Goal: Transaction & Acquisition: Purchase product/service

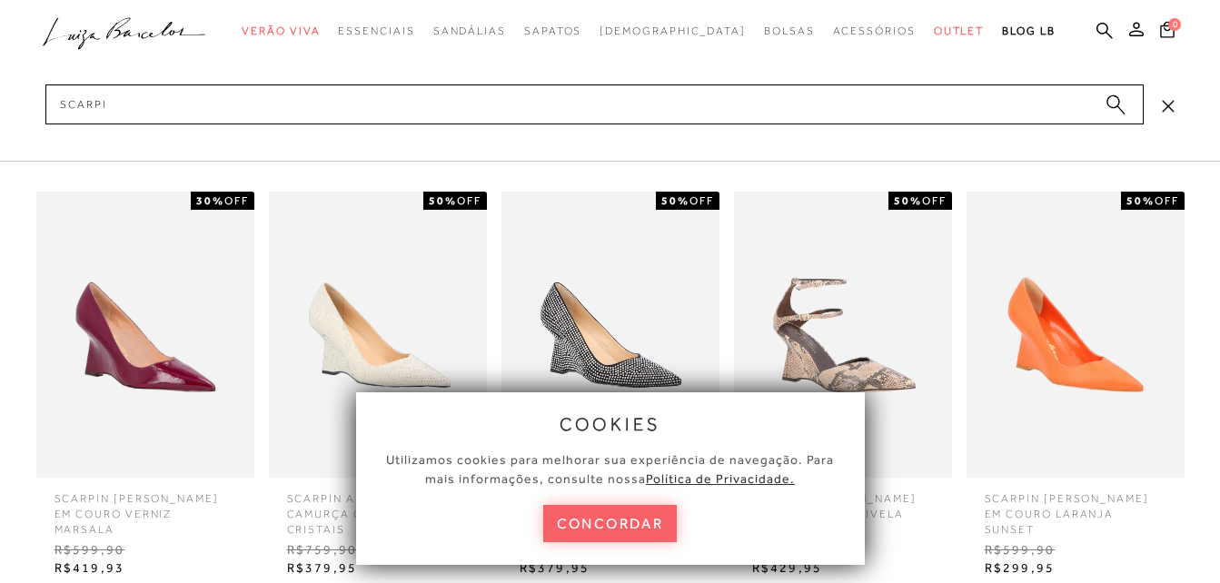
type input "scarpin"
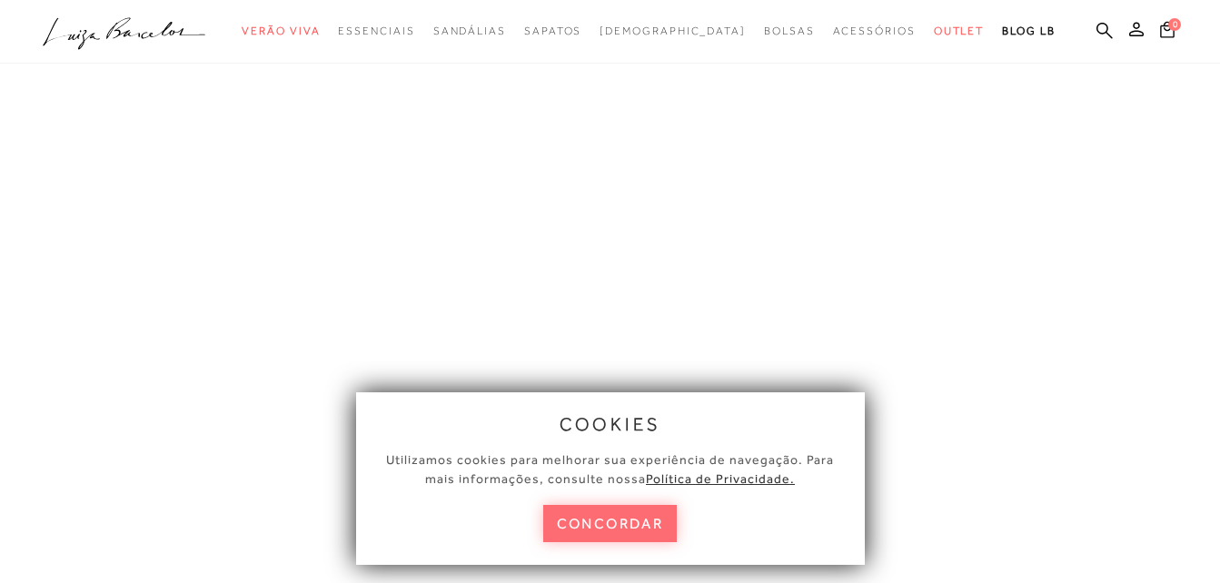
click at [621, 514] on button "concordar" at bounding box center [610, 523] width 134 height 37
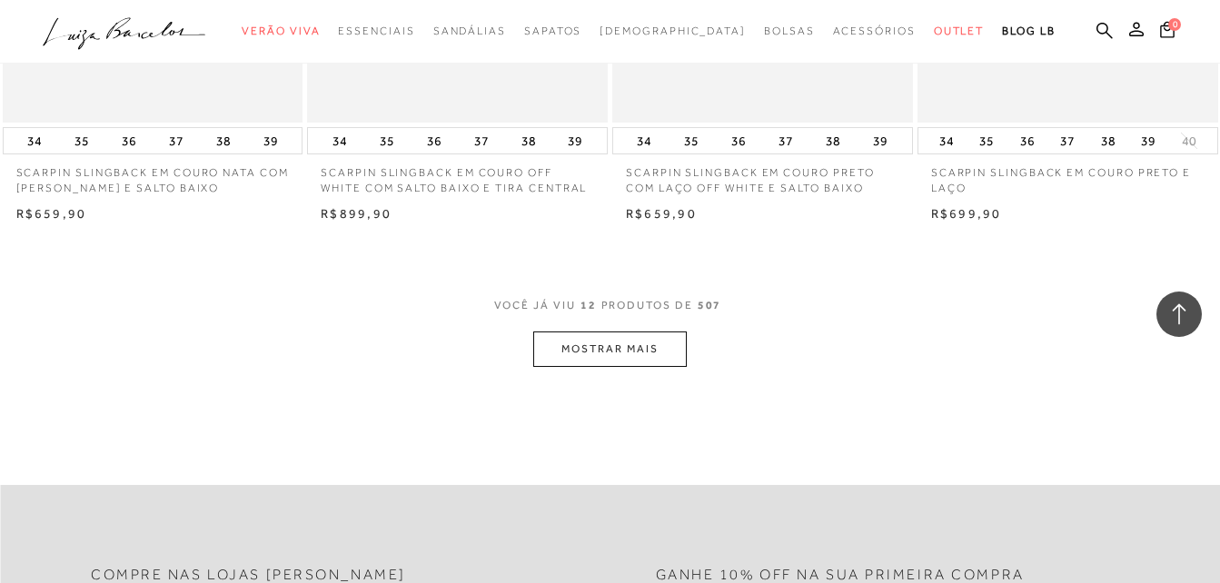
scroll to position [1667, 0]
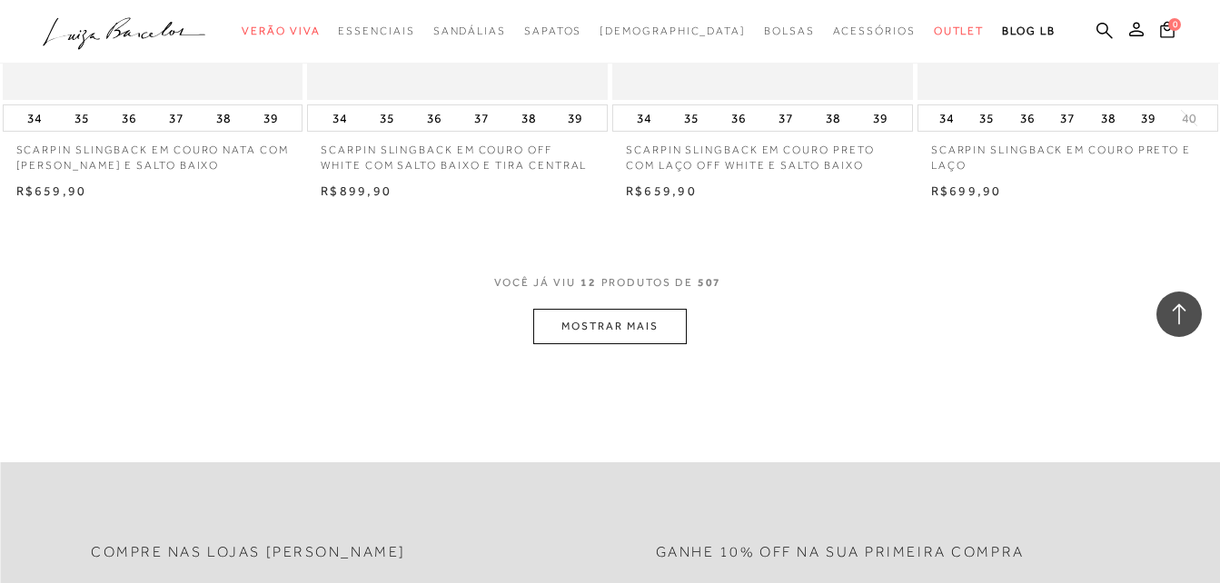
click at [571, 322] on button "MOSTRAR MAIS" at bounding box center [609, 326] width 153 height 35
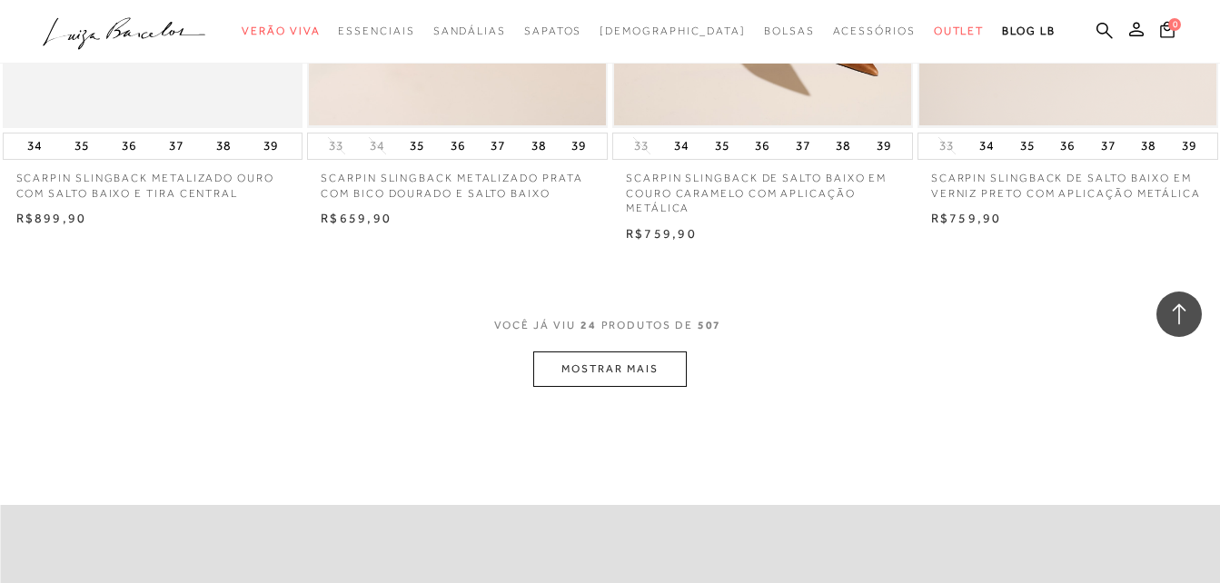
scroll to position [3393, 0]
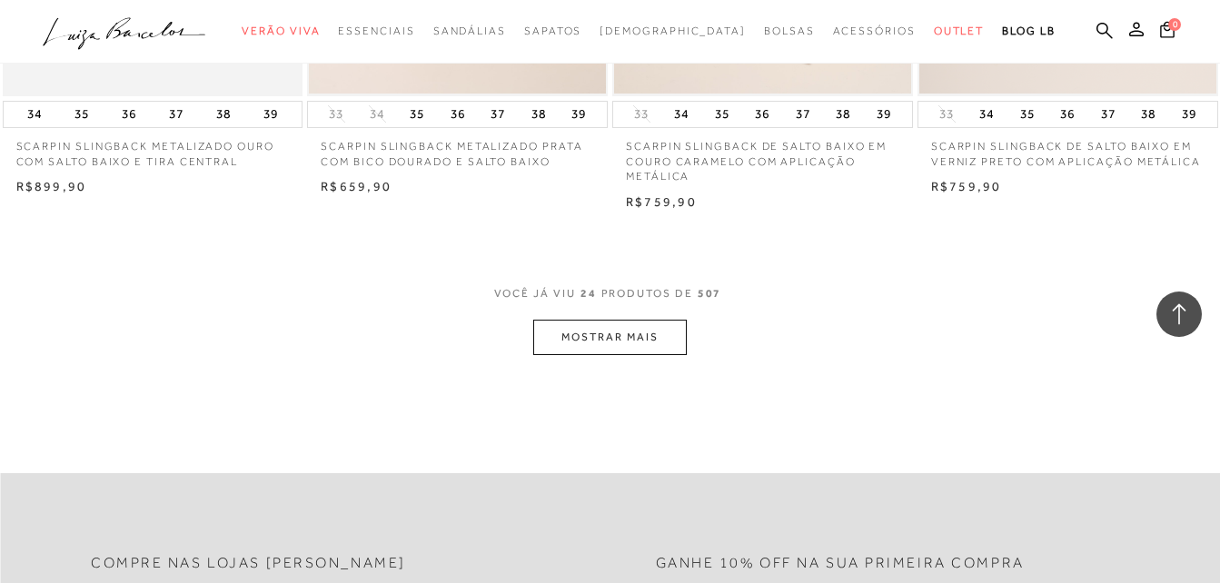
click at [642, 331] on button "MOSTRAR MAIS" at bounding box center [609, 337] width 153 height 35
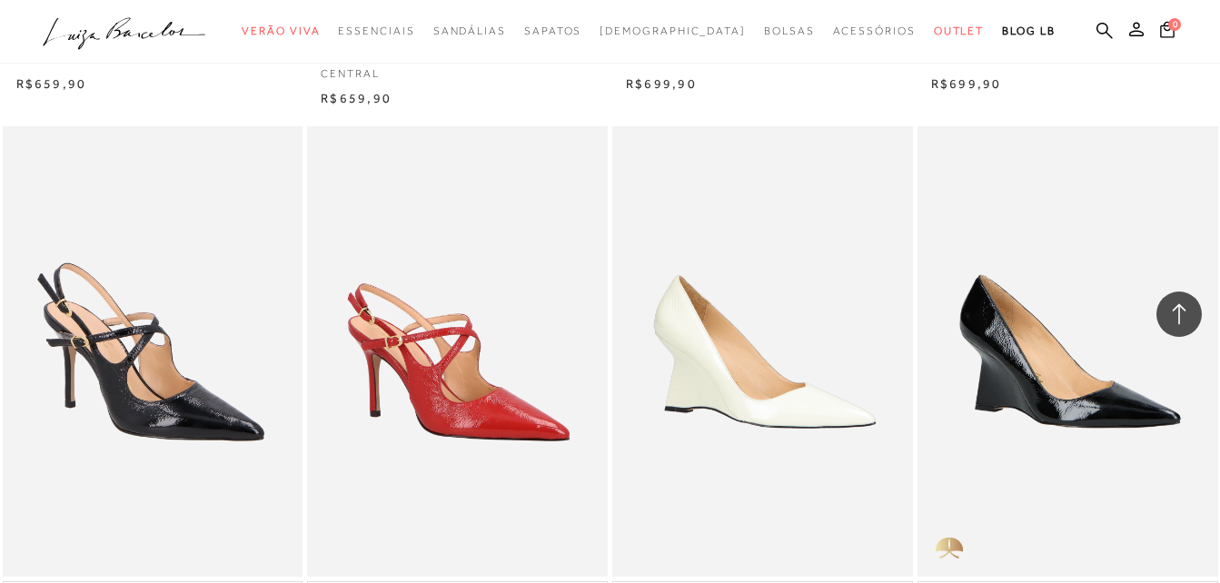
scroll to position [5210, 0]
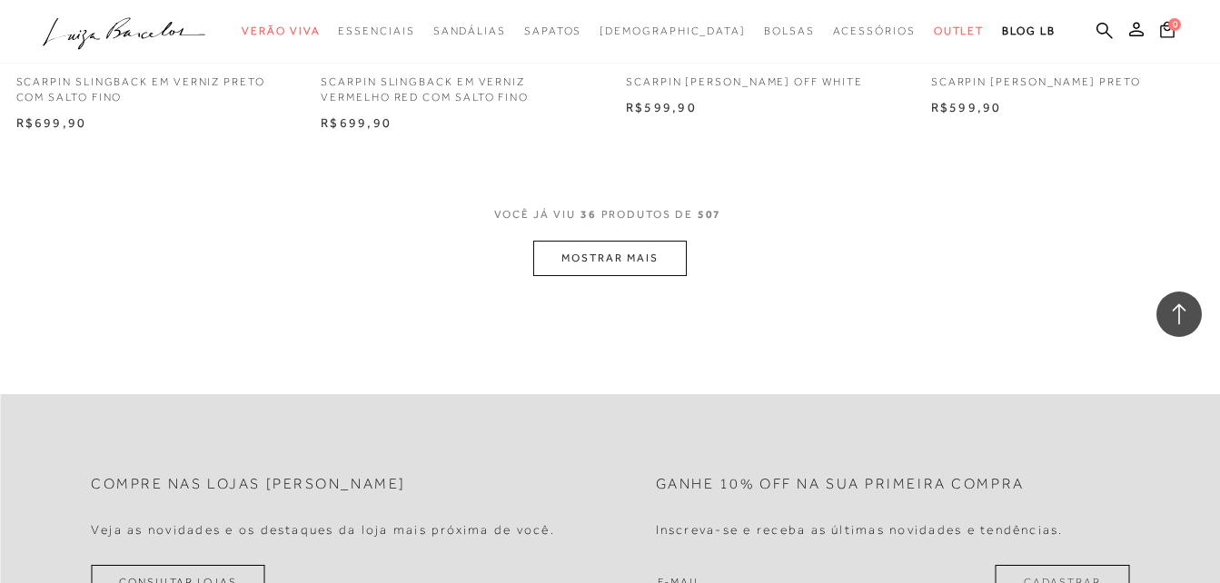
click at [638, 252] on button "MOSTRAR MAIS" at bounding box center [609, 258] width 153 height 35
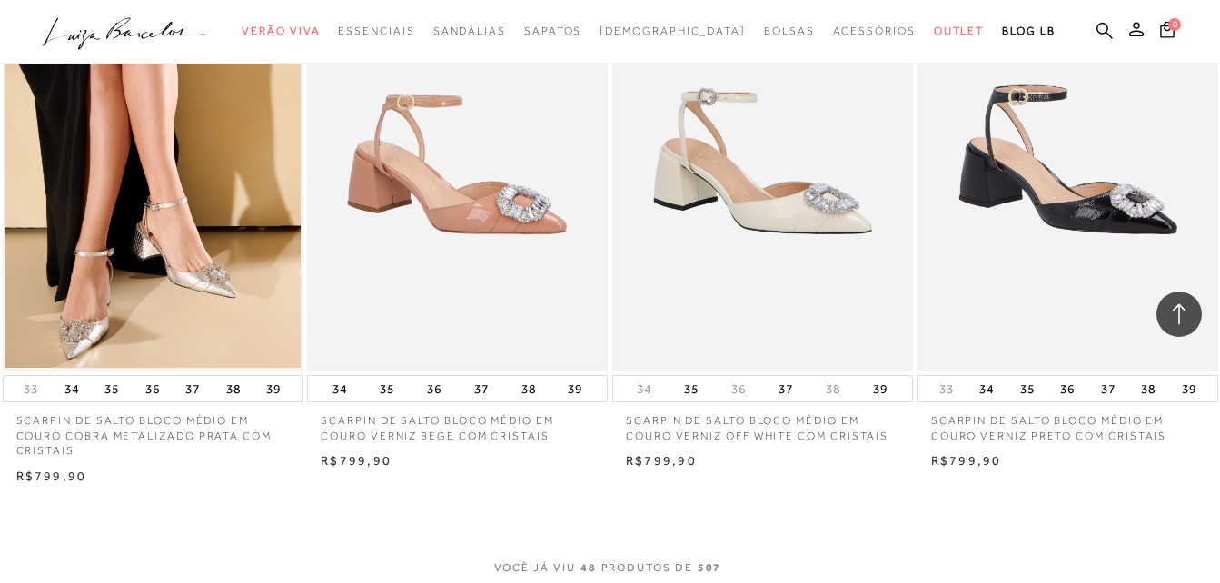
scroll to position [6845, 0]
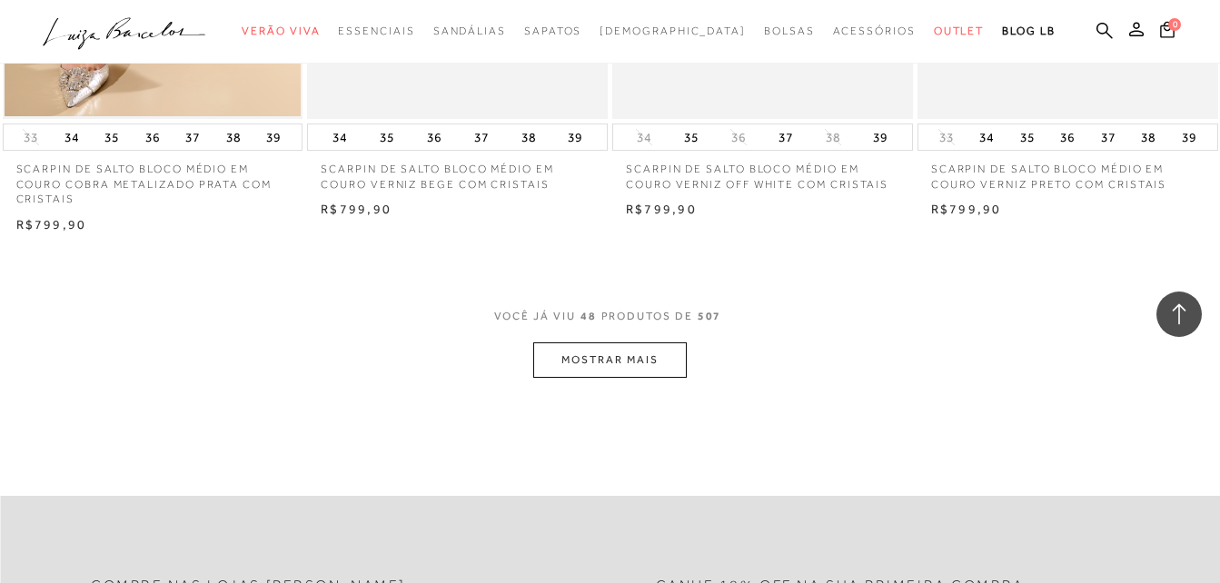
click at [612, 357] on button "MOSTRAR MAIS" at bounding box center [609, 359] width 153 height 35
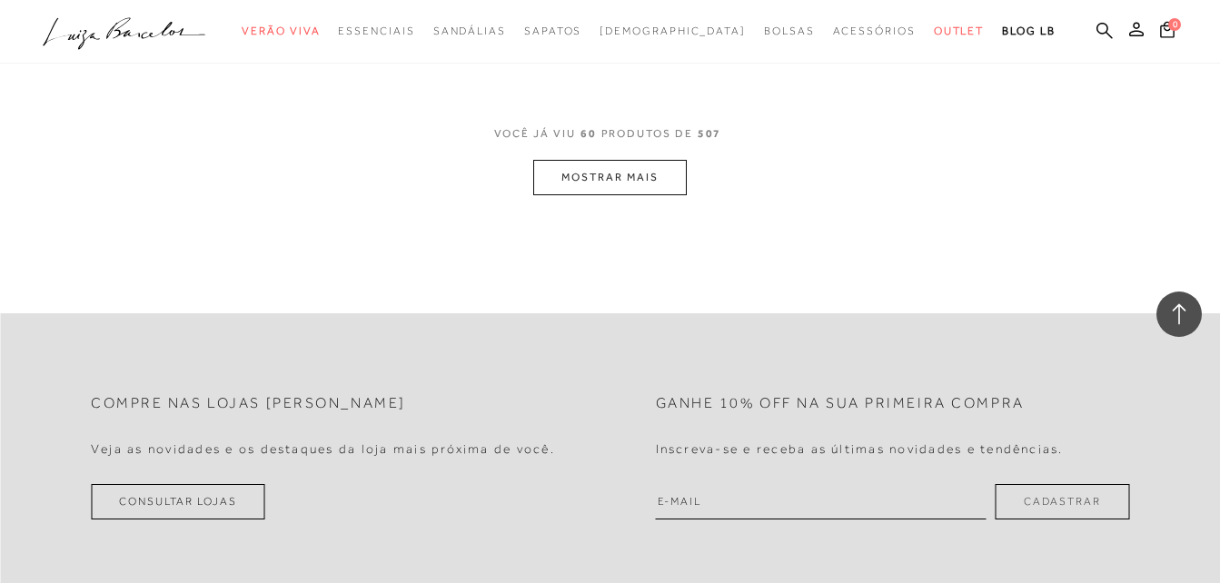
scroll to position [8753, 0]
click at [645, 185] on button "MOSTRAR MAIS" at bounding box center [609, 174] width 153 height 35
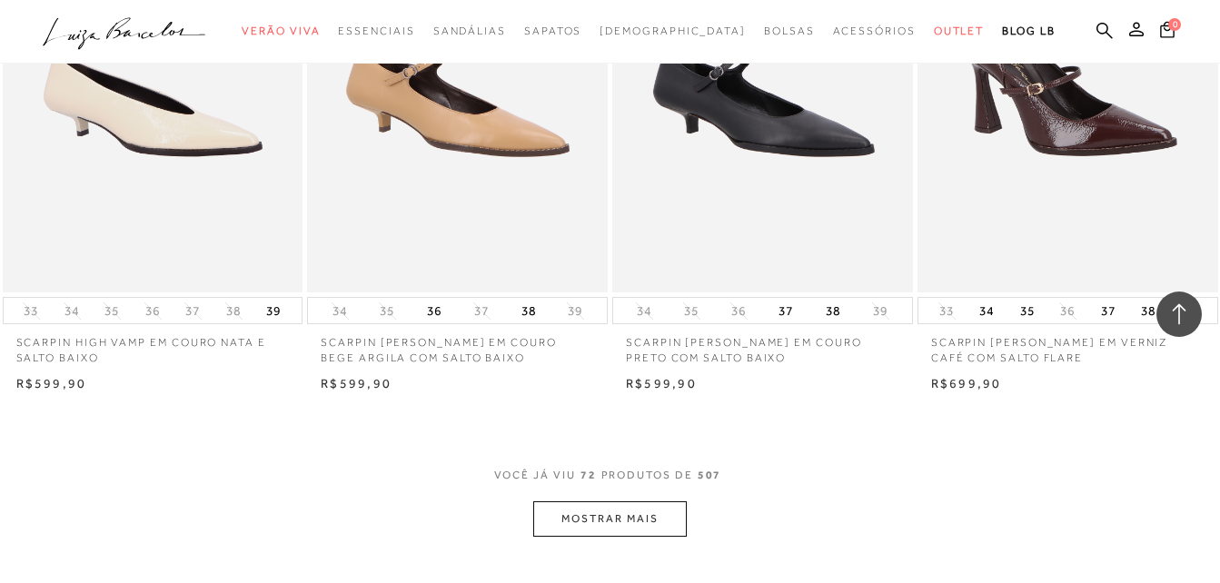
scroll to position [10297, 0]
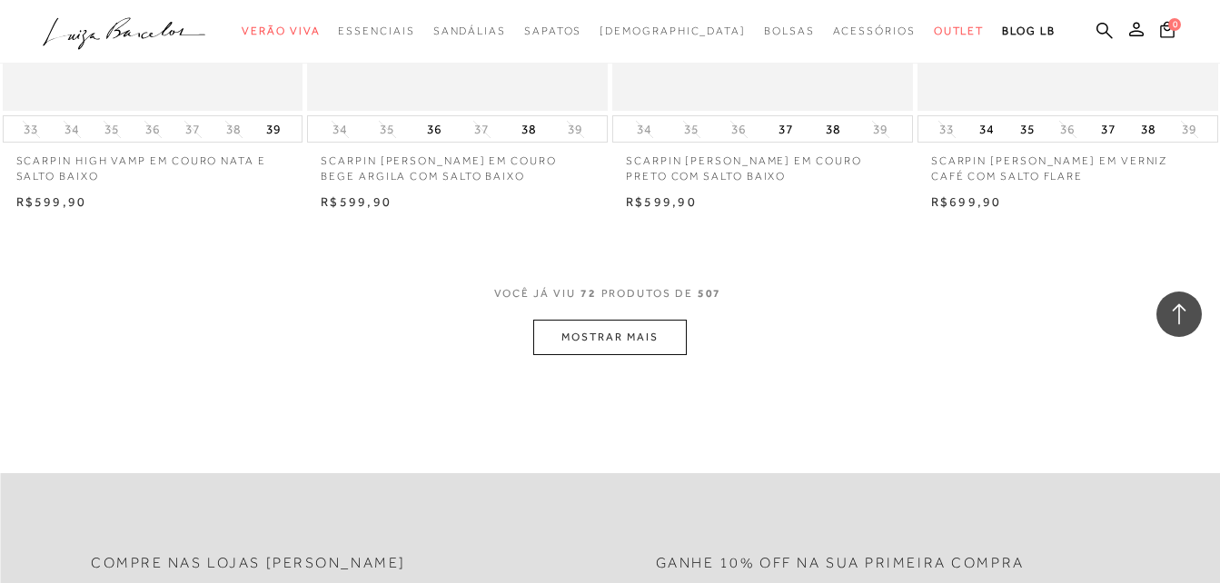
click at [561, 325] on button "MOSTRAR MAIS" at bounding box center [609, 337] width 153 height 35
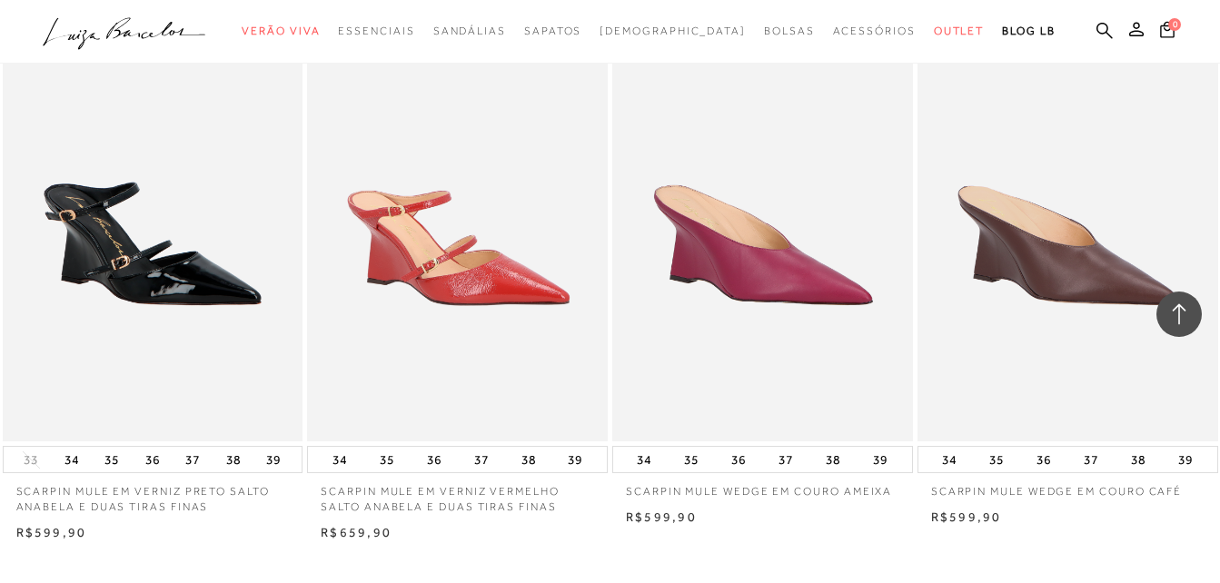
scroll to position [11932, 0]
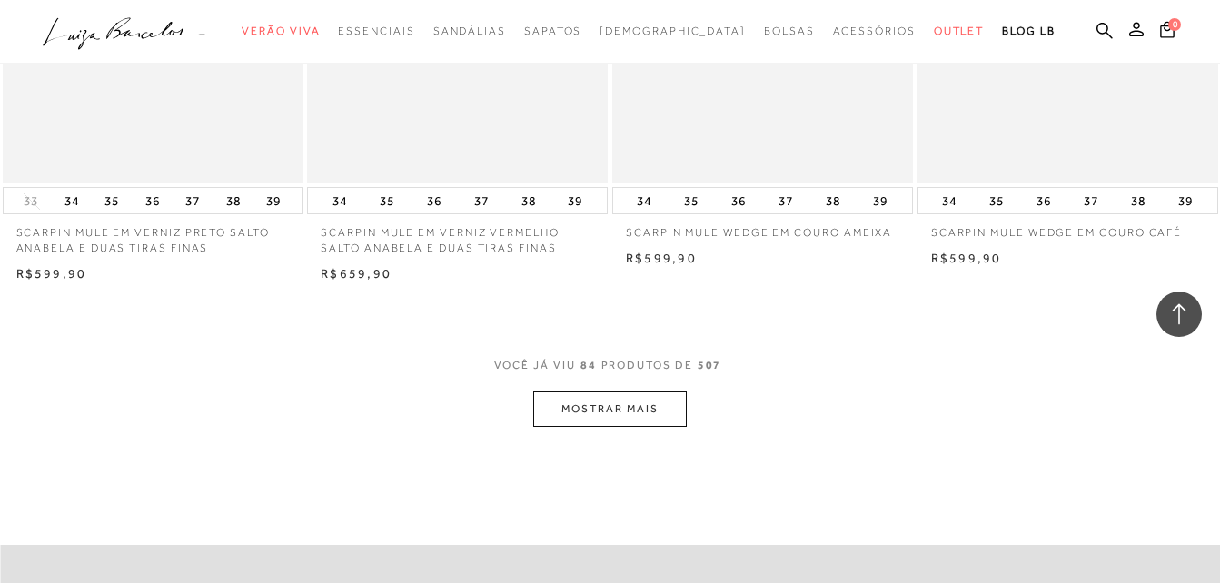
click at [595, 407] on button "MOSTRAR MAIS" at bounding box center [609, 409] width 153 height 35
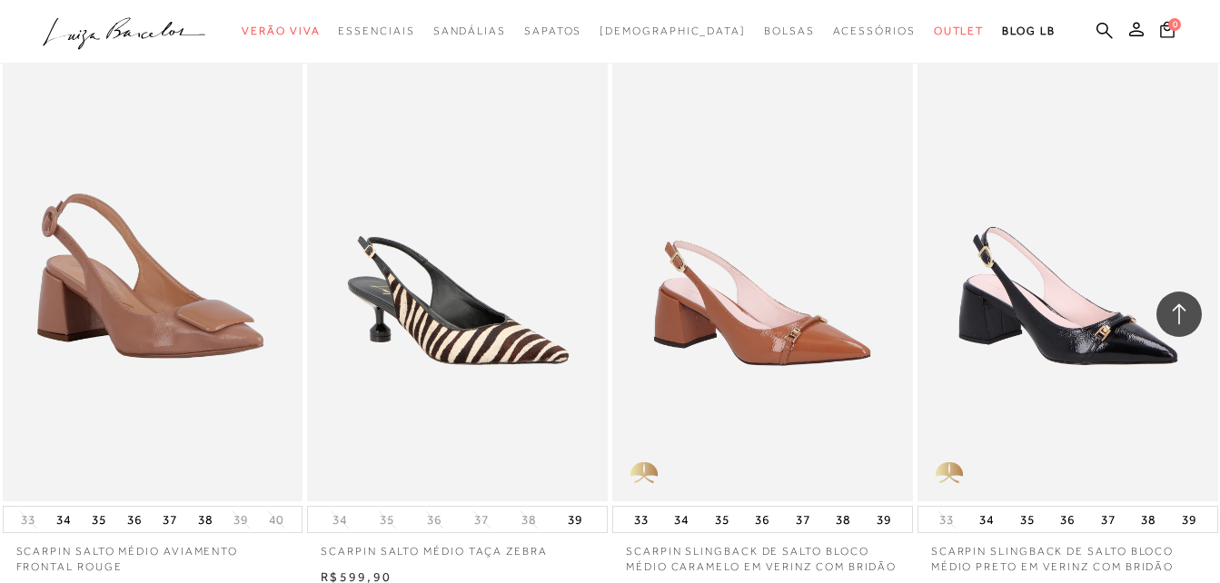
scroll to position [13749, 0]
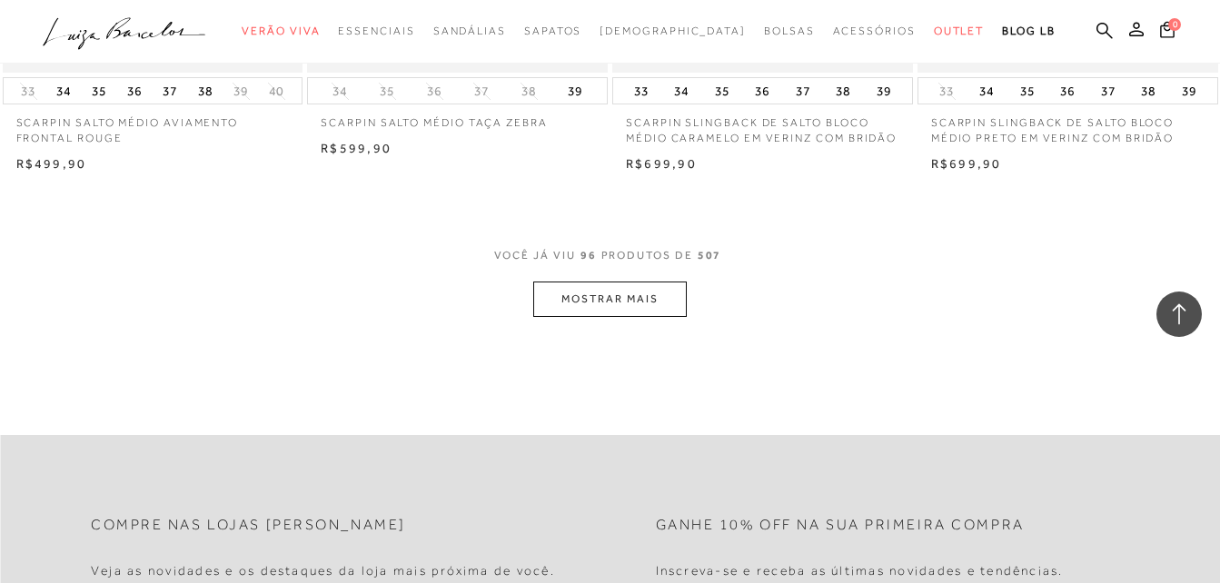
click at [633, 291] on button "MOSTRAR MAIS" at bounding box center [609, 299] width 153 height 35
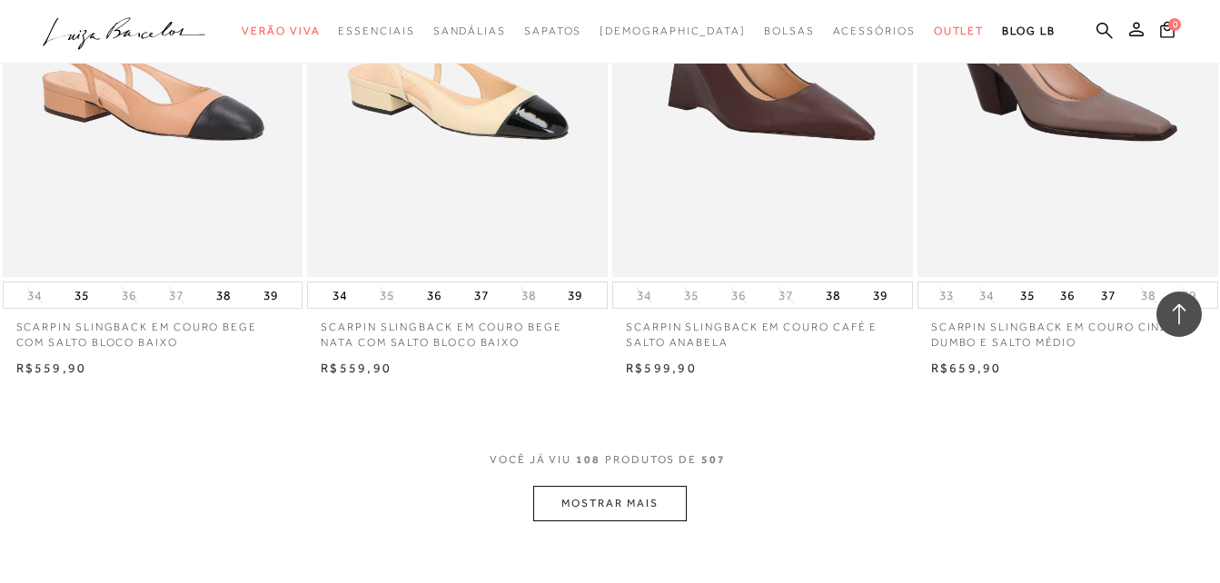
scroll to position [15544, 0]
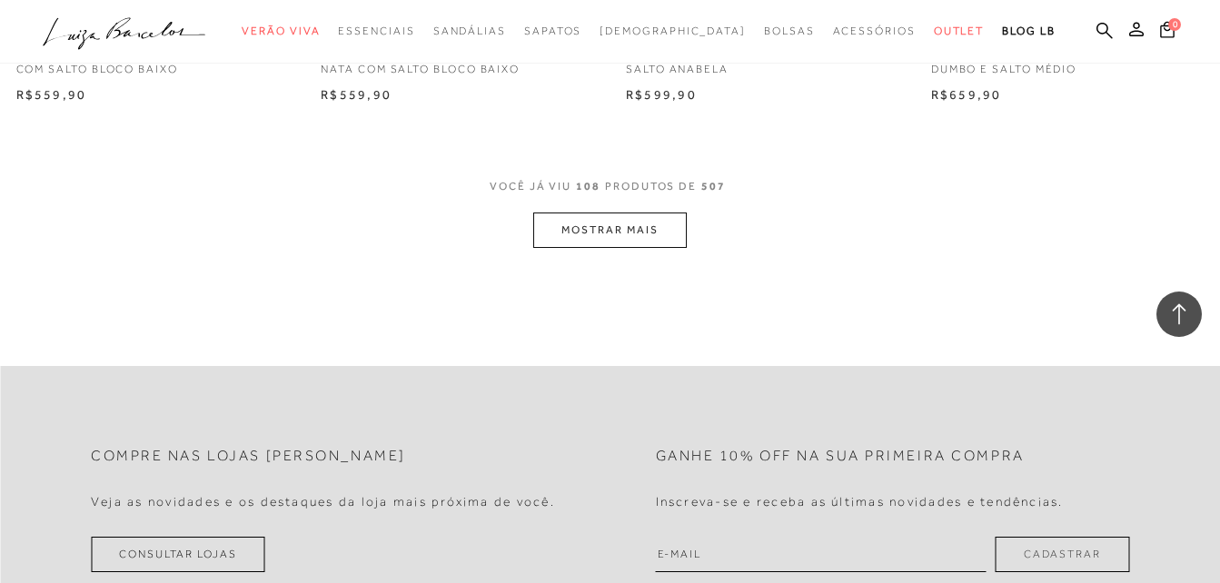
click at [617, 218] on button "MOSTRAR MAIS" at bounding box center [609, 230] width 153 height 35
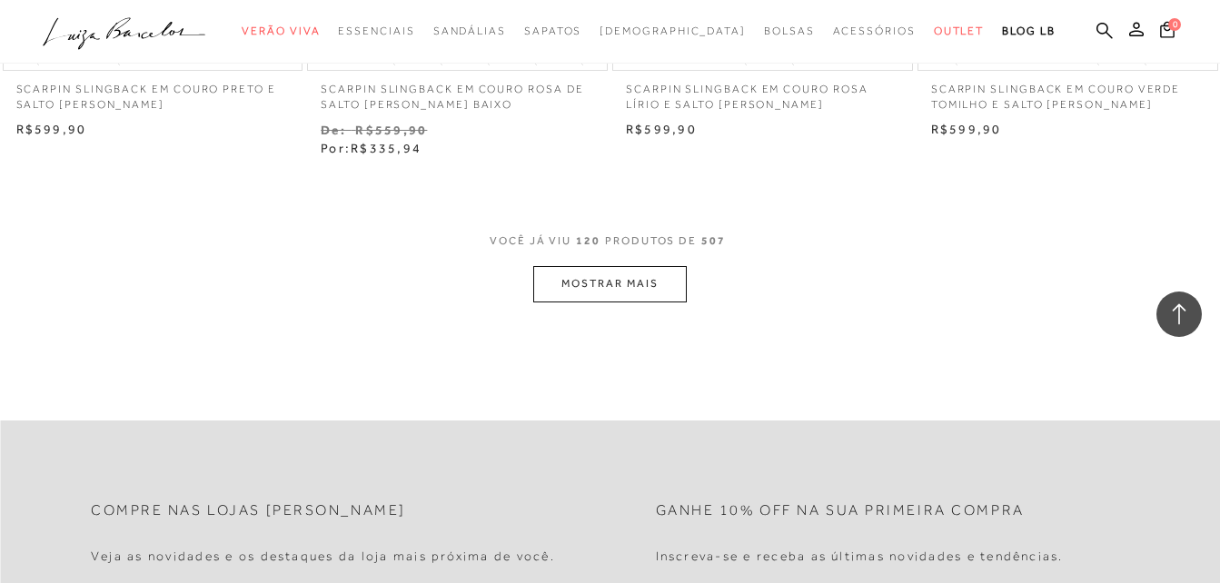
scroll to position [17271, 0]
click at [600, 279] on button "MOSTRAR MAIS" at bounding box center [609, 282] width 153 height 35
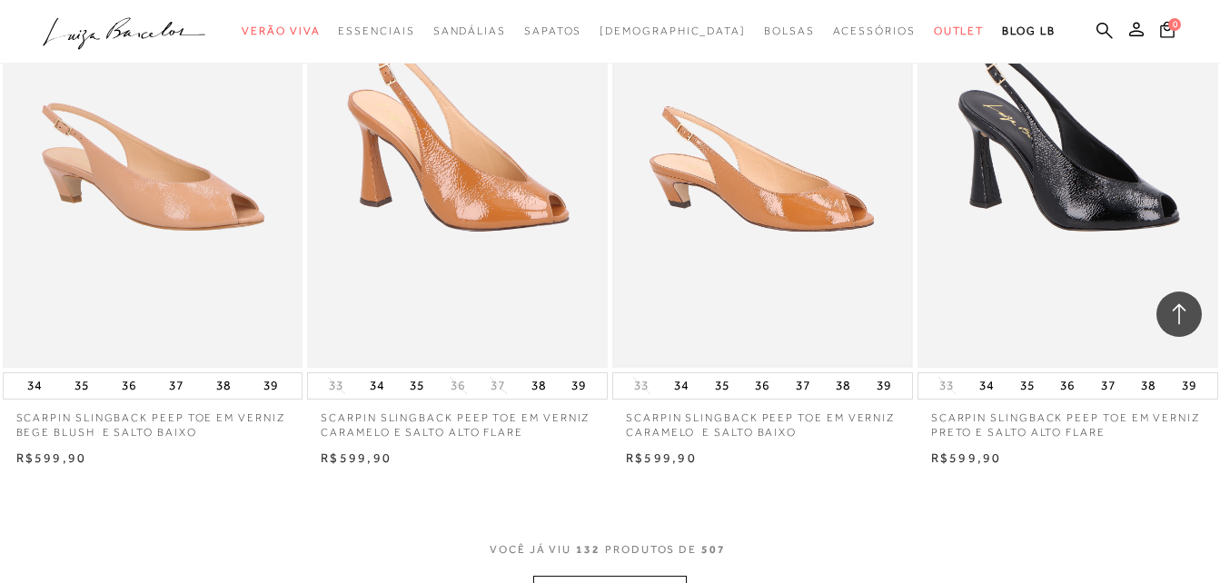
scroll to position [19046, 0]
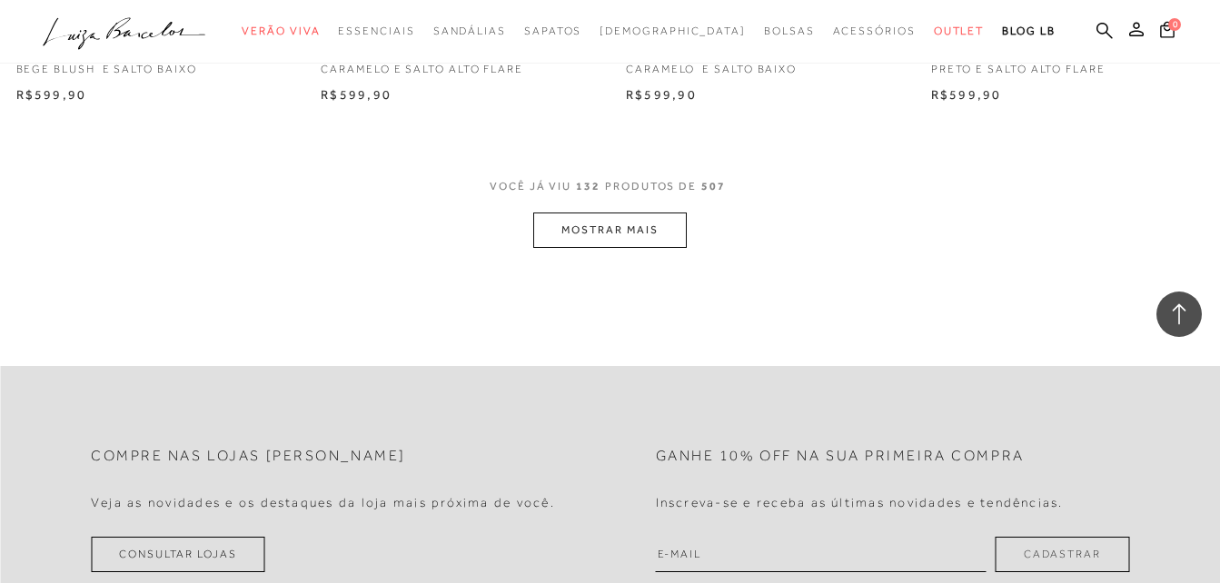
click at [651, 213] on button "MOSTRAR MAIS" at bounding box center [609, 230] width 153 height 35
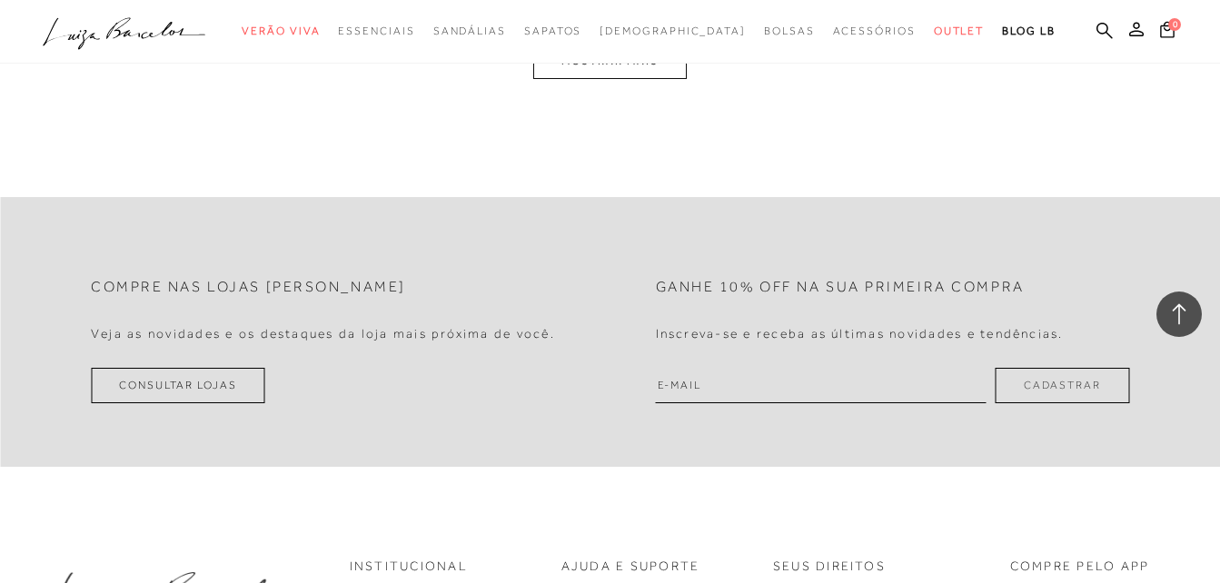
scroll to position [20674, 0]
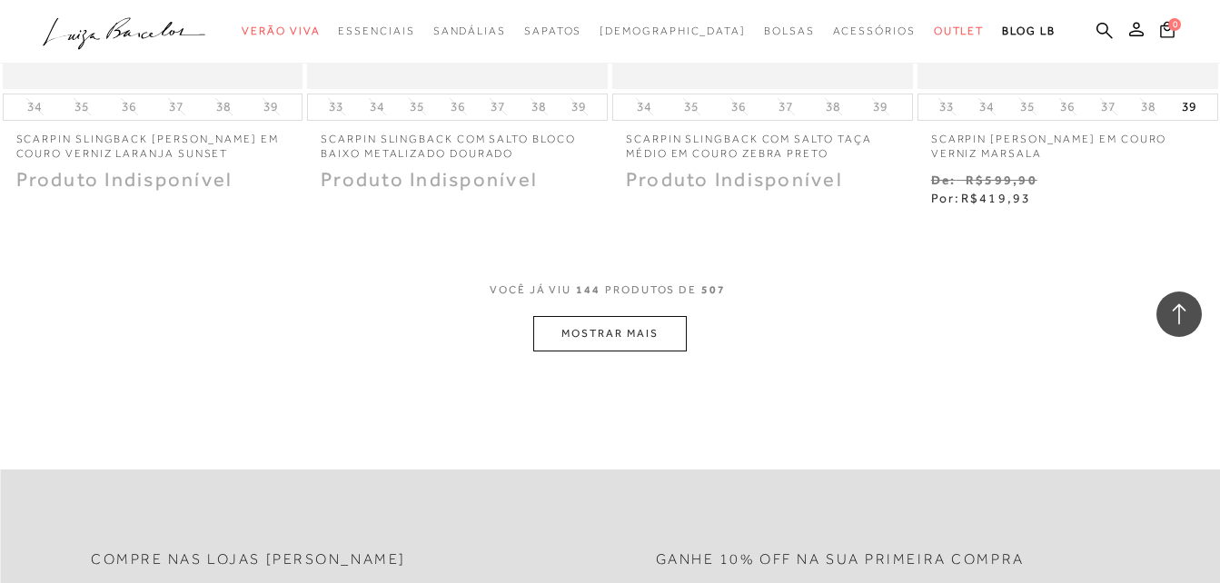
click at [615, 316] on button "MOSTRAR MAIS" at bounding box center [609, 333] width 153 height 35
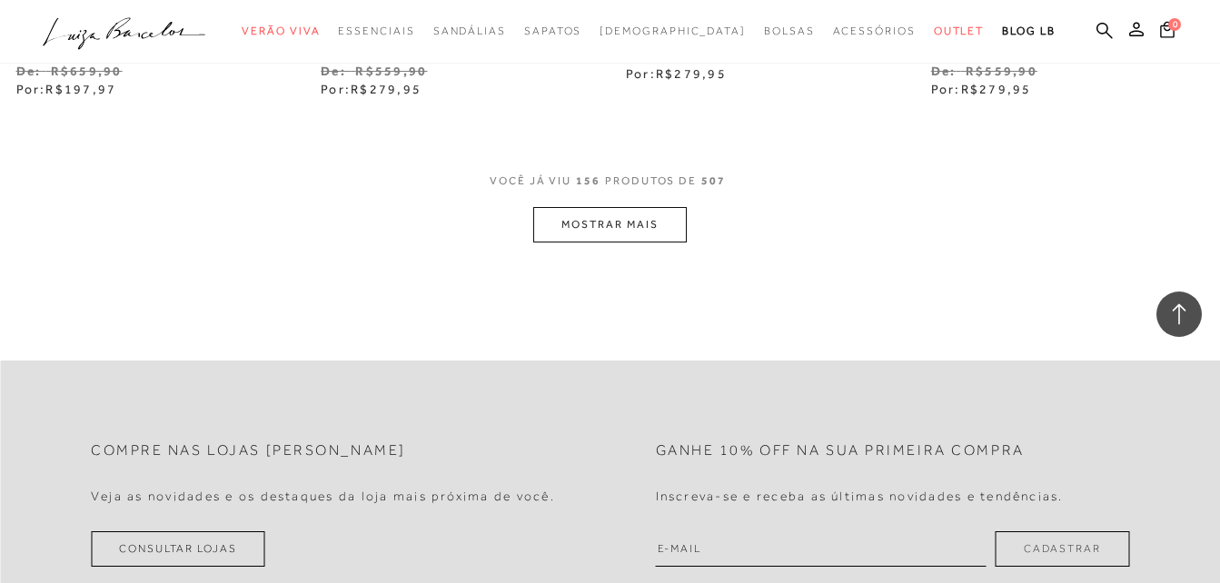
scroll to position [22581, 0]
click at [574, 203] on button "MOSTRAR MAIS" at bounding box center [609, 220] width 153 height 35
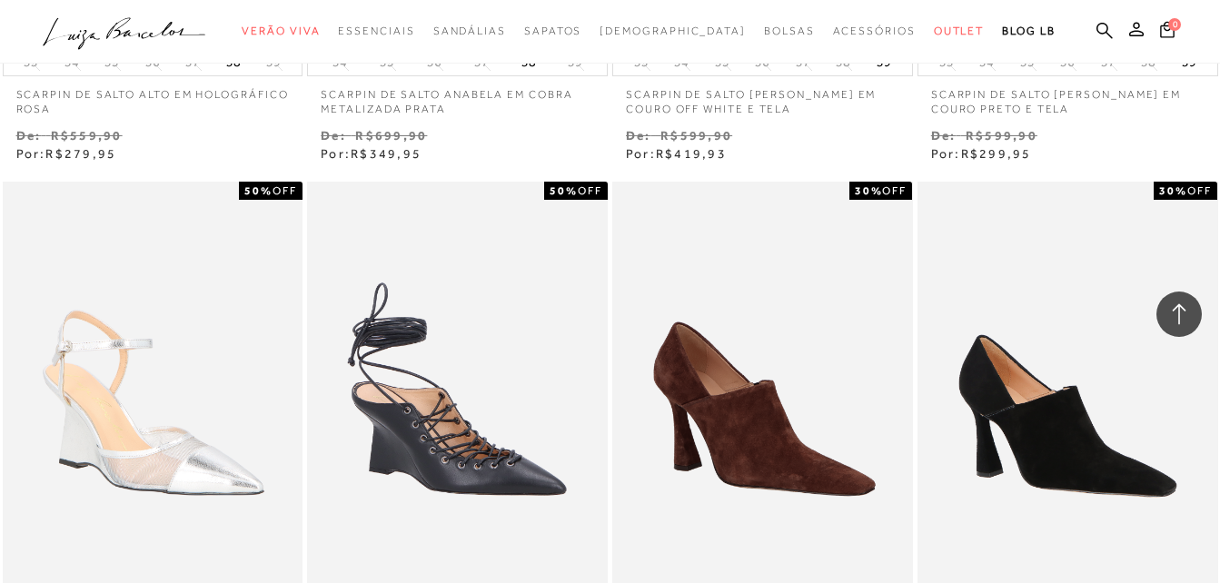
scroll to position [24104, 0]
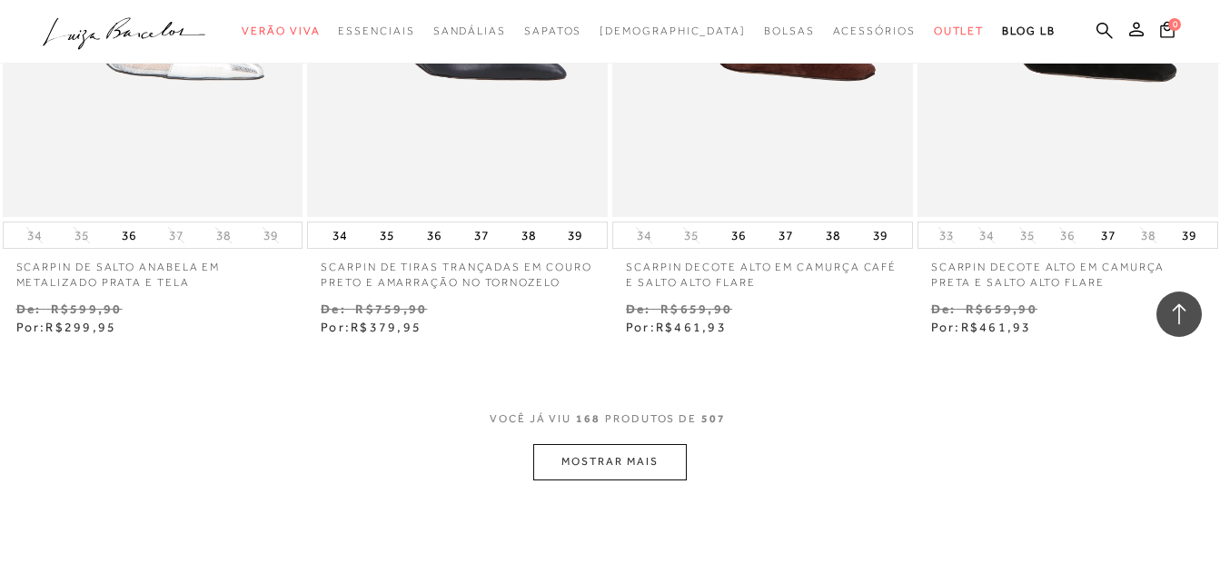
click at [626, 445] on button "MOSTRAR MAIS" at bounding box center [609, 461] width 153 height 35
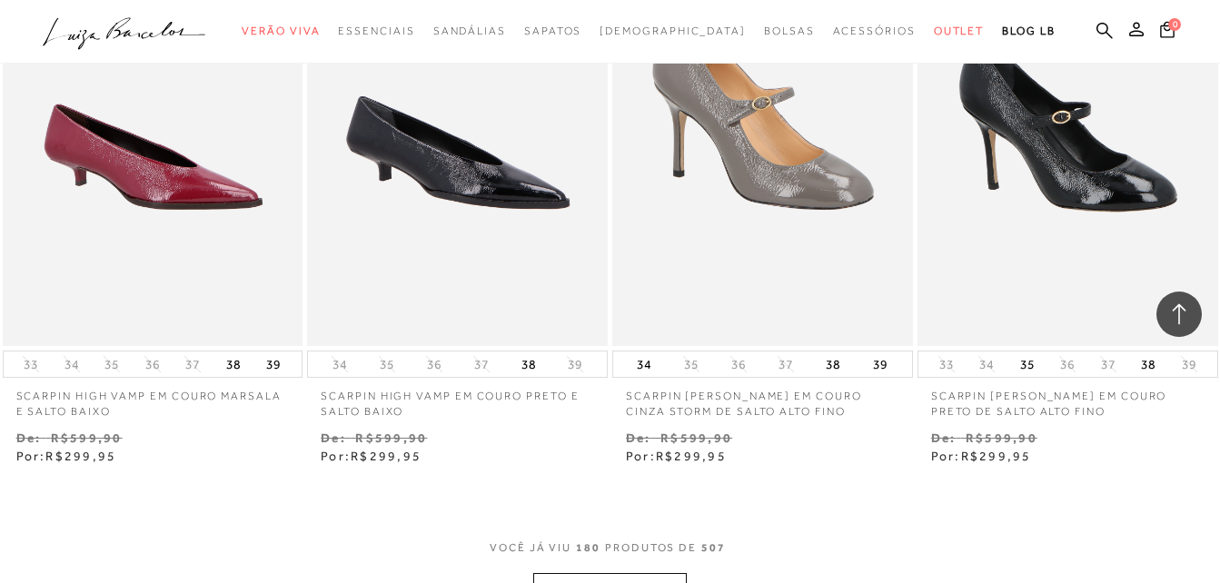
scroll to position [26102, 0]
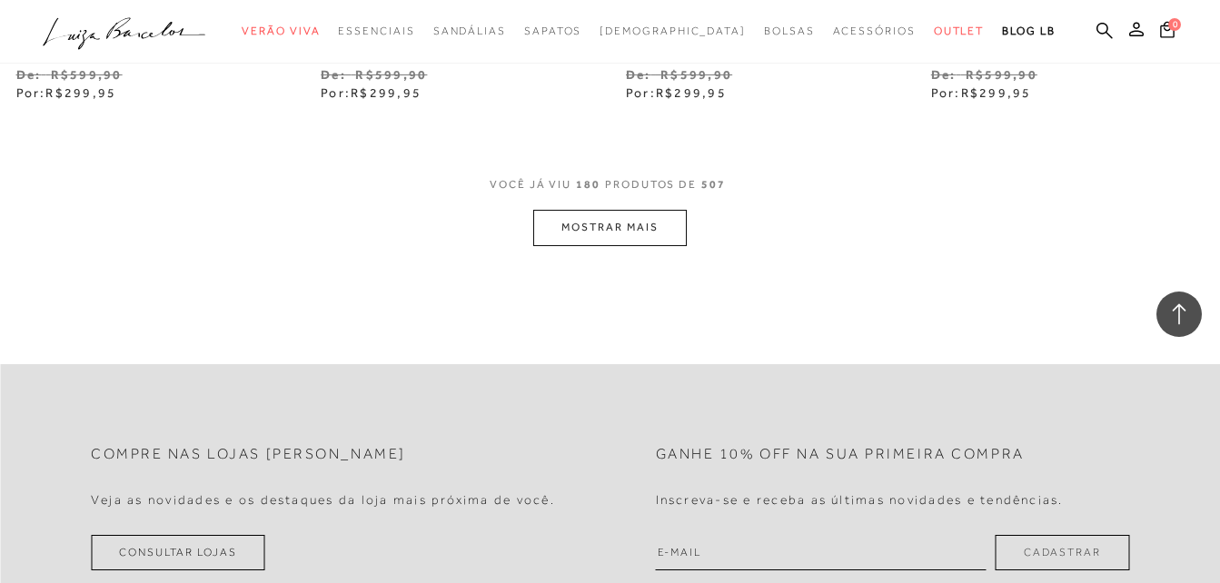
click at [625, 215] on button "MOSTRAR MAIS" at bounding box center [609, 227] width 153 height 35
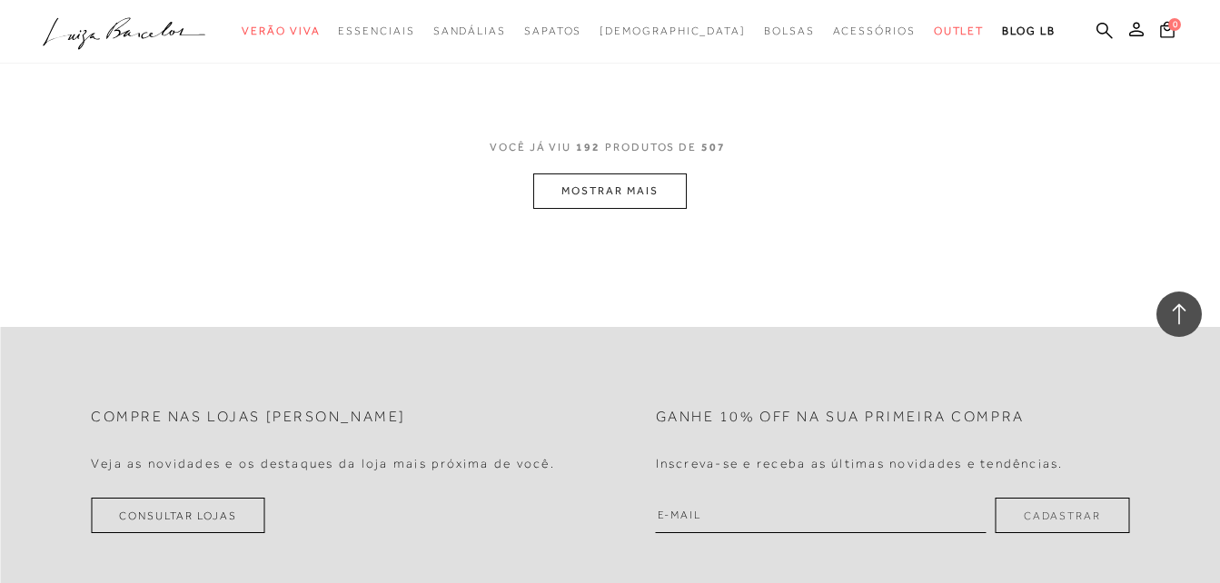
scroll to position [27919, 0]
click at [594, 173] on button "MOSTRAR MAIS" at bounding box center [609, 190] width 153 height 35
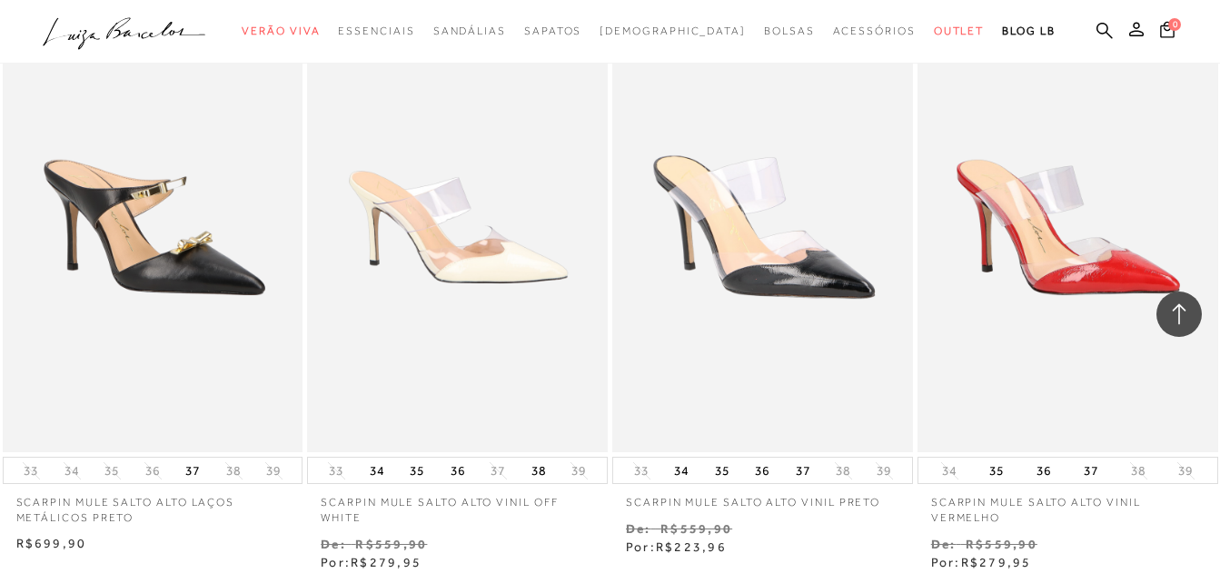
scroll to position [29328, 0]
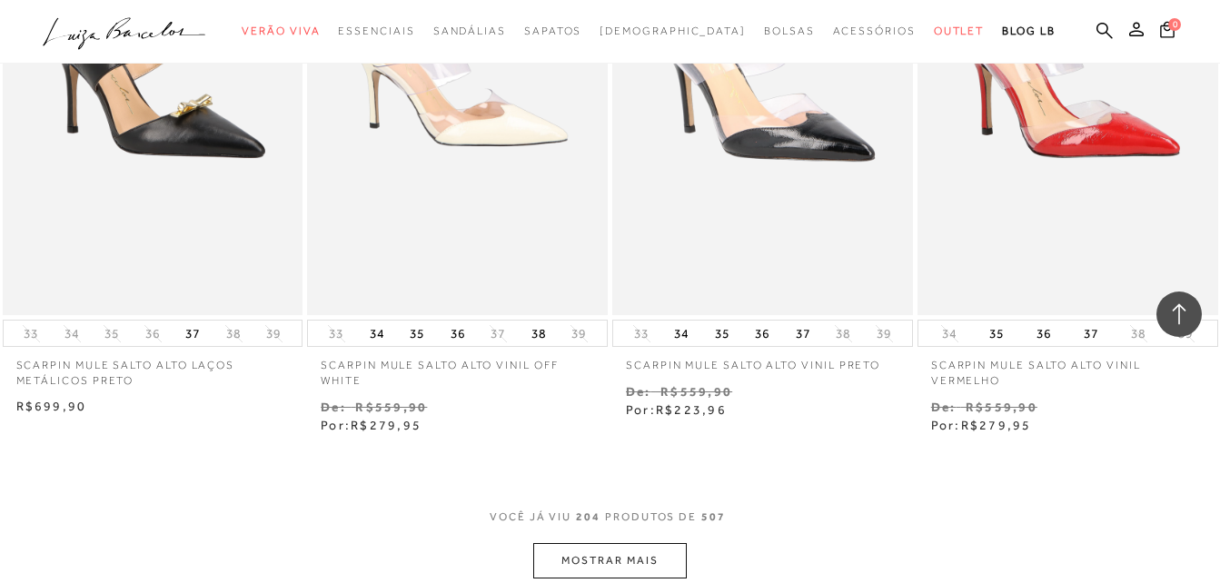
click at [616, 511] on div "VOCê JÁ VIU 204 PRODUTOS DE 507" at bounding box center [610, 527] width 241 height 34
click at [617, 543] on button "MOSTRAR MAIS" at bounding box center [609, 560] width 153 height 35
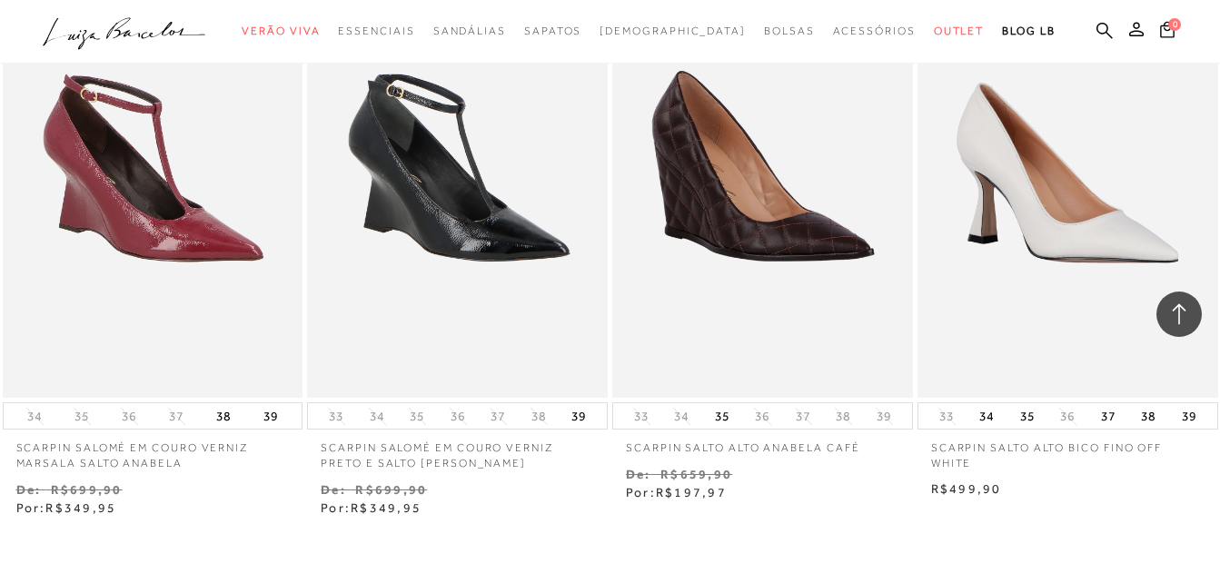
scroll to position [31464, 0]
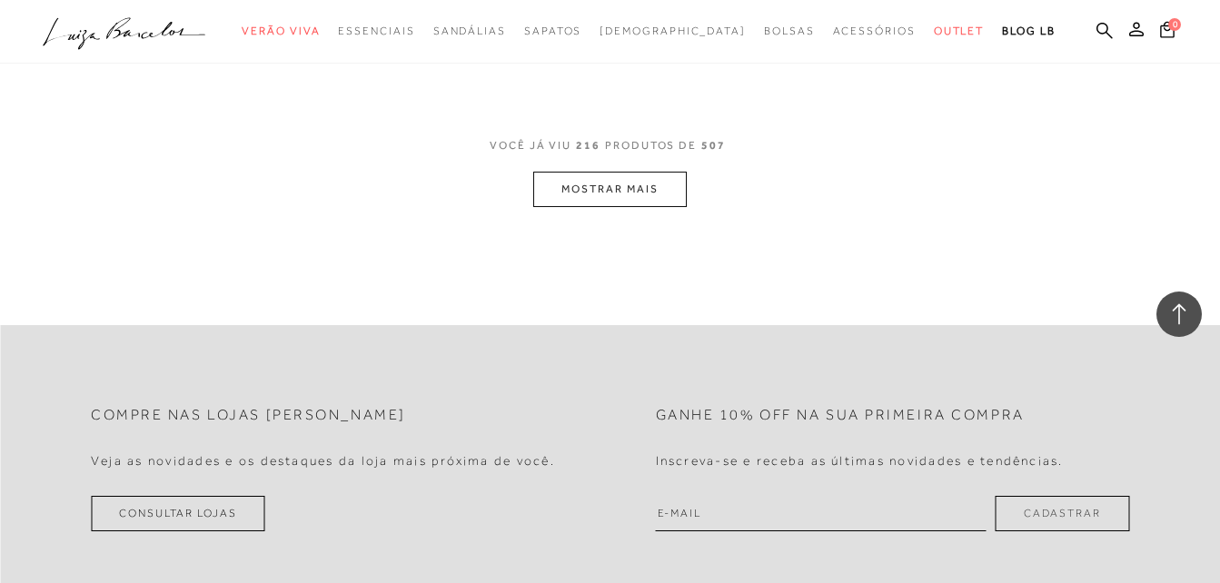
click at [635, 172] on button "MOSTRAR MAIS" at bounding box center [609, 189] width 153 height 35
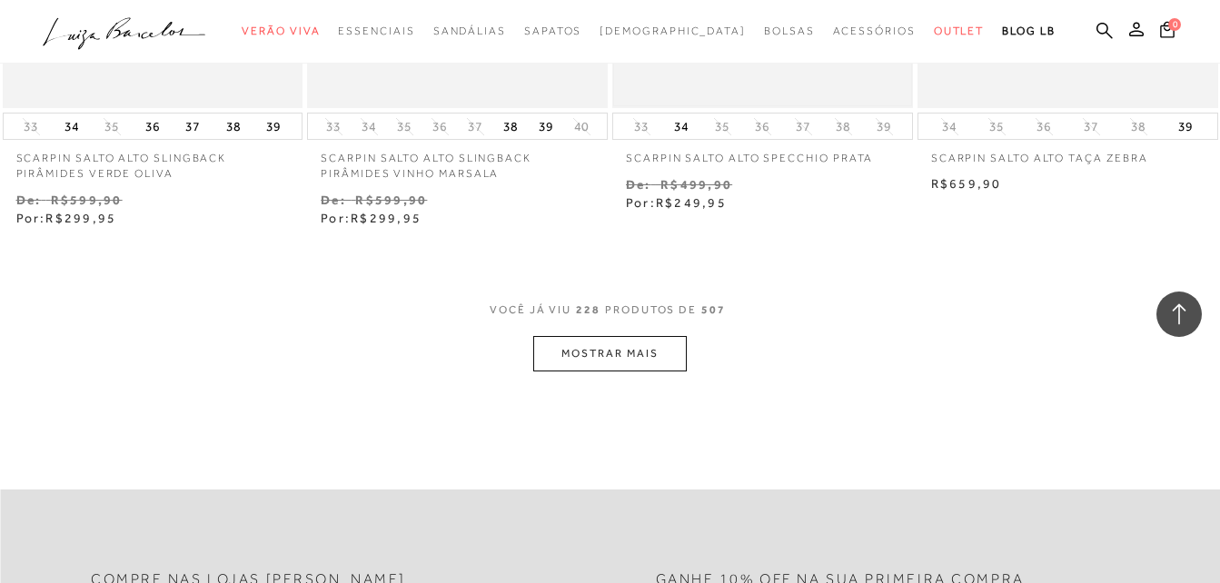
scroll to position [33099, 0]
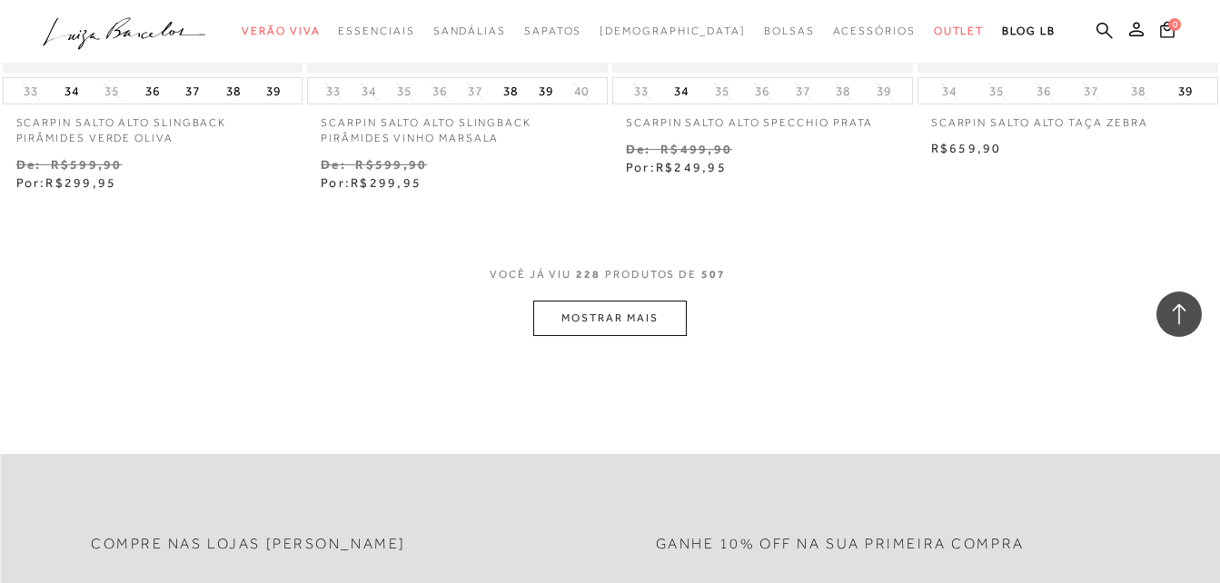
click at [647, 301] on button "MOSTRAR MAIS" at bounding box center [609, 318] width 153 height 35
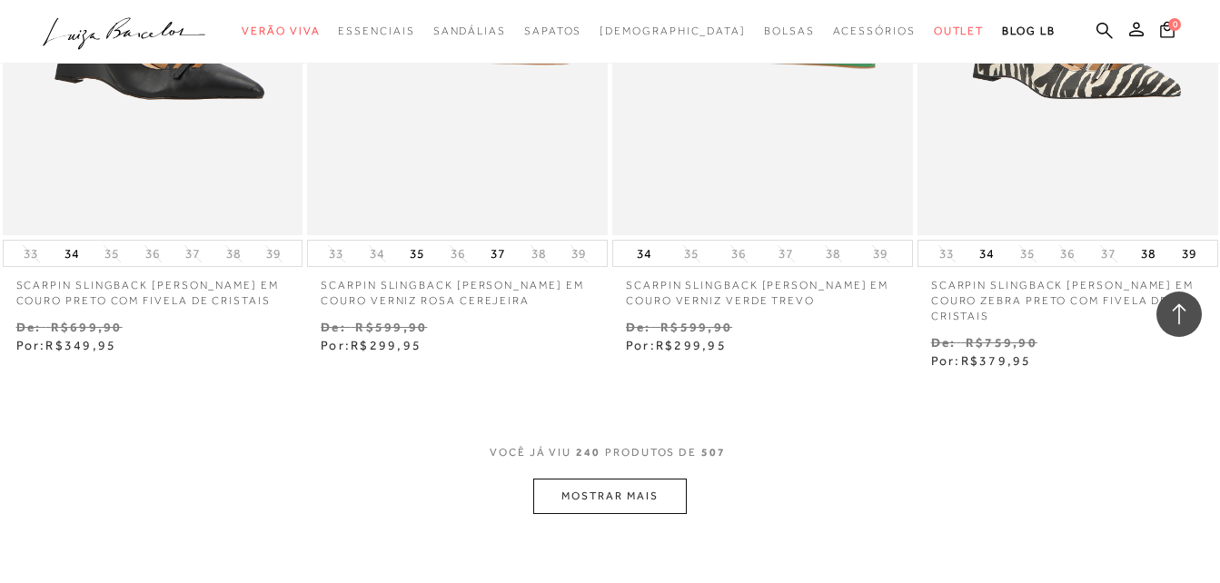
scroll to position [34735, 0]
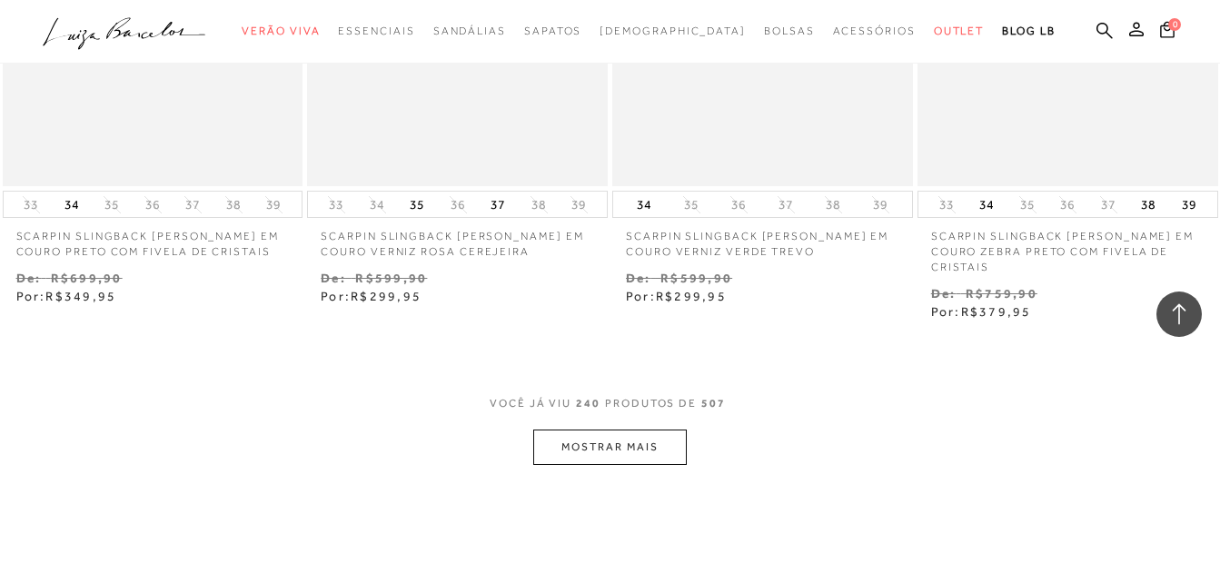
click at [567, 430] on button "MOSTRAR MAIS" at bounding box center [609, 447] width 153 height 35
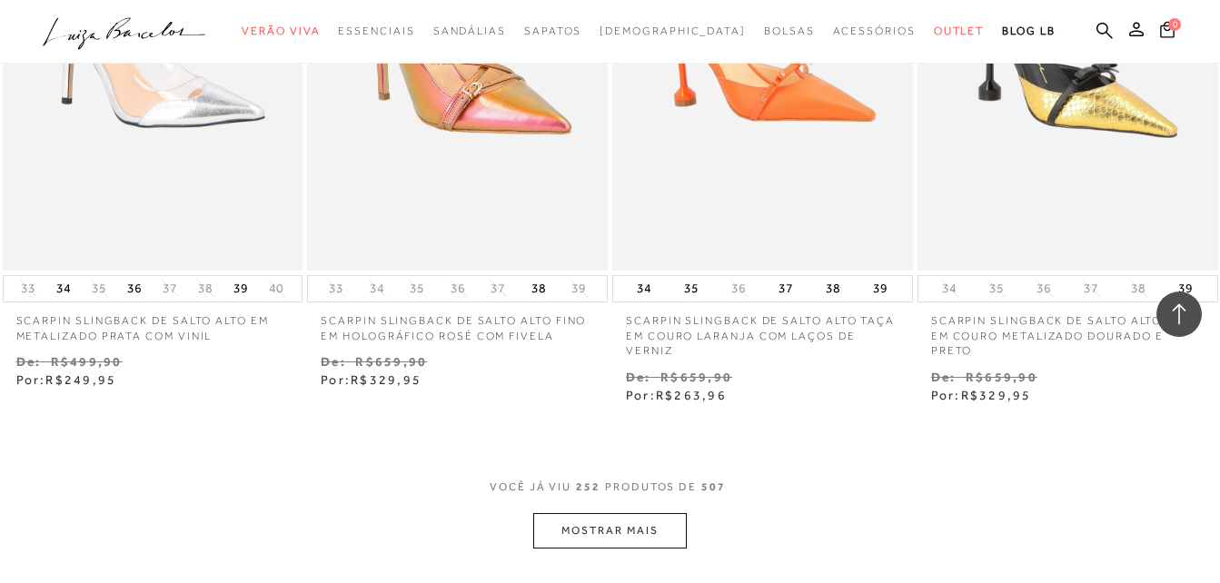
scroll to position [36598, 0]
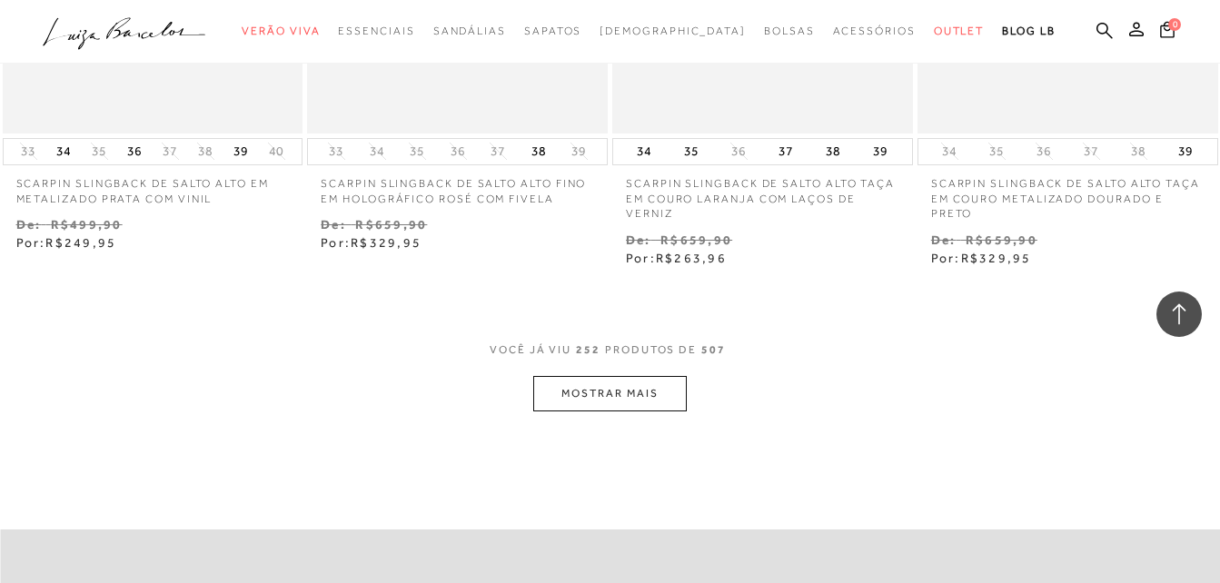
click at [620, 376] on button "MOSTRAR MAIS" at bounding box center [609, 393] width 153 height 35
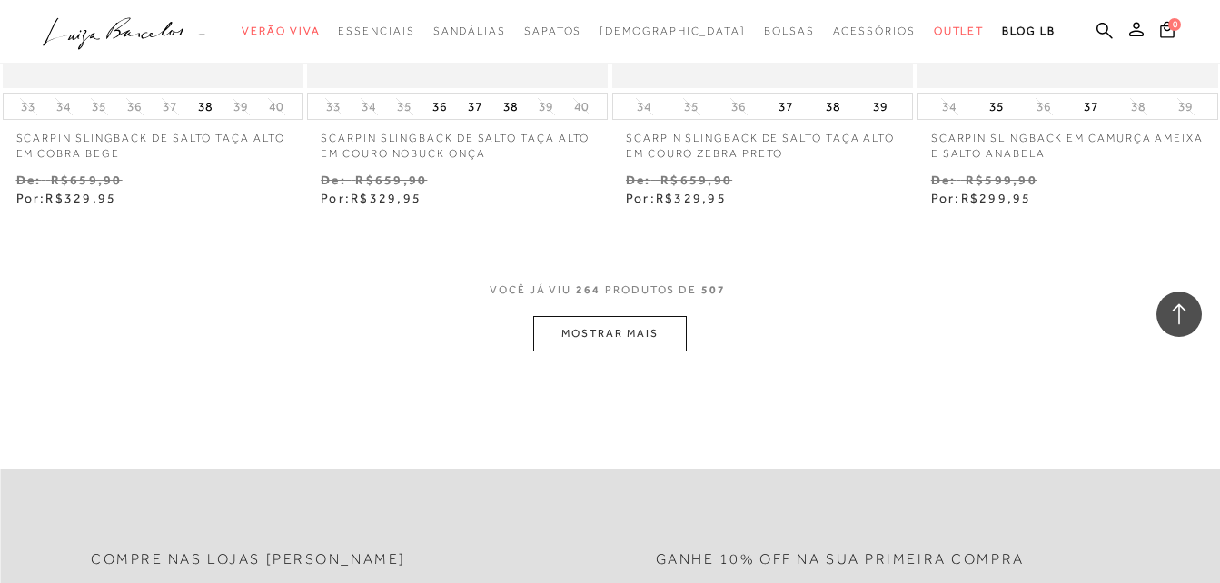
scroll to position [38484, 0]
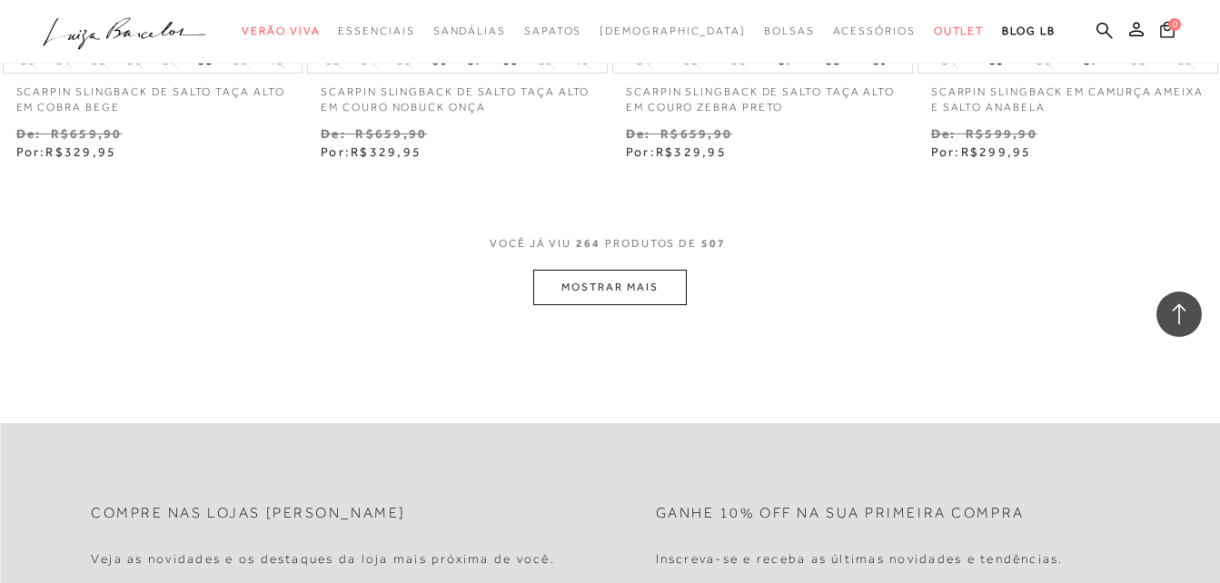
click at [617, 270] on button "MOSTRAR MAIS" at bounding box center [609, 287] width 153 height 35
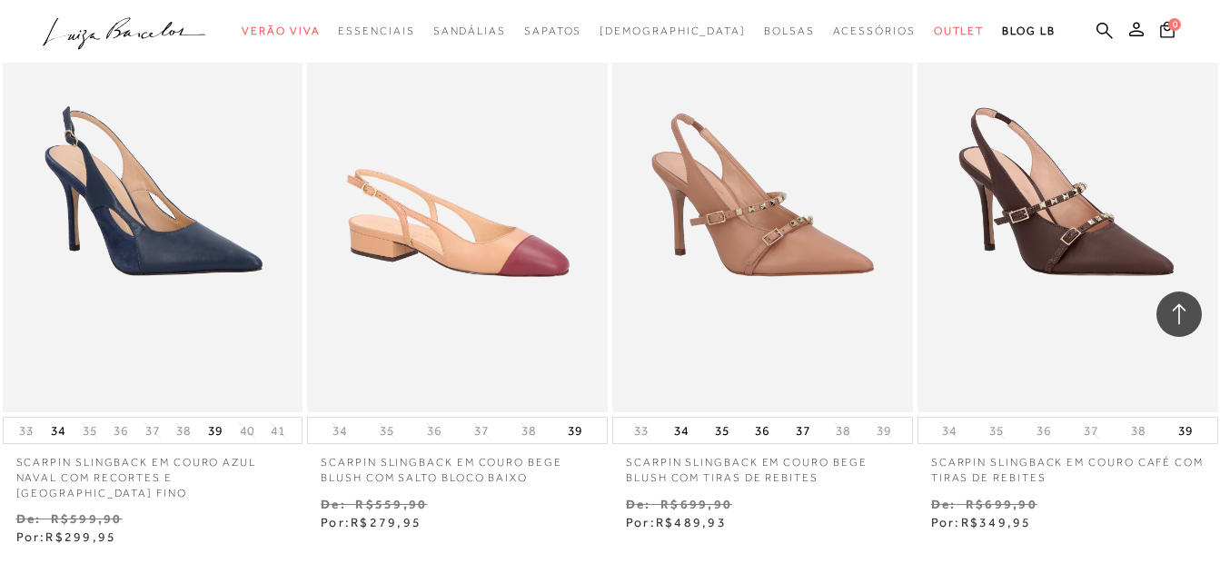
scroll to position [39984, 0]
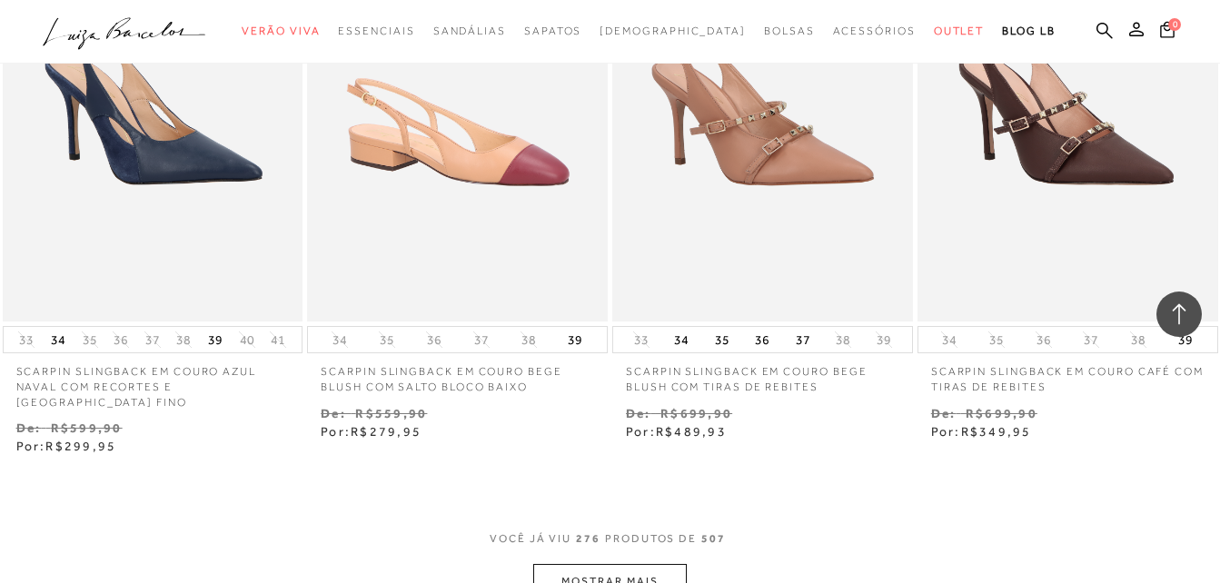
click at [630, 564] on button "MOSTRAR MAIS" at bounding box center [609, 581] width 153 height 35
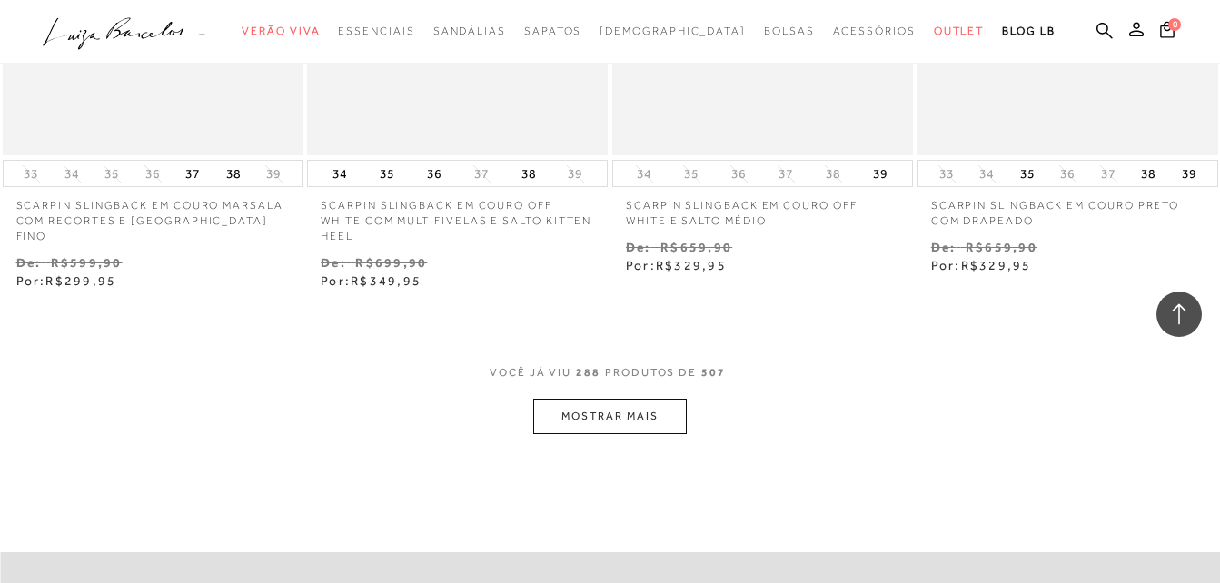
scroll to position [41982, 0]
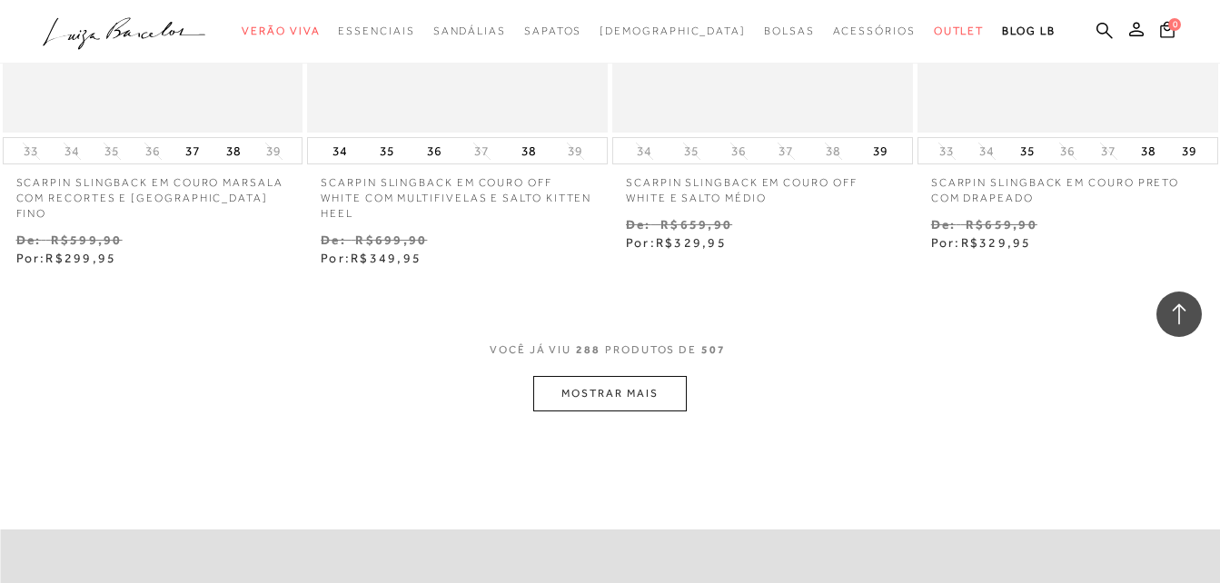
click at [658, 376] on button "MOSTRAR MAIS" at bounding box center [609, 393] width 153 height 35
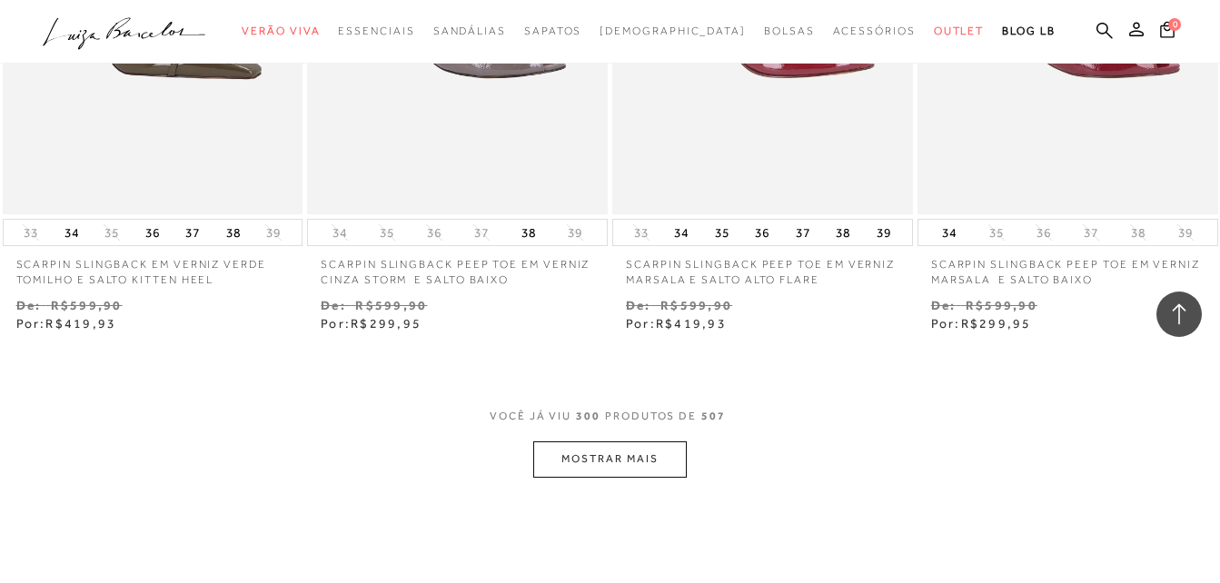
scroll to position [43708, 0]
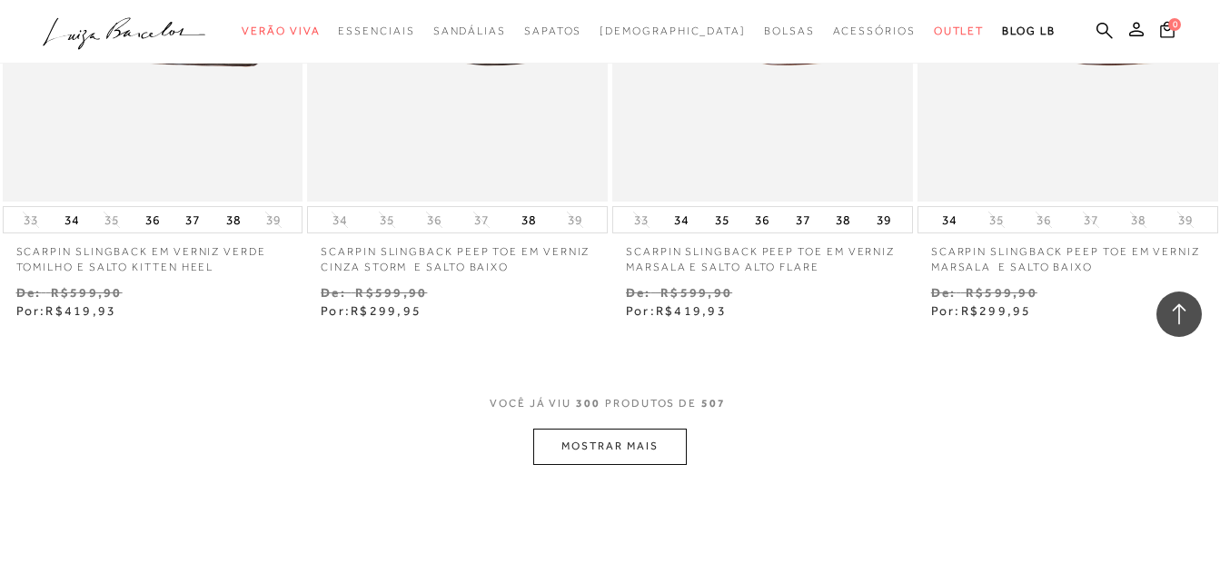
click at [666, 429] on button "MOSTRAR MAIS" at bounding box center [609, 446] width 153 height 35
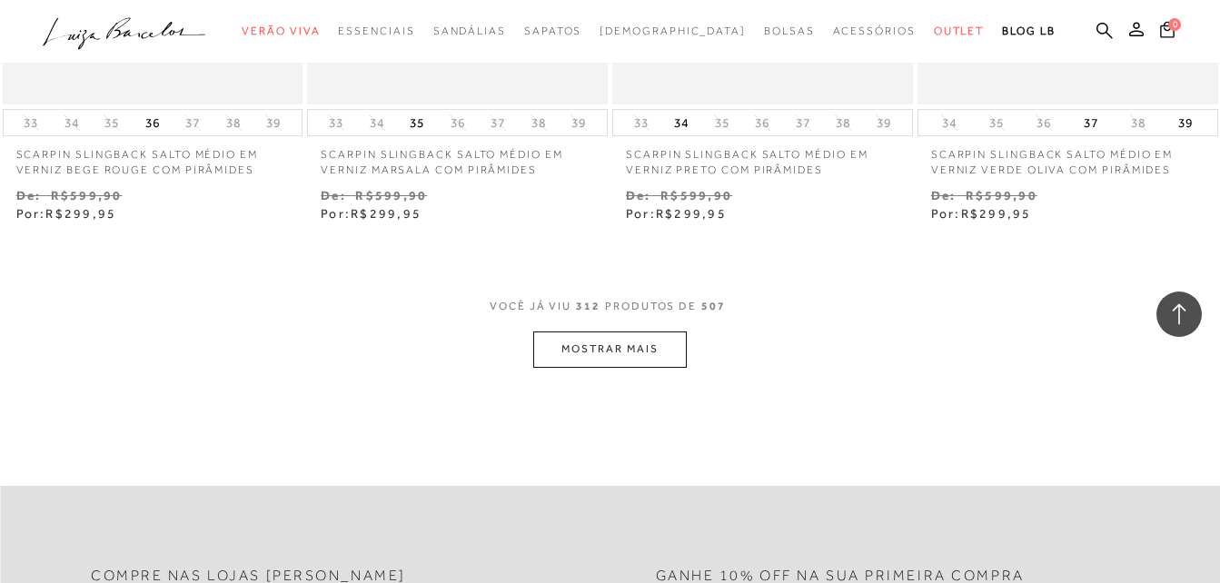
scroll to position [45616, 0]
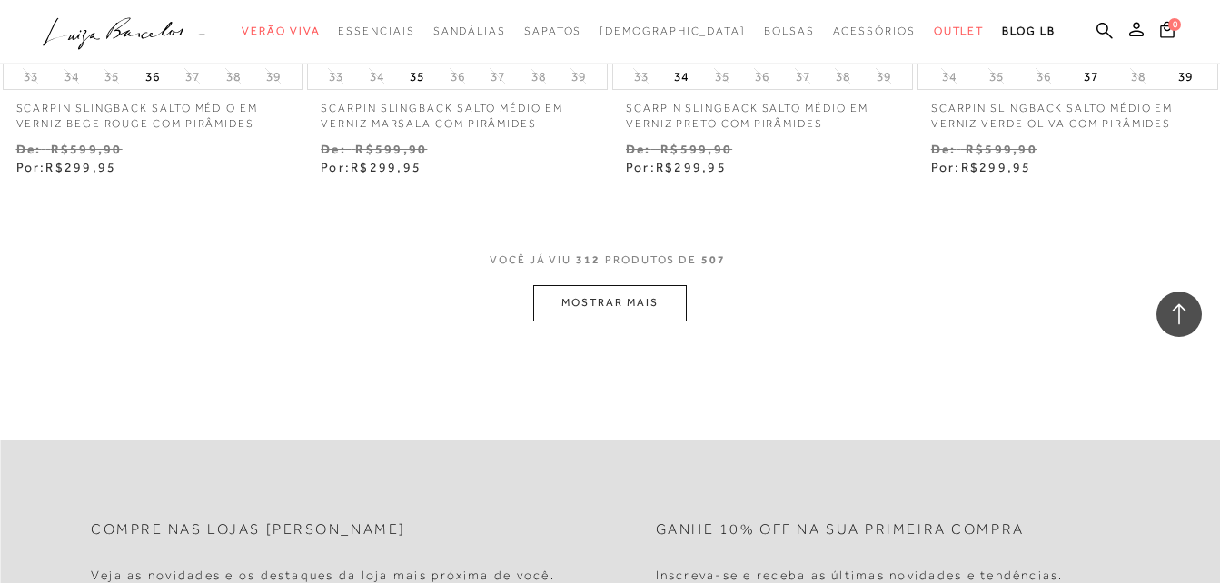
click at [653, 285] on button "MOSTRAR MAIS" at bounding box center [609, 302] width 153 height 35
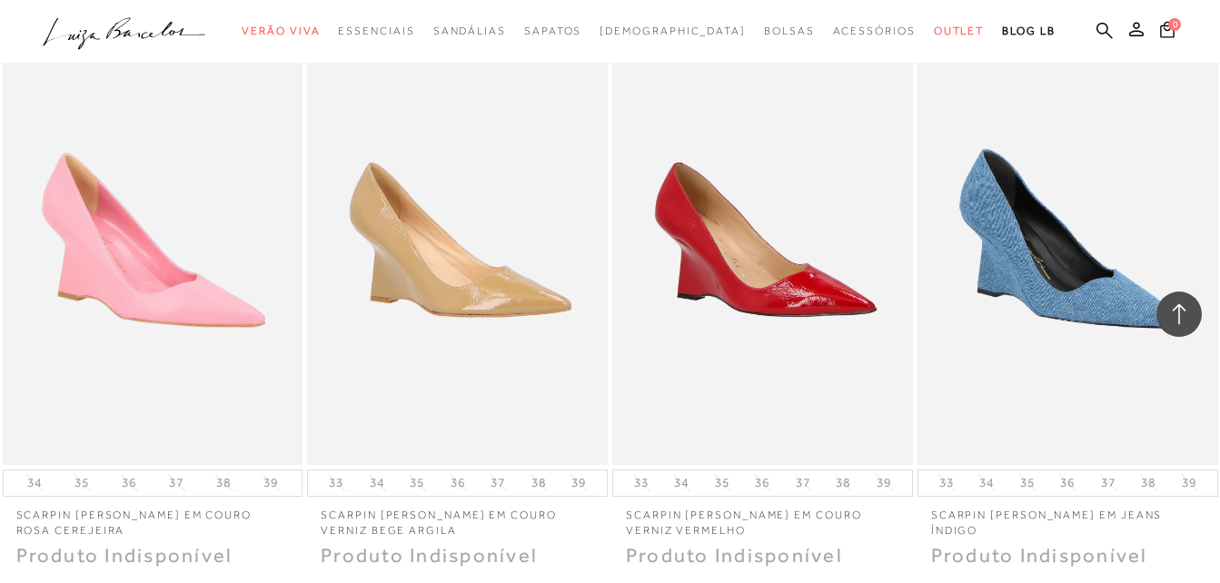
scroll to position [47411, 0]
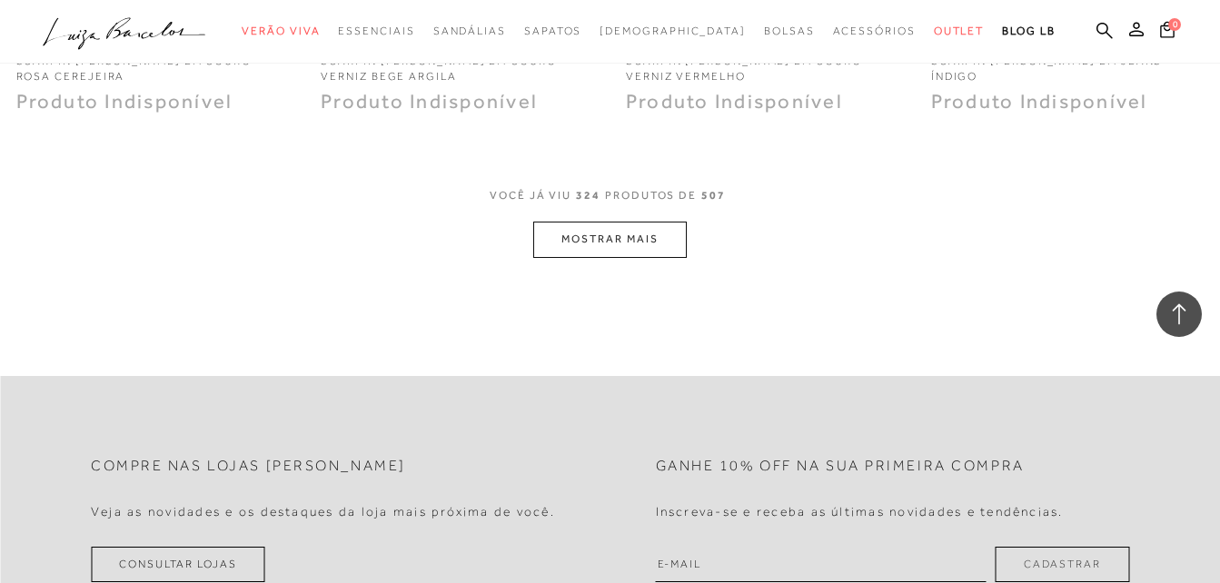
click at [656, 222] on button "MOSTRAR MAIS" at bounding box center [609, 239] width 153 height 35
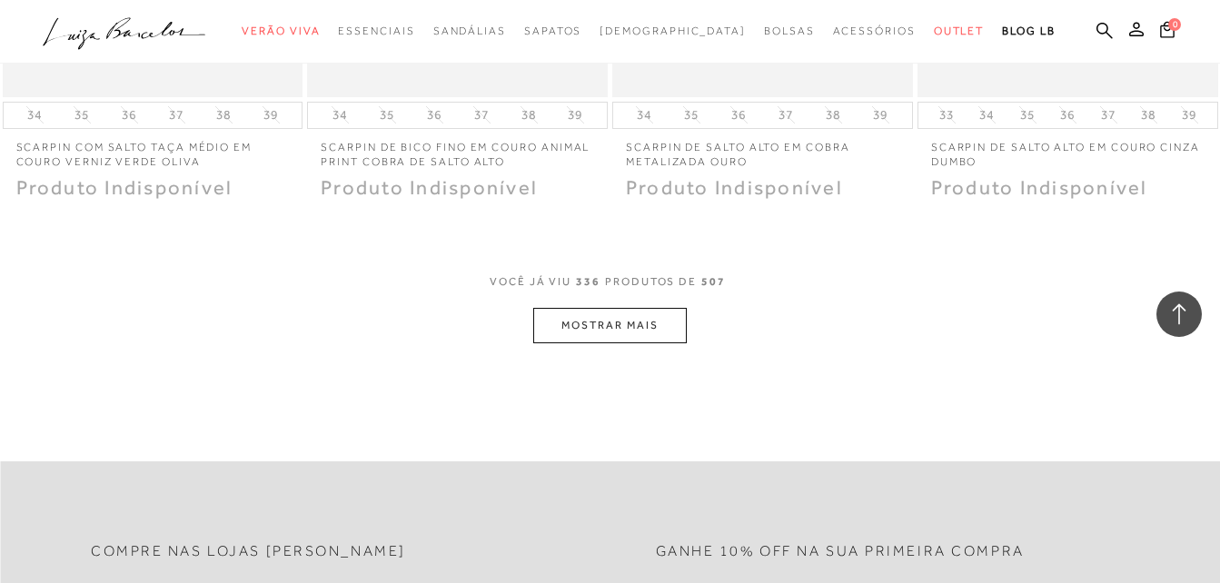
scroll to position [49098, 0]
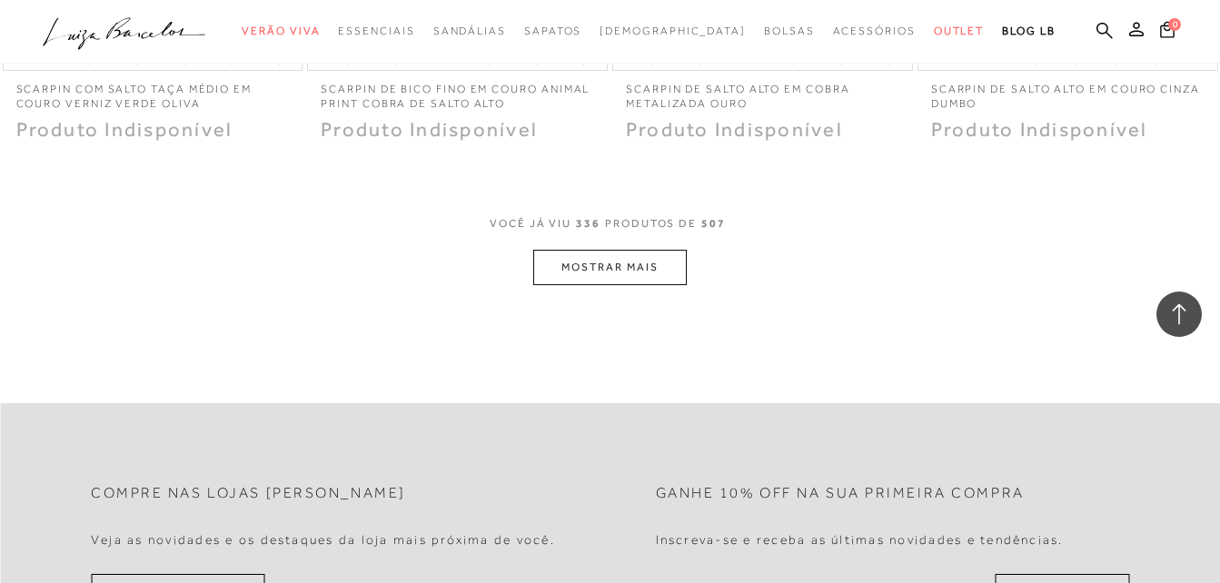
click at [667, 250] on button "MOSTRAR MAIS" at bounding box center [609, 267] width 153 height 35
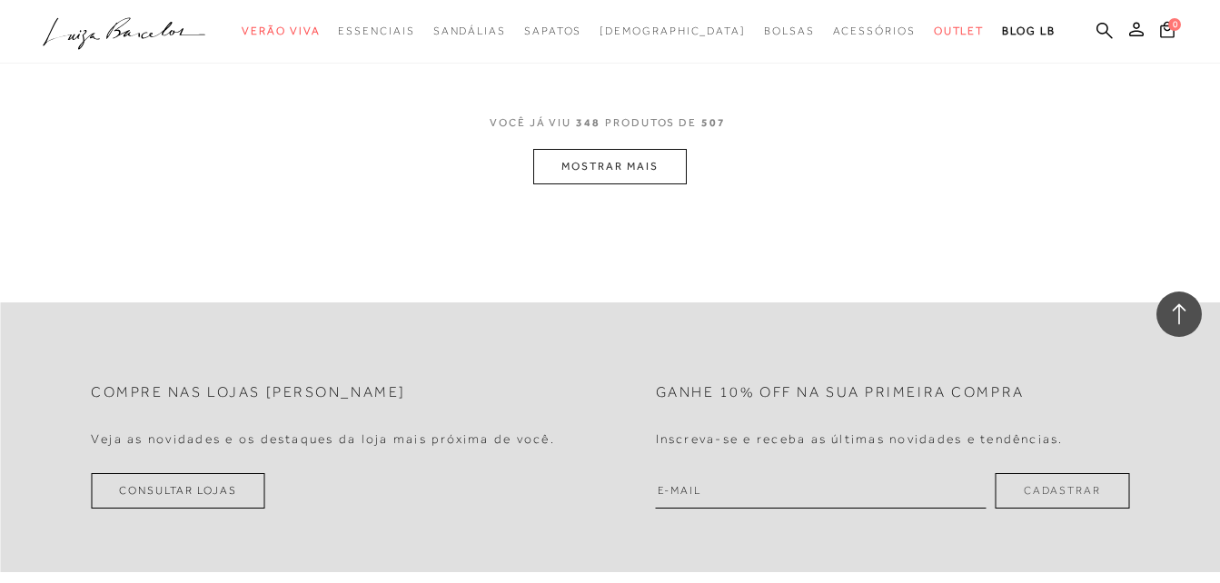
scroll to position [50915, 0]
click at [620, 148] on button "MOSTRAR MAIS" at bounding box center [609, 165] width 153 height 35
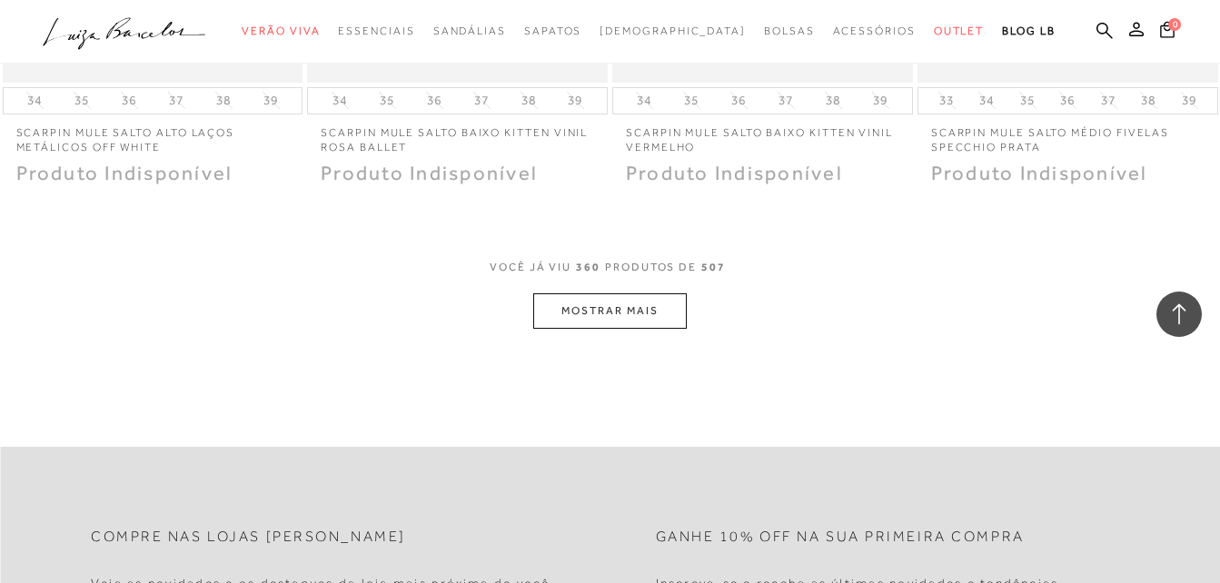
scroll to position [52487, 0]
click at [596, 291] on button "MOSTRAR MAIS" at bounding box center [609, 308] width 153 height 35
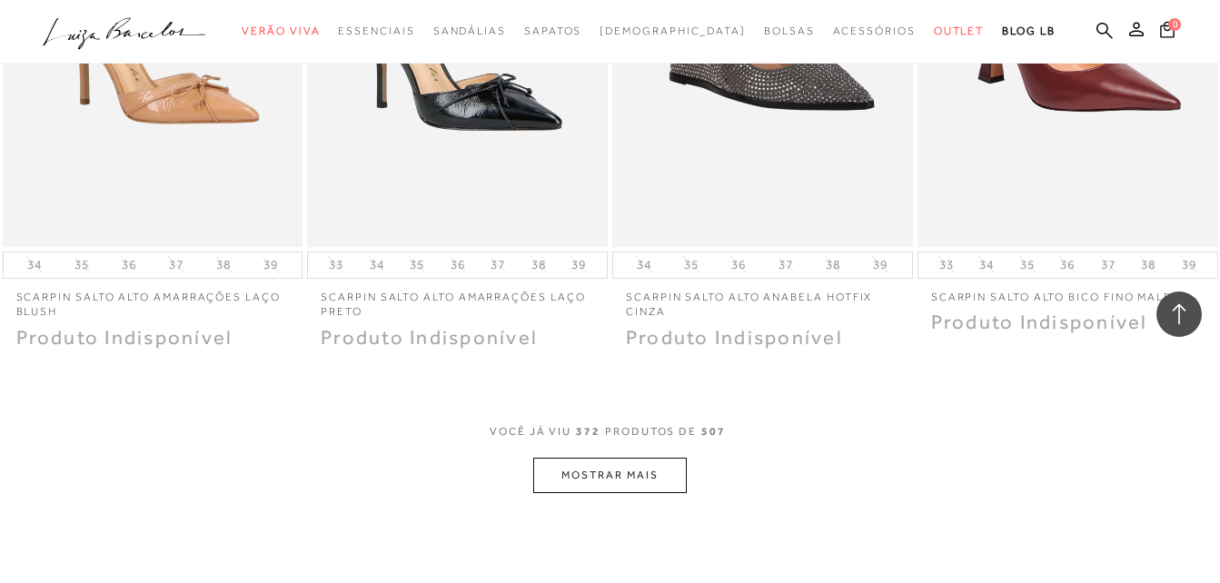
scroll to position [54213, 0]
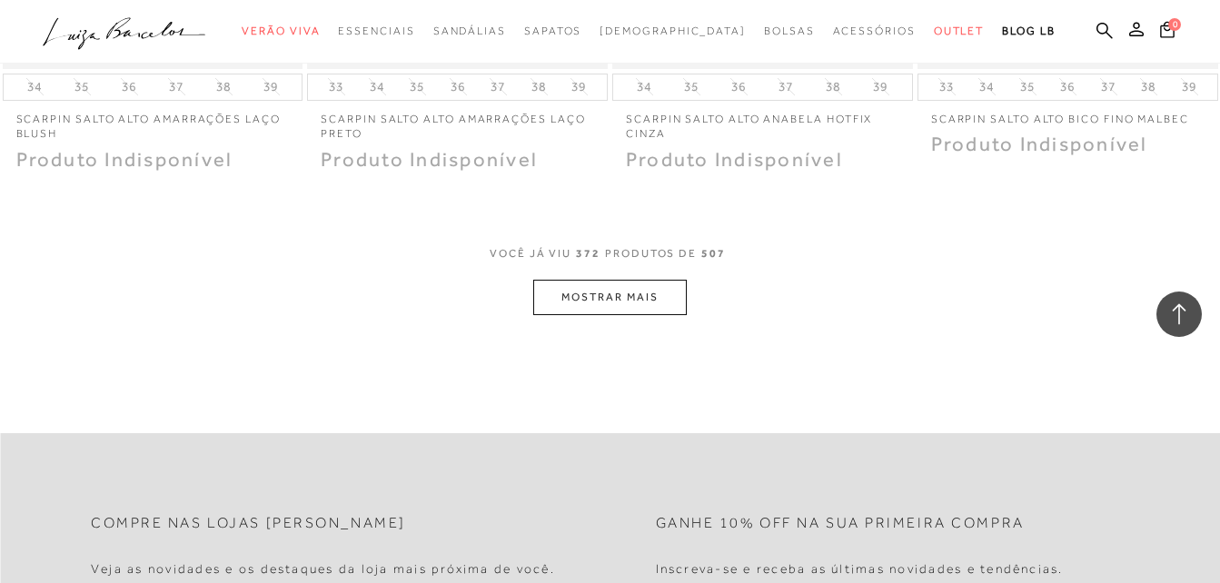
click at [628, 280] on button "MOSTRAR MAIS" at bounding box center [609, 297] width 153 height 35
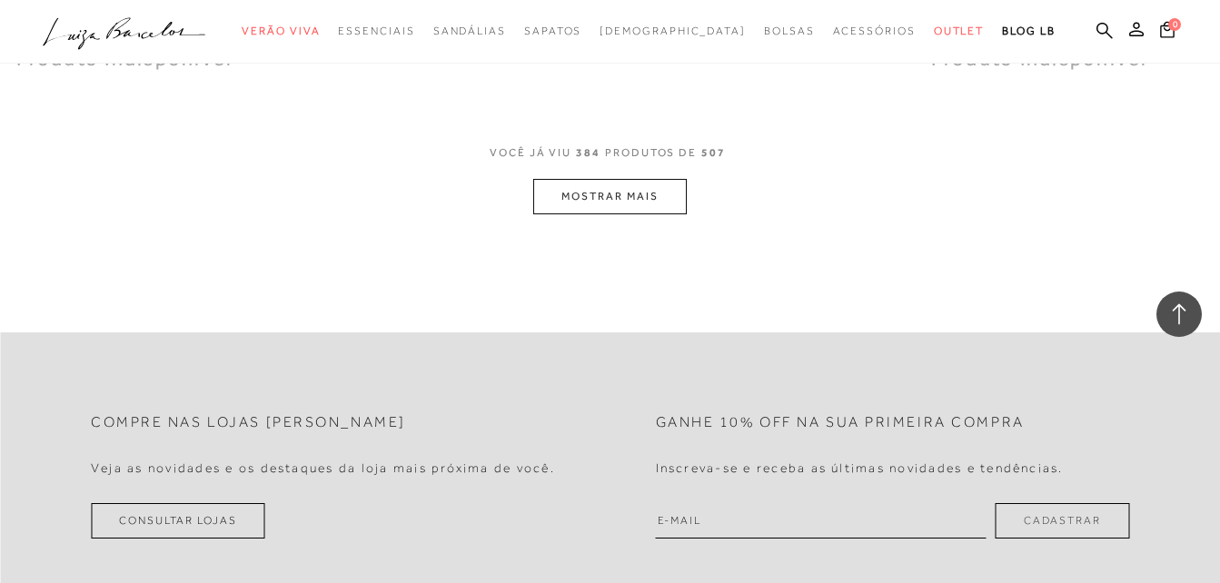
scroll to position [56030, 0]
click at [631, 178] on button "MOSTRAR MAIS" at bounding box center [609, 195] width 153 height 35
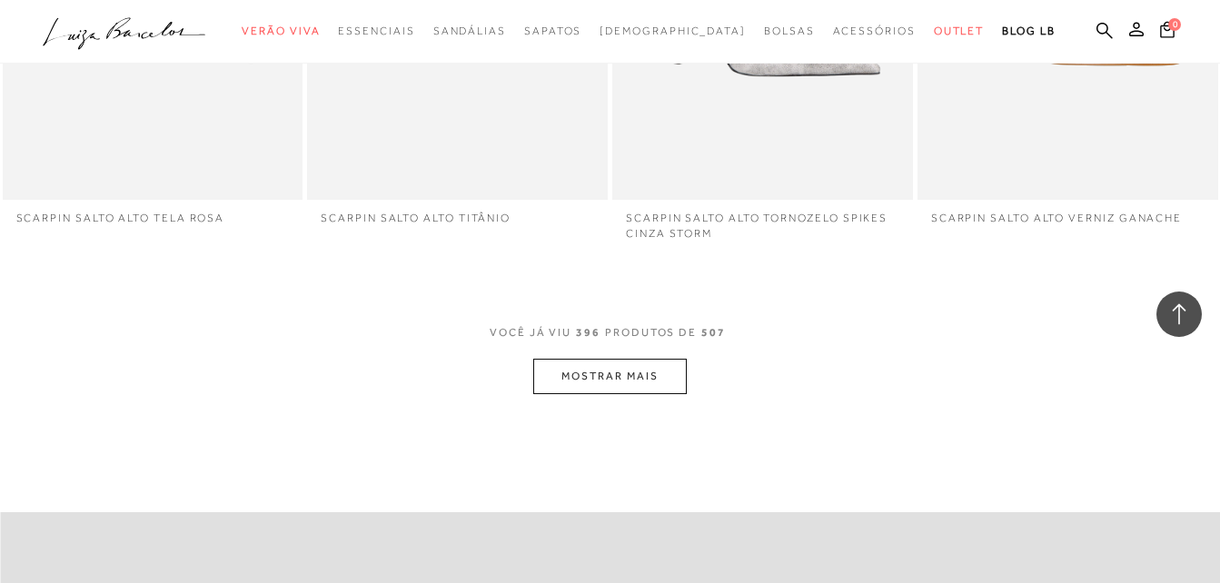
click at [630, 325] on div "VOCê JÁ VIU 396 PRODUTOS DE 507 MOSTRAR MAIS" at bounding box center [610, 359] width 1220 height 69
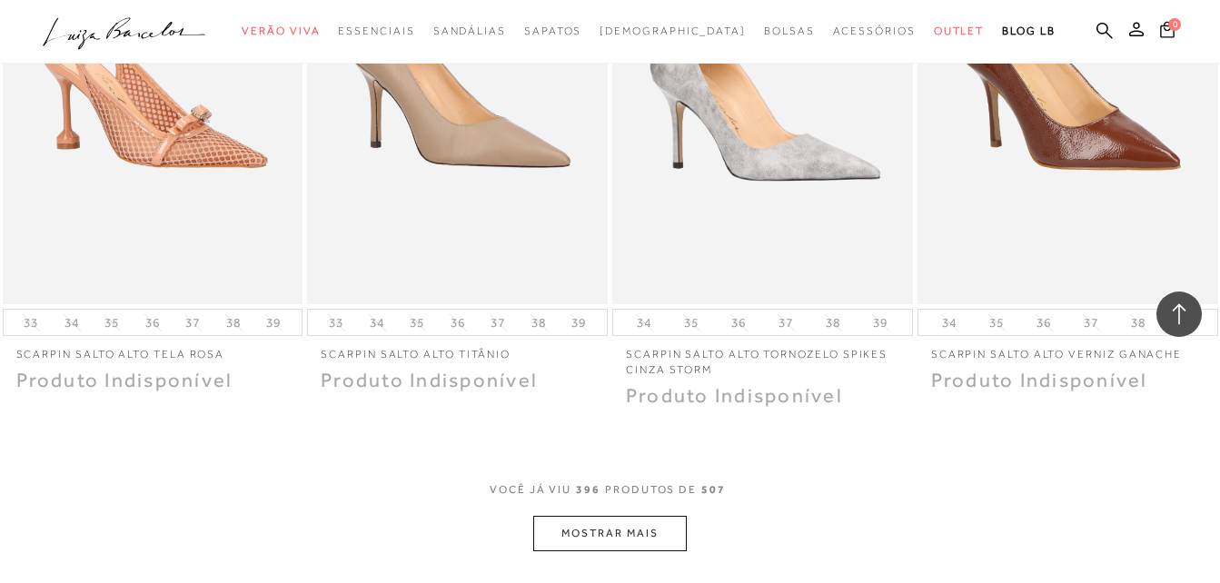
scroll to position [57512, 0]
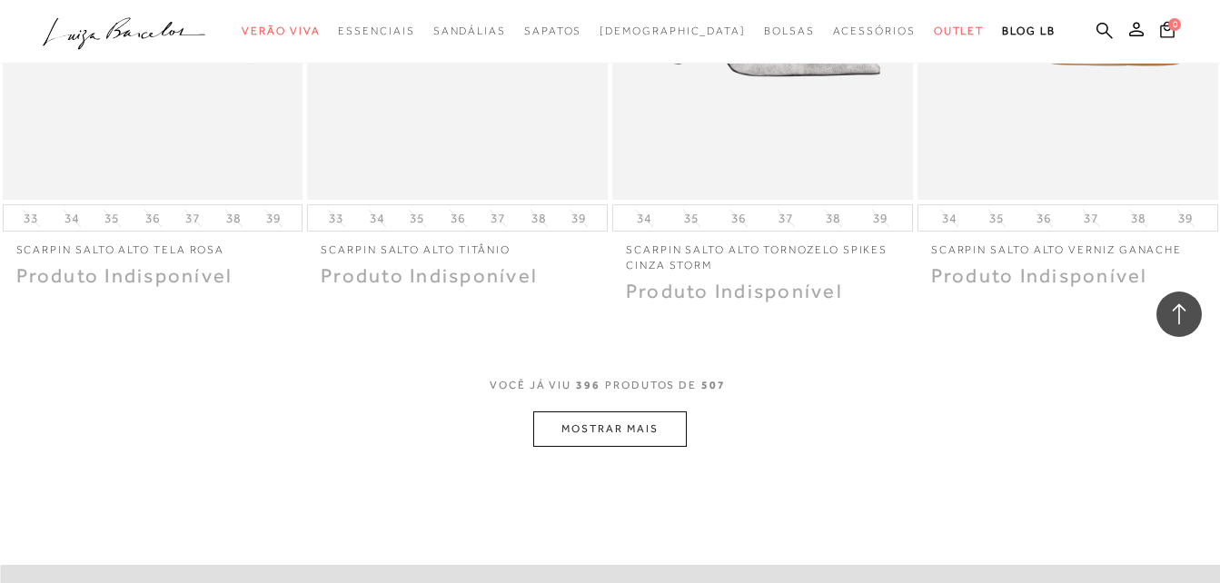
click at [646, 412] on button "MOSTRAR MAIS" at bounding box center [609, 429] width 153 height 35
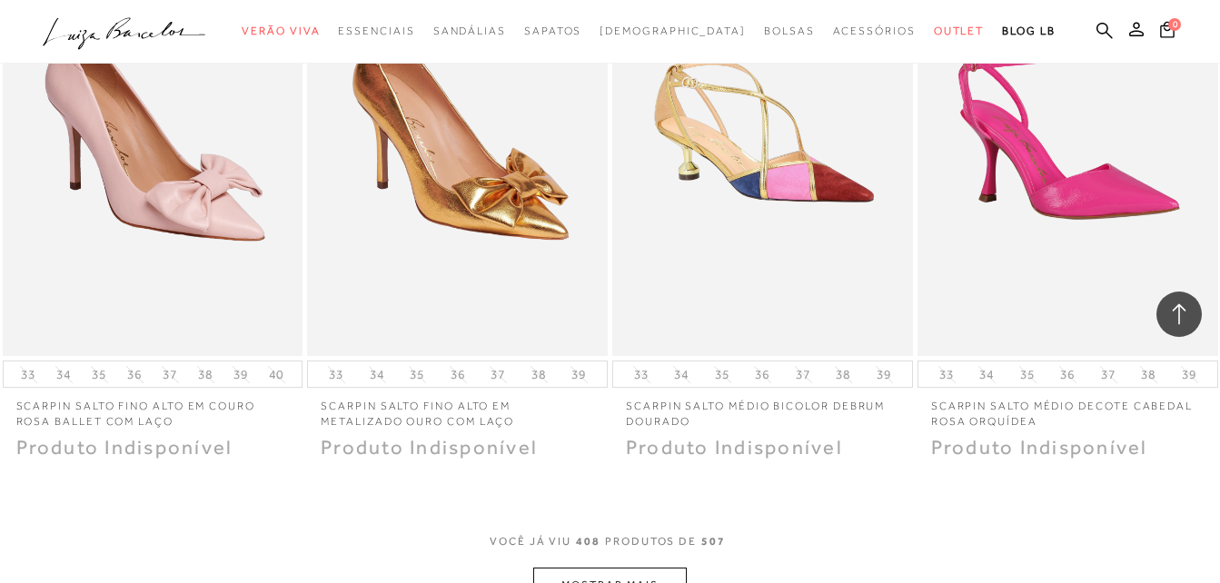
scroll to position [59238, 0]
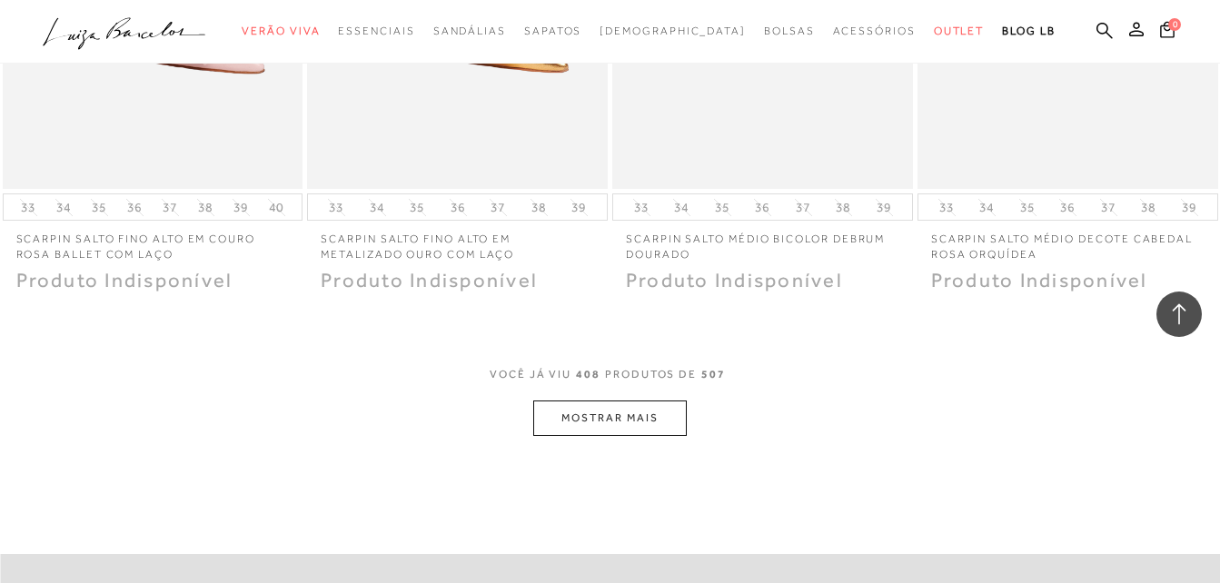
click at [628, 401] on button "MOSTRAR MAIS" at bounding box center [609, 418] width 153 height 35
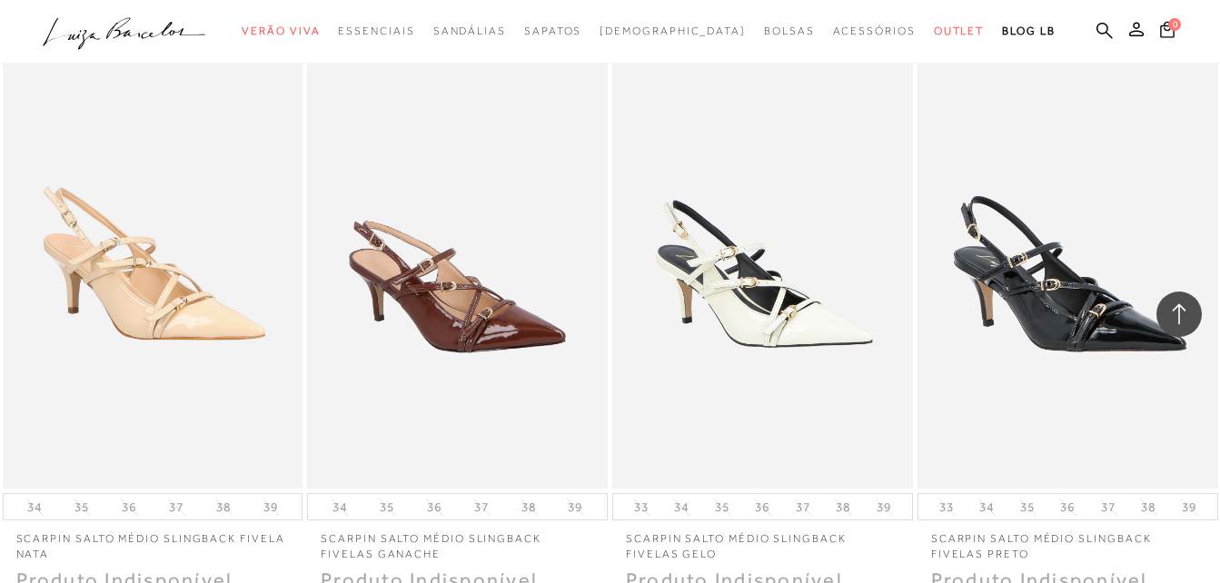
scroll to position [61108, 0]
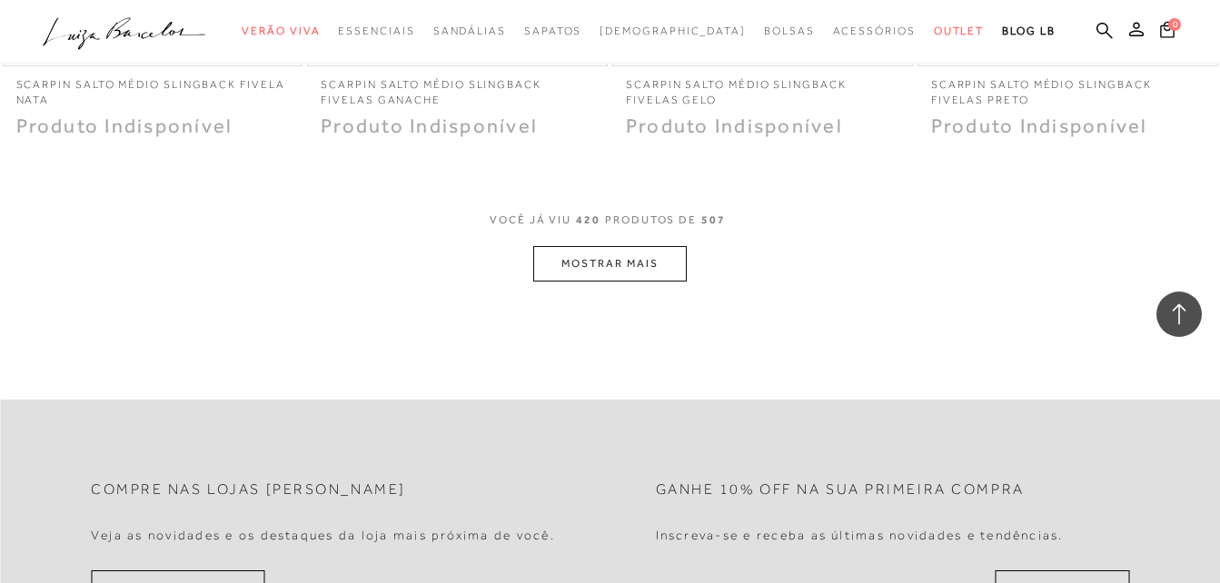
click at [636, 246] on button "MOSTRAR MAIS" at bounding box center [609, 263] width 153 height 35
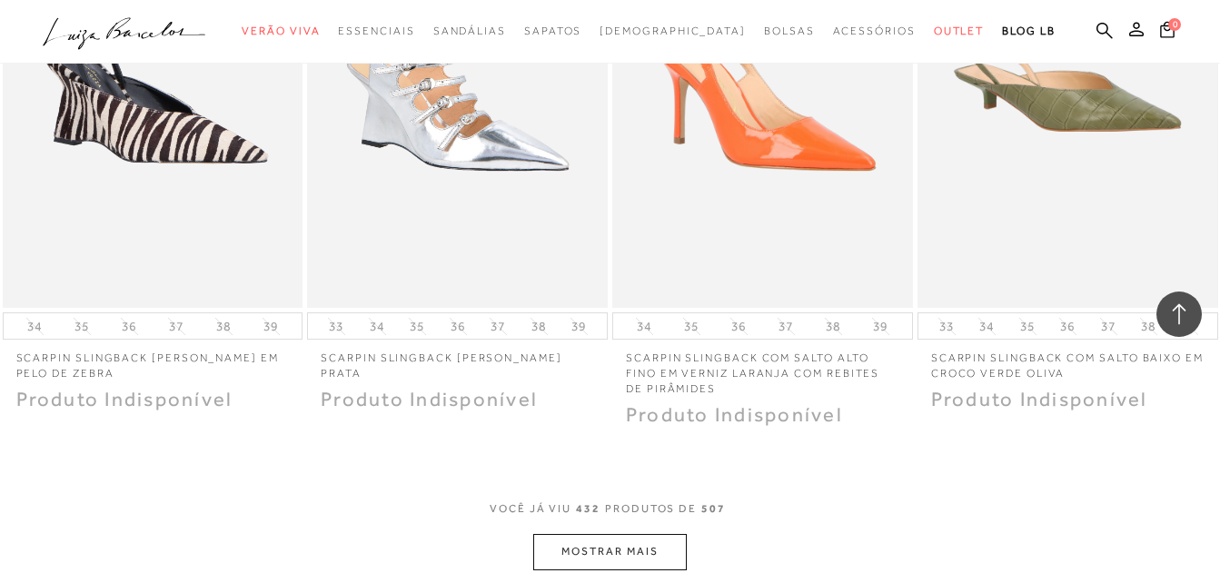
scroll to position [62925, 0]
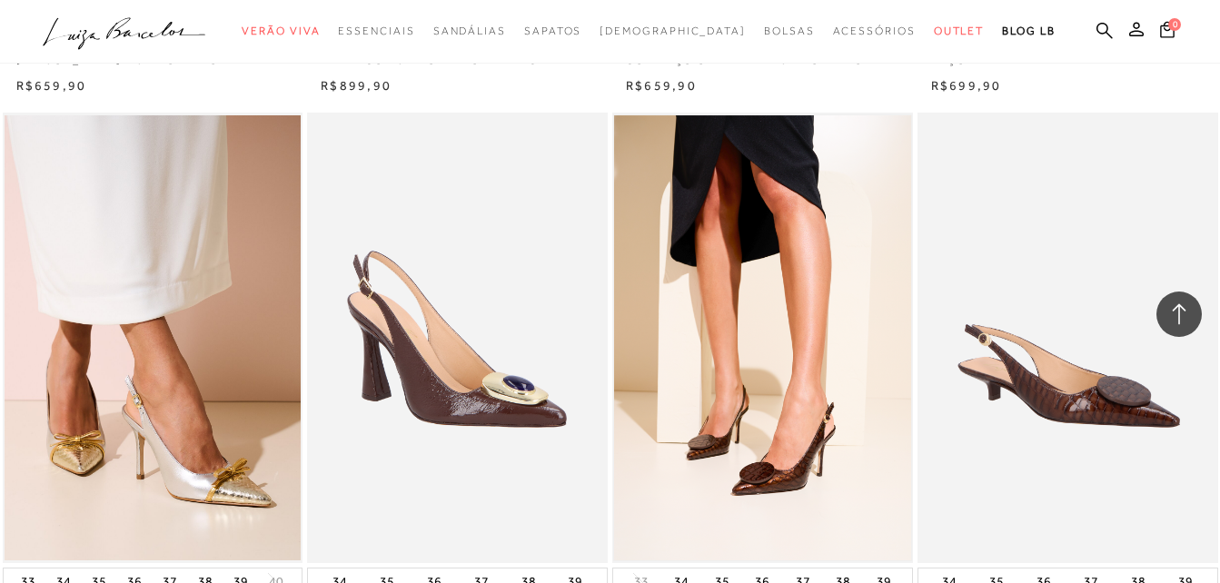
click at [773, 381] on img at bounding box center [762, 337] width 297 height 445
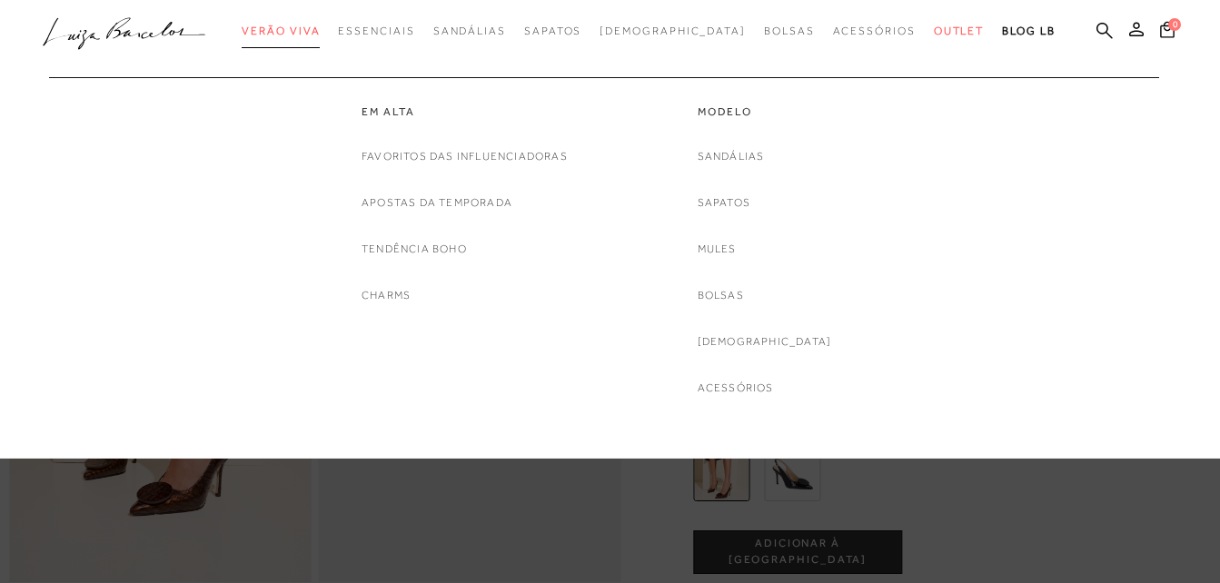
click at [320, 32] on span "Verão Viva" at bounding box center [281, 31] width 78 height 13
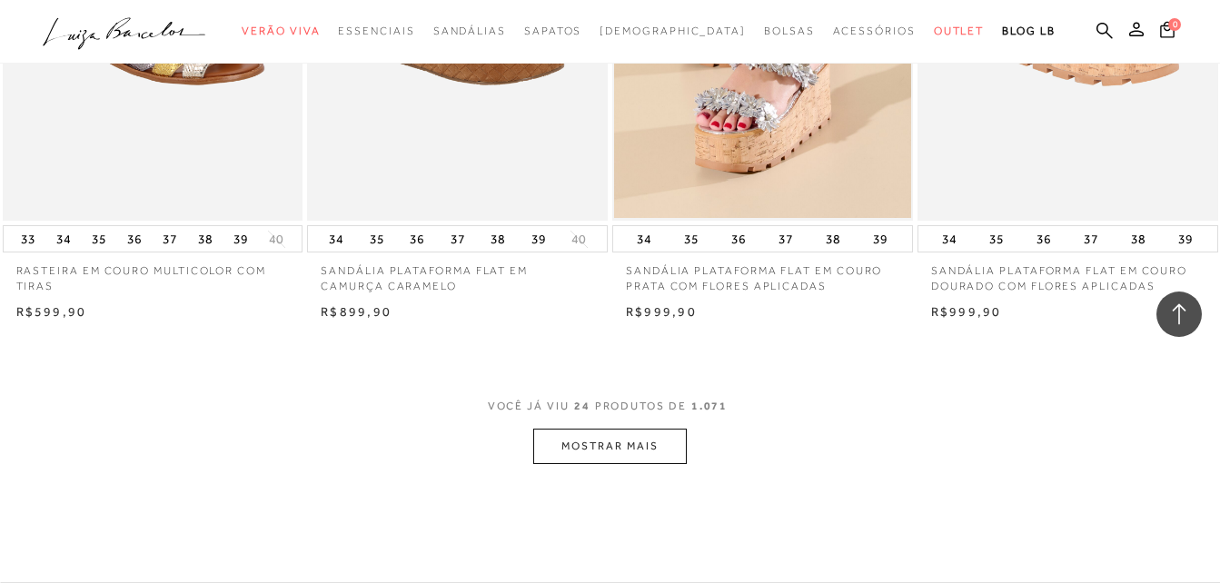
scroll to position [3270, 0]
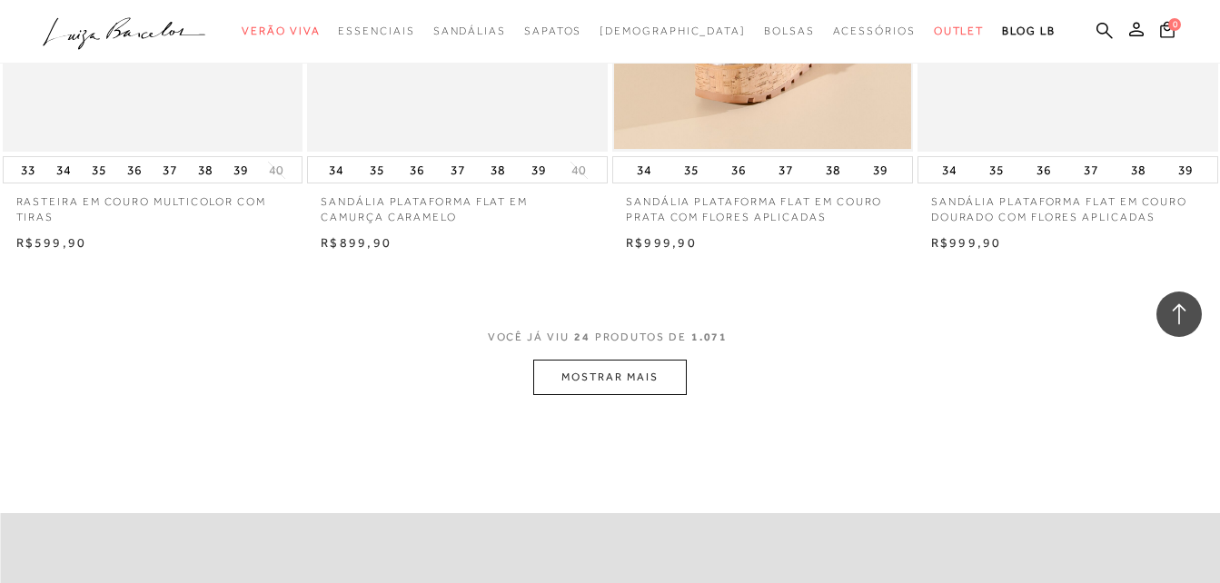
click at [673, 360] on button "MOSTRAR MAIS" at bounding box center [609, 377] width 153 height 35
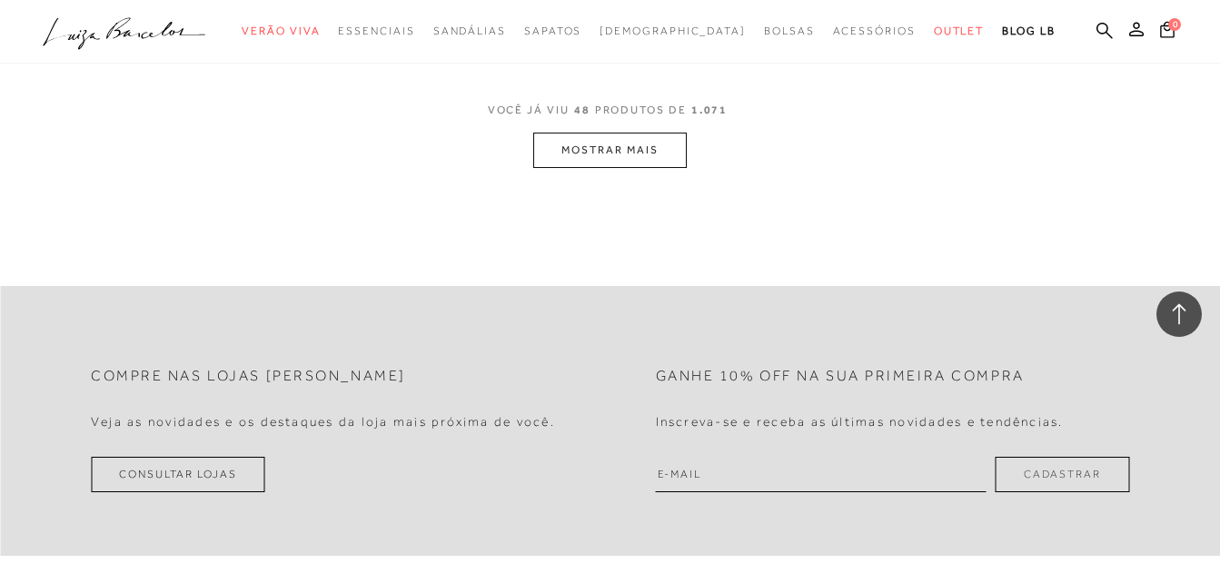
scroll to position [6632, 0]
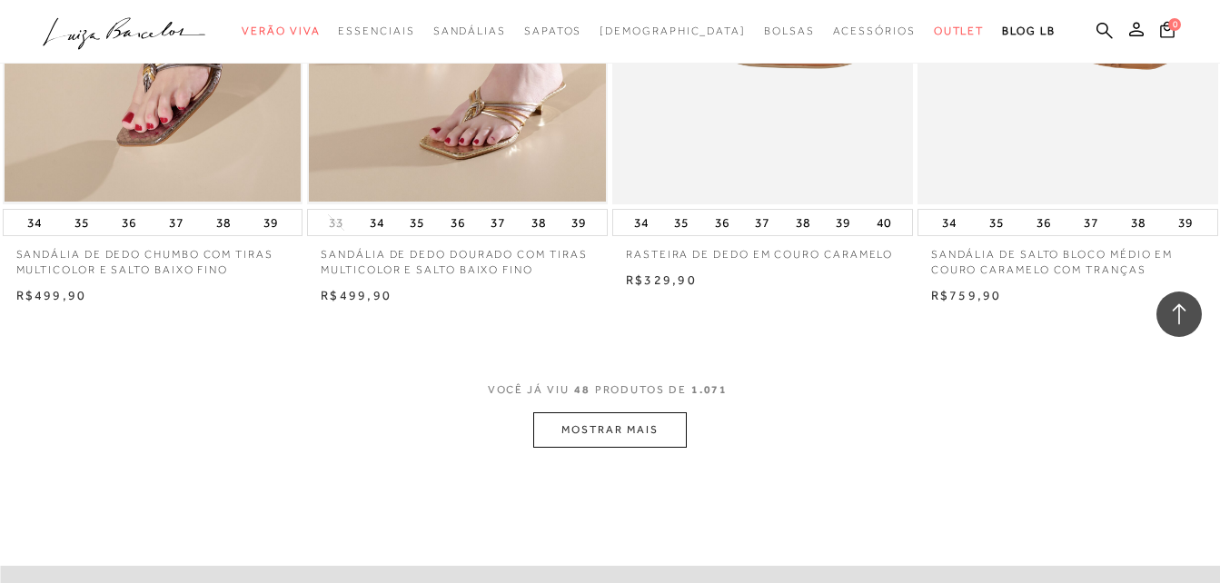
click at [584, 431] on button "MOSTRAR MAIS" at bounding box center [609, 429] width 153 height 35
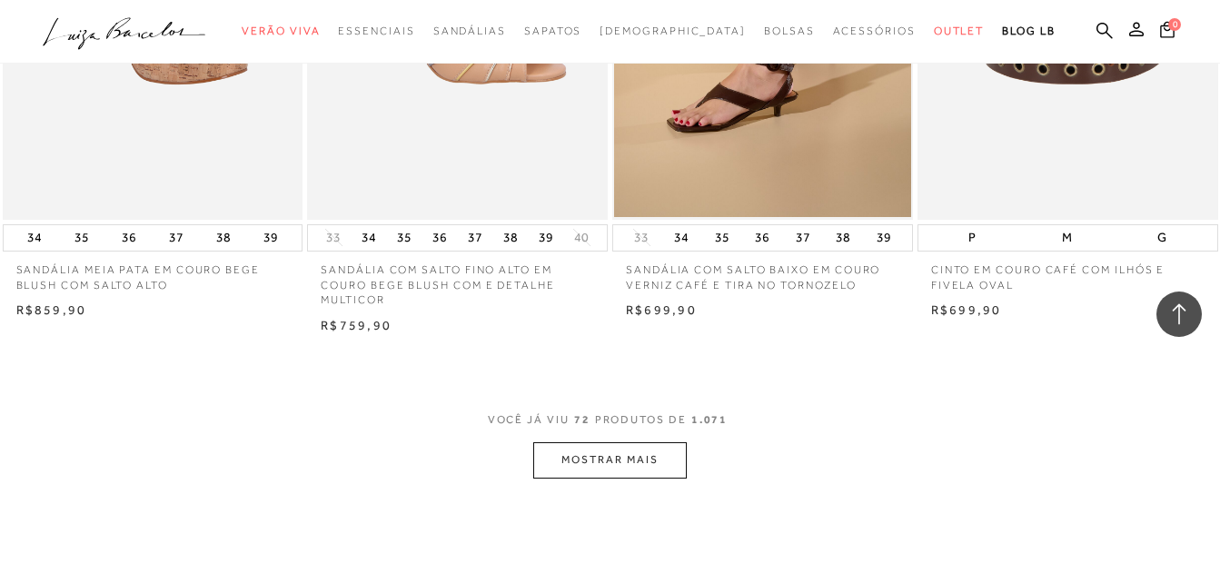
scroll to position [9993, 0]
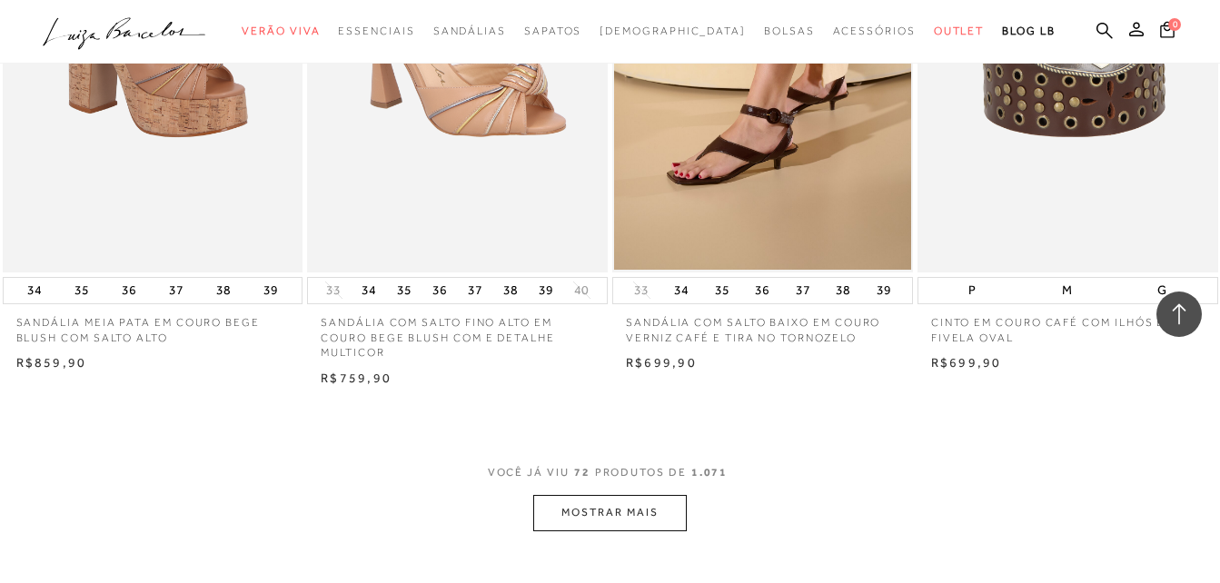
click at [620, 512] on button "MOSTRAR MAIS" at bounding box center [609, 512] width 153 height 35
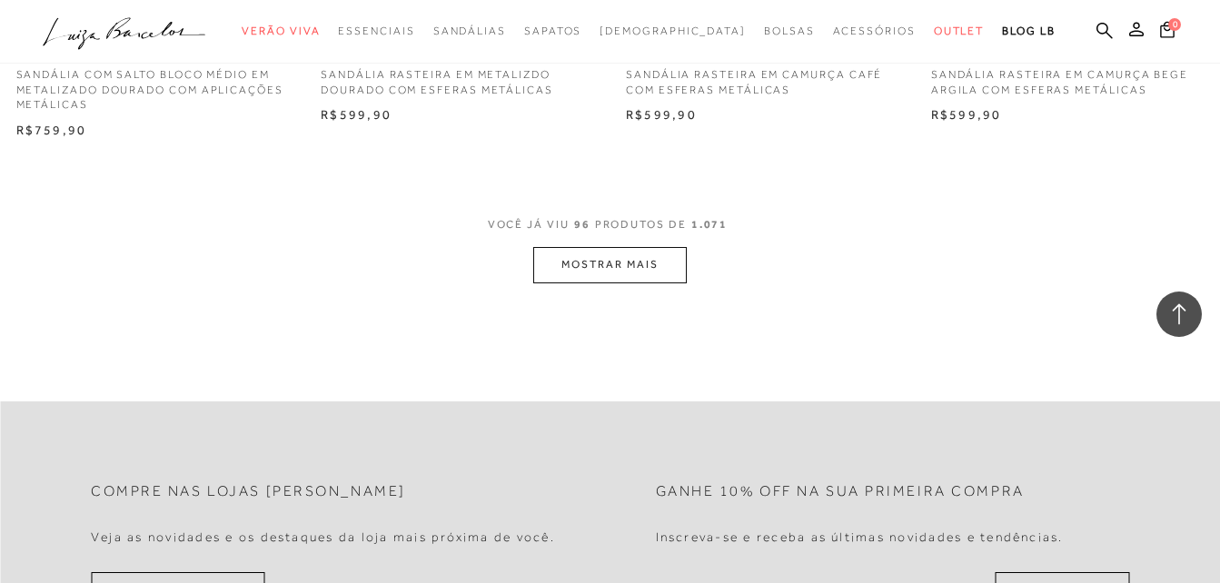
scroll to position [13718, 0]
drag, startPoint x: 595, startPoint y: 284, endPoint x: 598, endPoint y: 275, distance: 9.5
click at [598, 274] on button "MOSTRAR MAIS" at bounding box center [609, 262] width 153 height 35
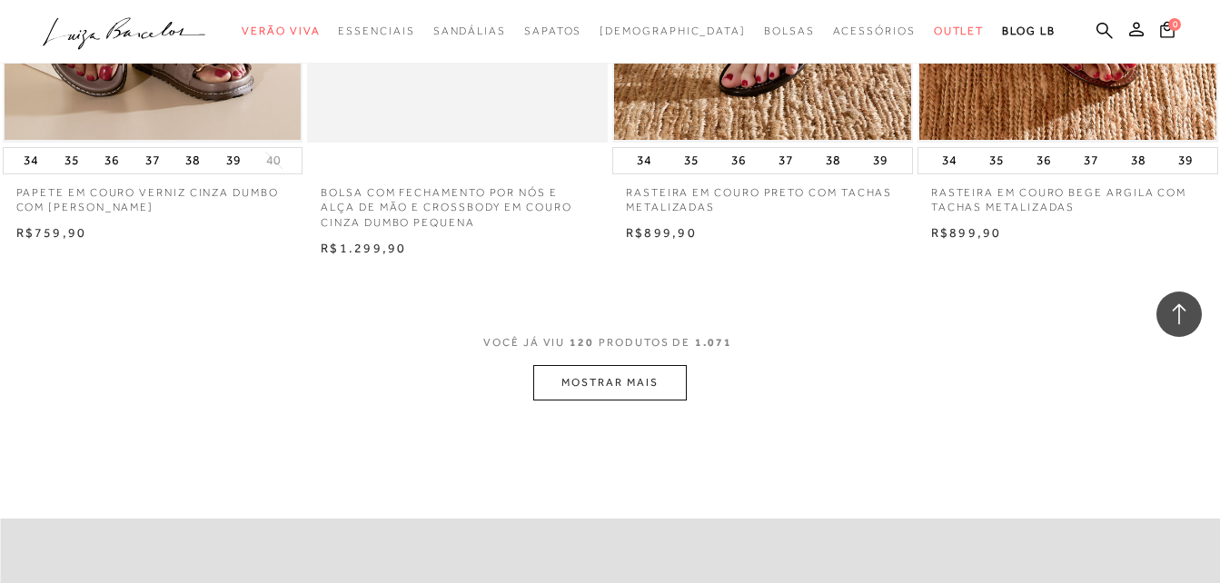
scroll to position [17351, 0]
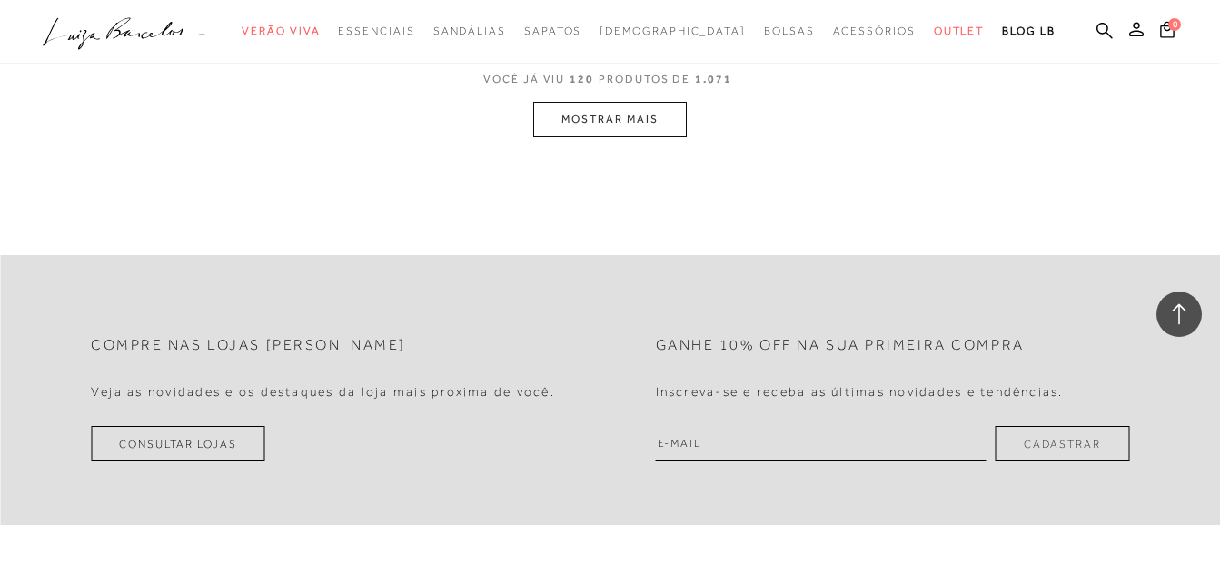
click at [601, 120] on button "MOSTRAR MAIS" at bounding box center [609, 119] width 153 height 35
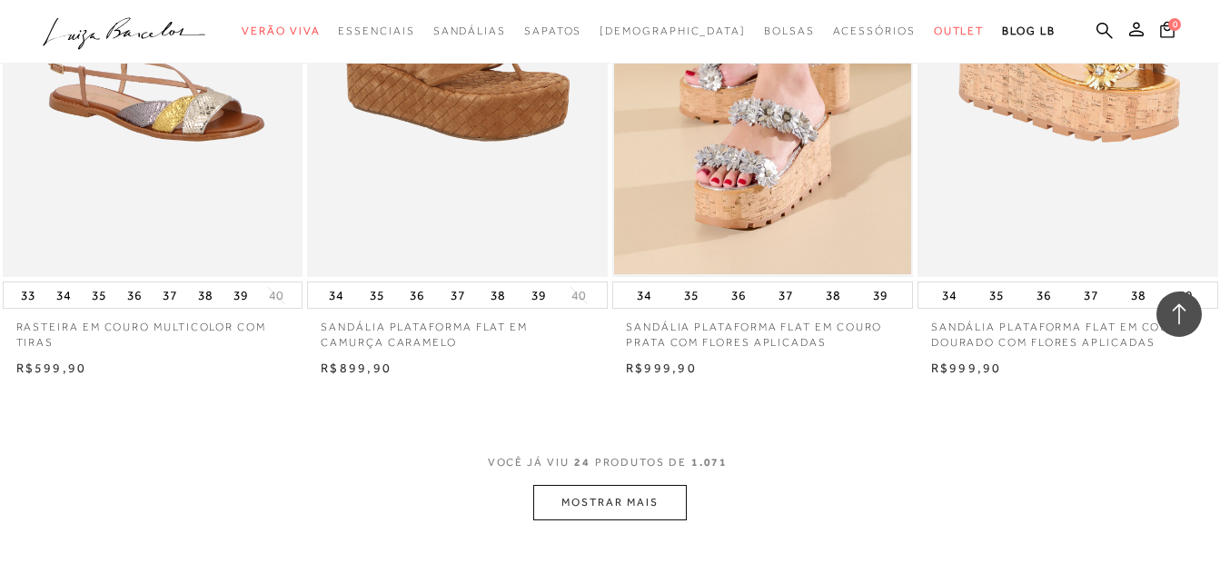
scroll to position [3150, 0]
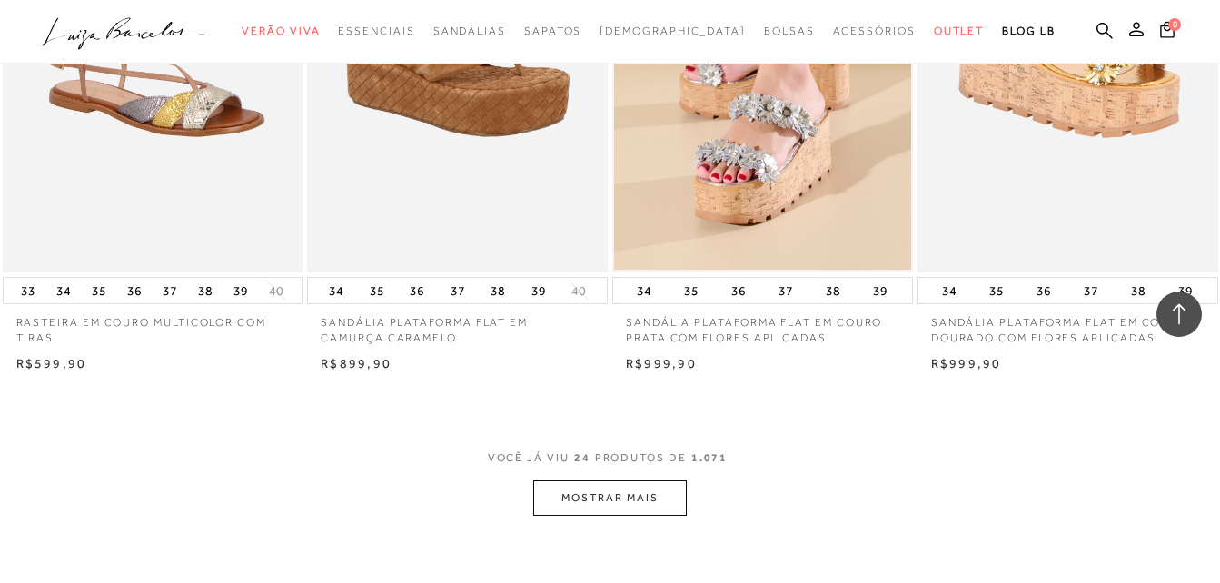
click at [578, 497] on button "MOSTRAR MAIS" at bounding box center [609, 498] width 153 height 35
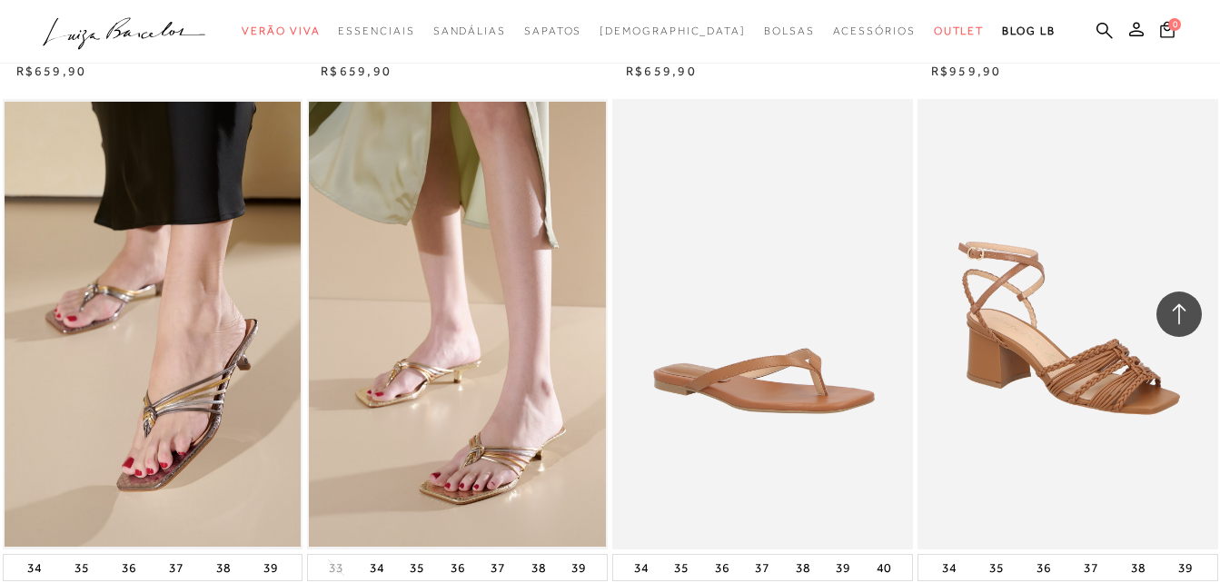
scroll to position [6511, 0]
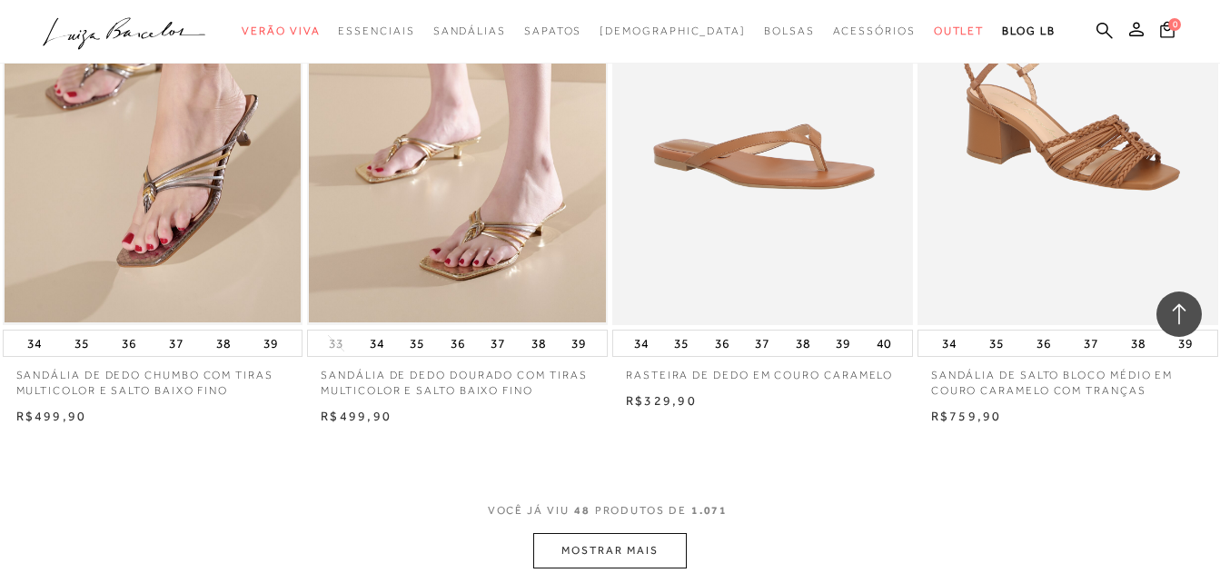
click at [584, 534] on button "MOSTRAR MAIS" at bounding box center [609, 550] width 153 height 35
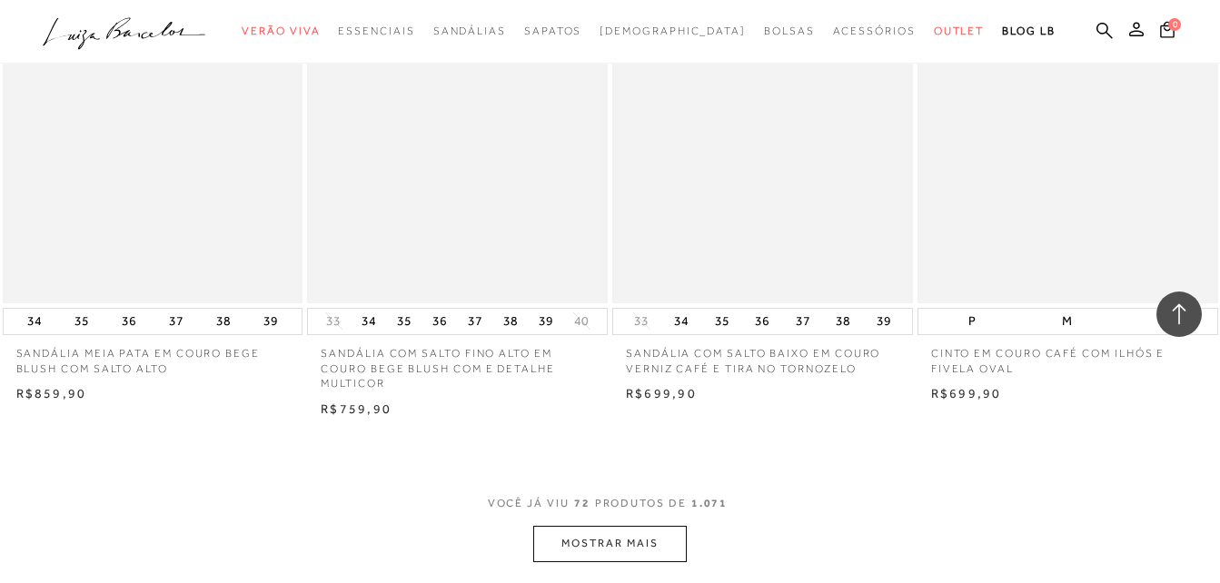
scroll to position [9963, 0]
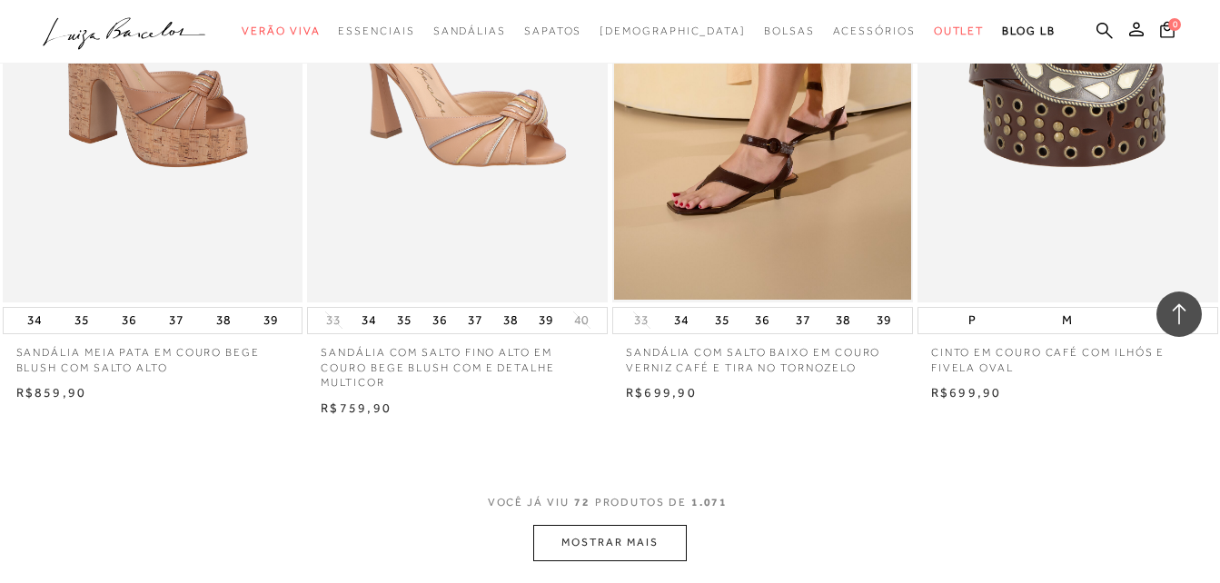
click at [599, 549] on button "MOSTRAR MAIS" at bounding box center [609, 542] width 153 height 35
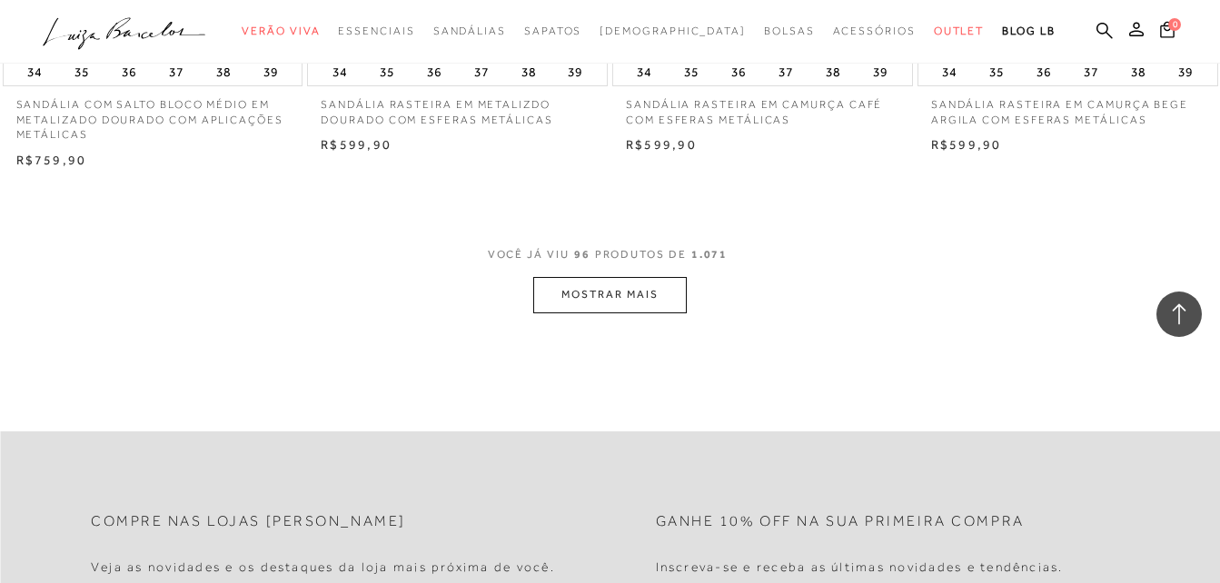
scroll to position [13661, 0]
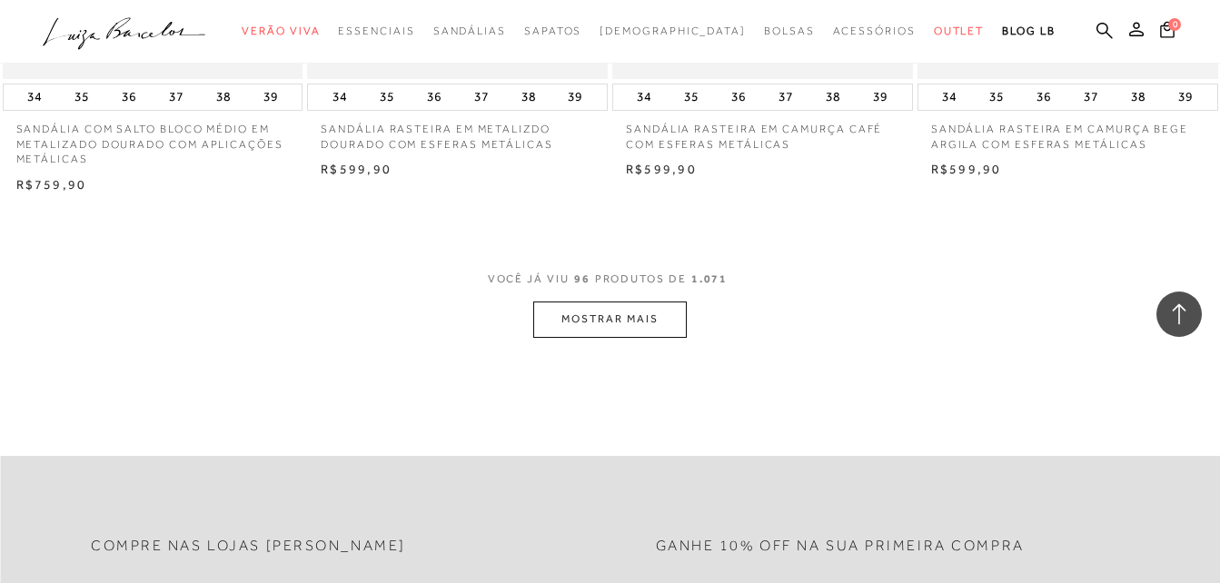
click at [624, 322] on button "MOSTRAR MAIS" at bounding box center [609, 319] width 153 height 35
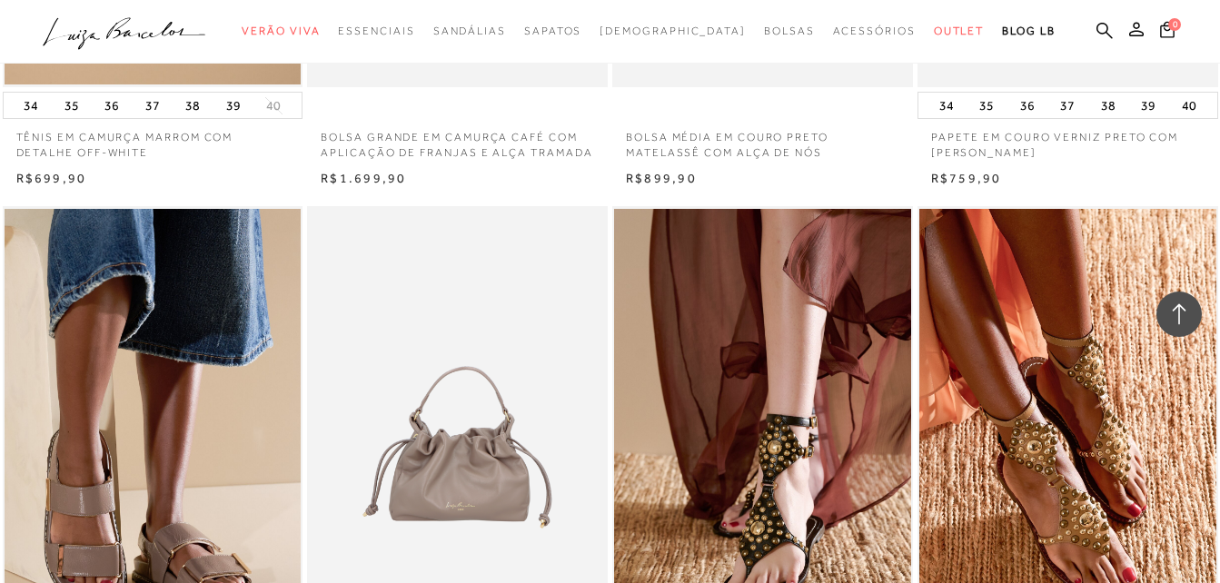
scroll to position [17113, 0]
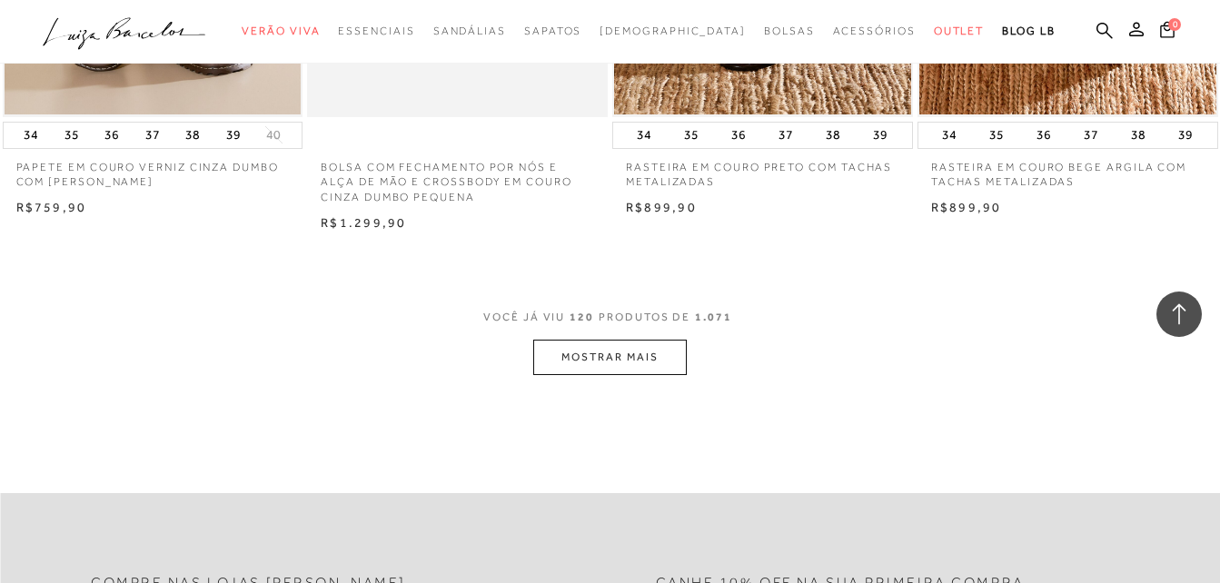
click at [555, 342] on button "MOSTRAR MAIS" at bounding box center [609, 357] width 153 height 35
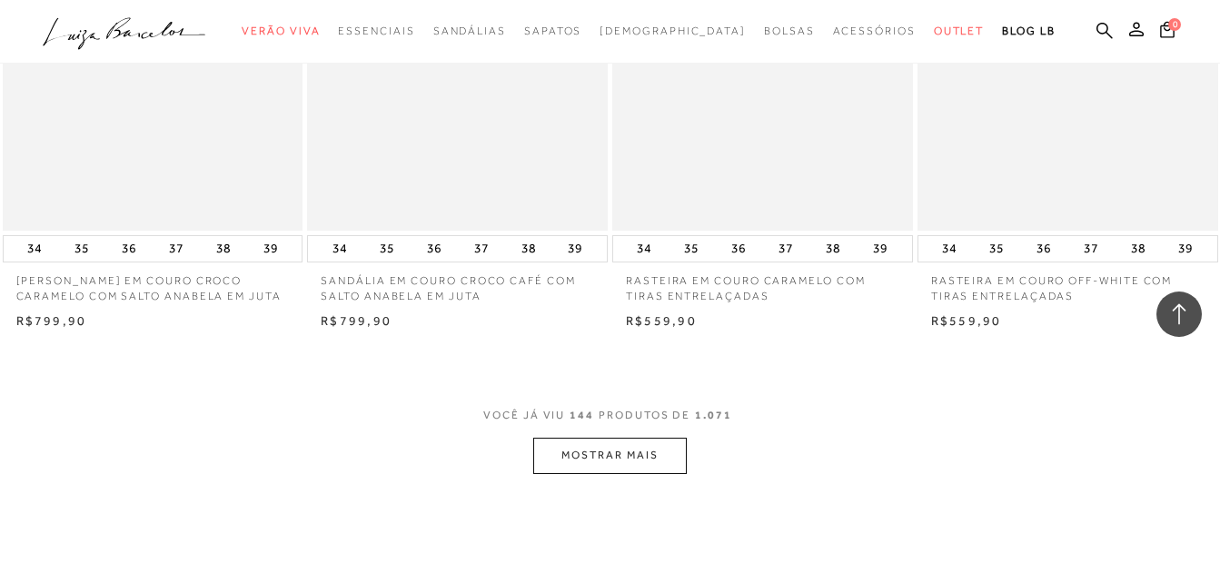
scroll to position [20384, 0]
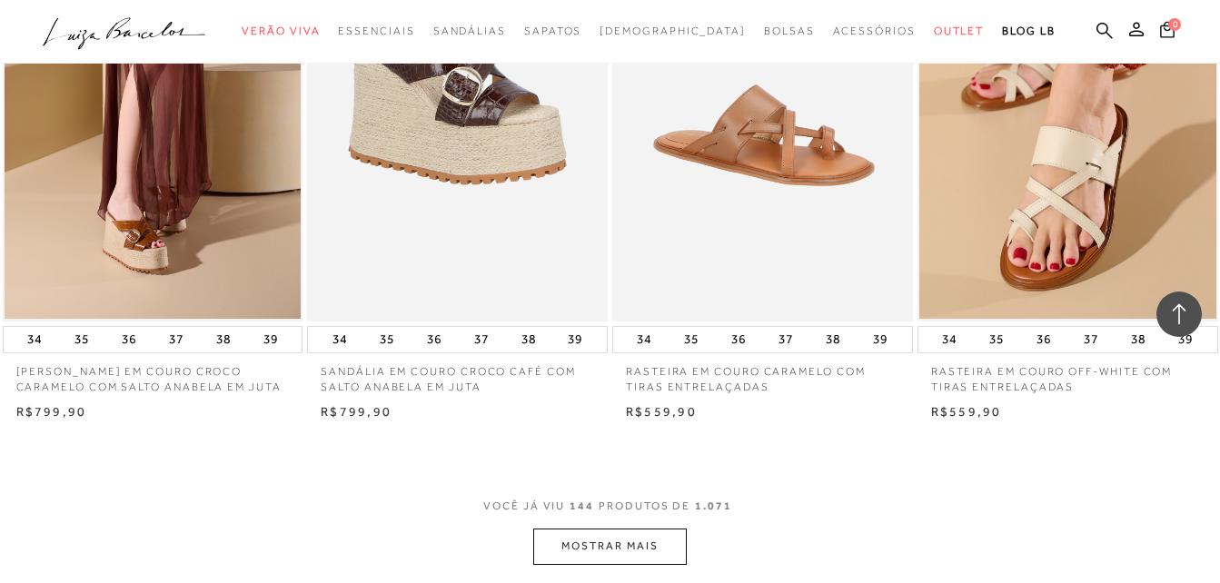
click at [581, 555] on button "MOSTRAR MAIS" at bounding box center [609, 546] width 153 height 35
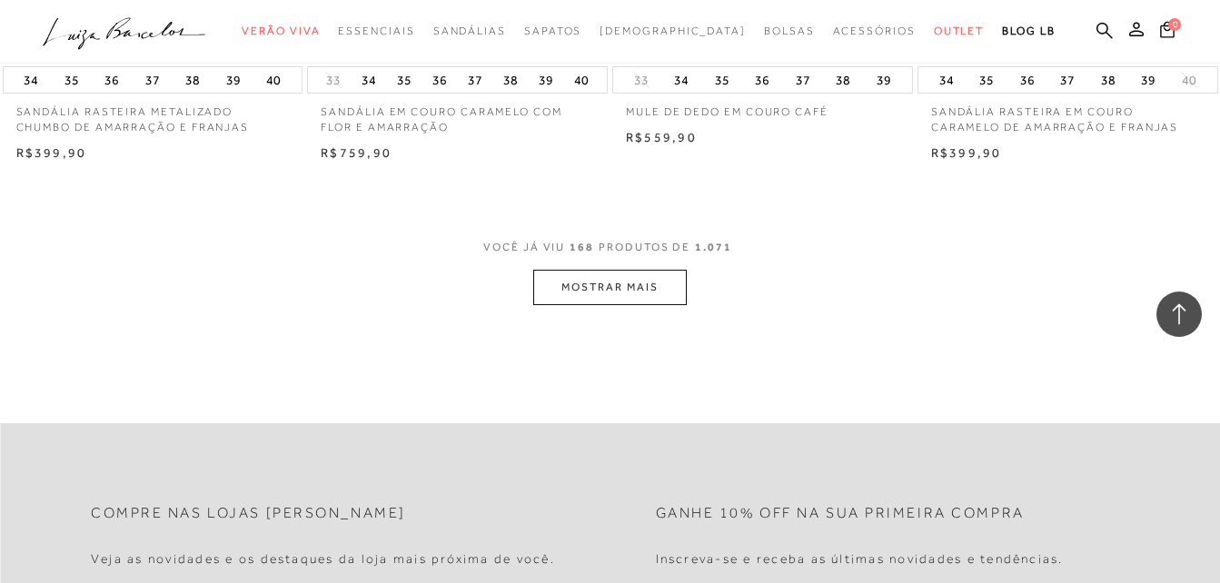
scroll to position [24108, 0]
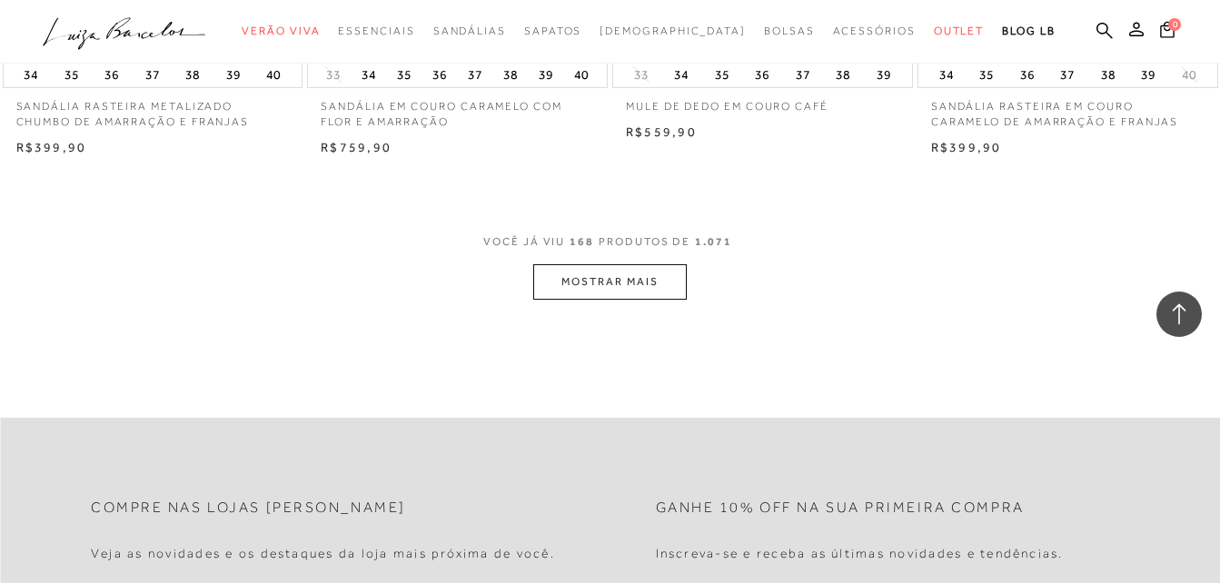
click at [643, 264] on button "MOSTRAR MAIS" at bounding box center [609, 281] width 153 height 35
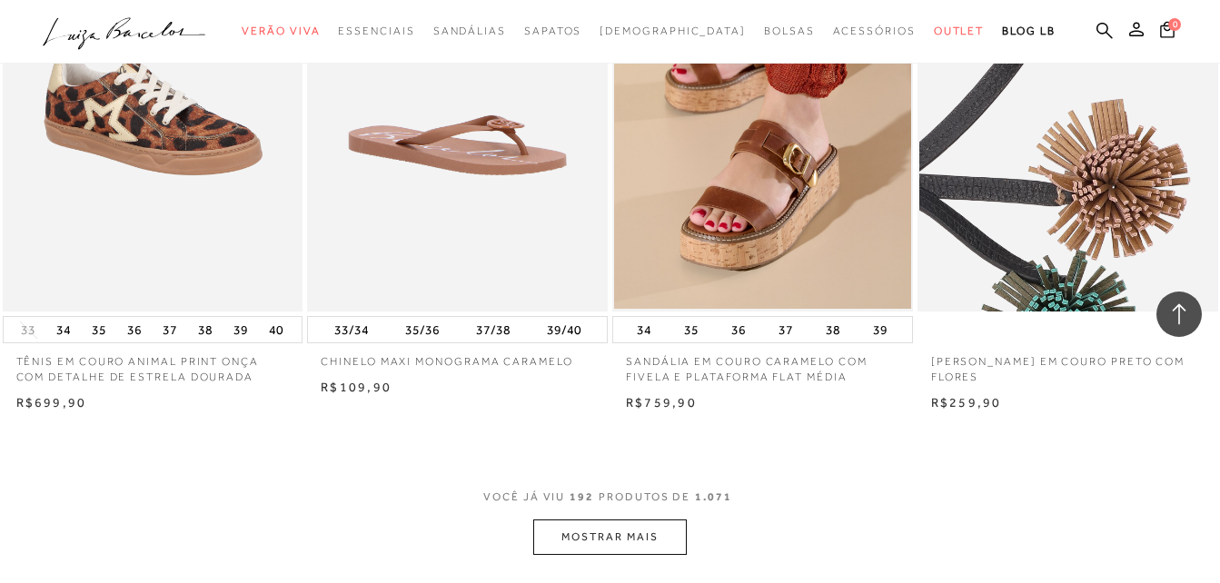
scroll to position [27288, 0]
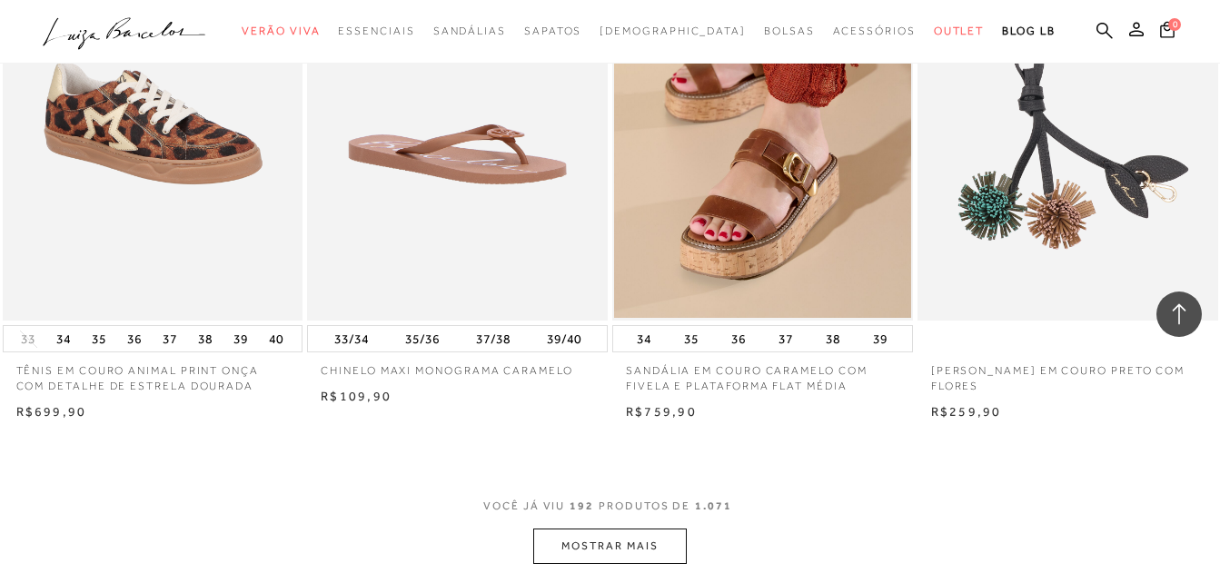
click at [632, 529] on button "MOSTRAR MAIS" at bounding box center [609, 546] width 153 height 35
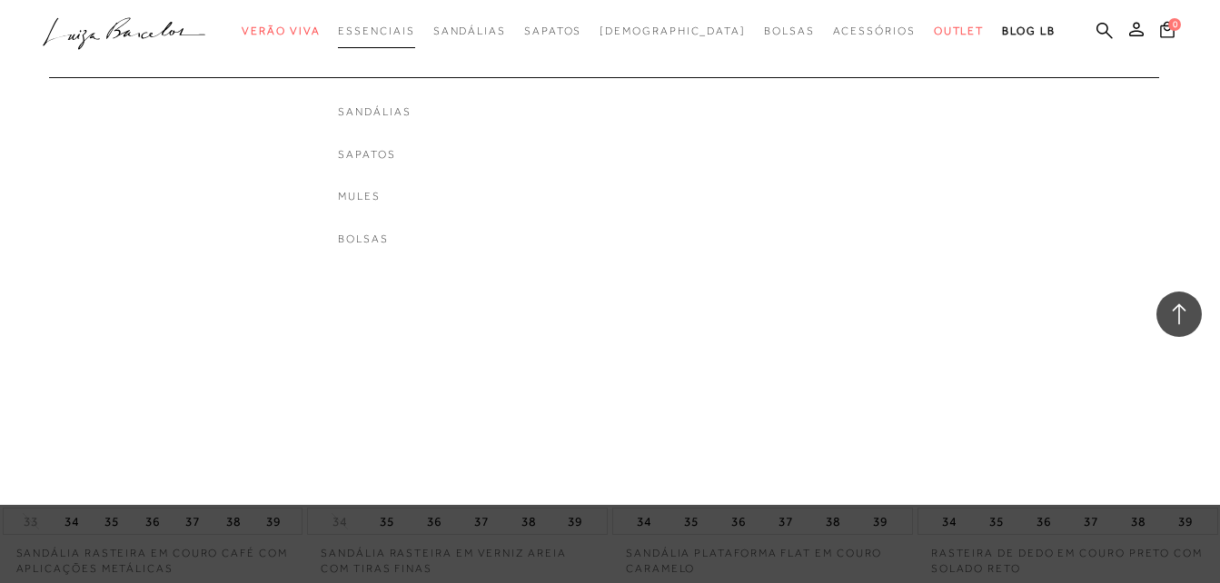
scroll to position [30740, 0]
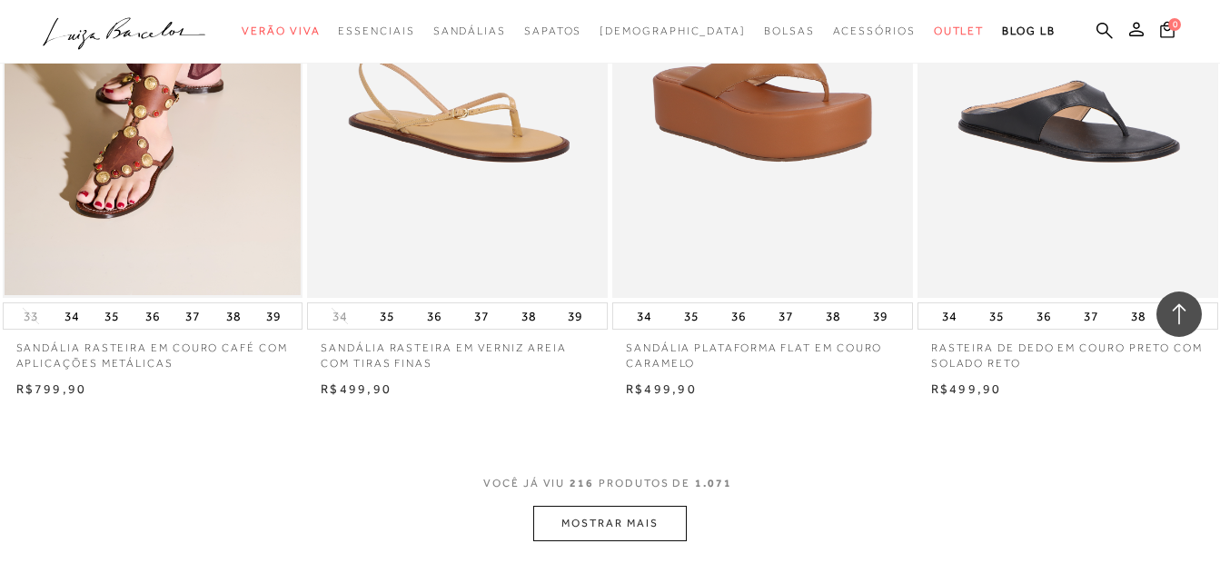
click at [616, 525] on button "MOSTRAR MAIS" at bounding box center [609, 523] width 153 height 35
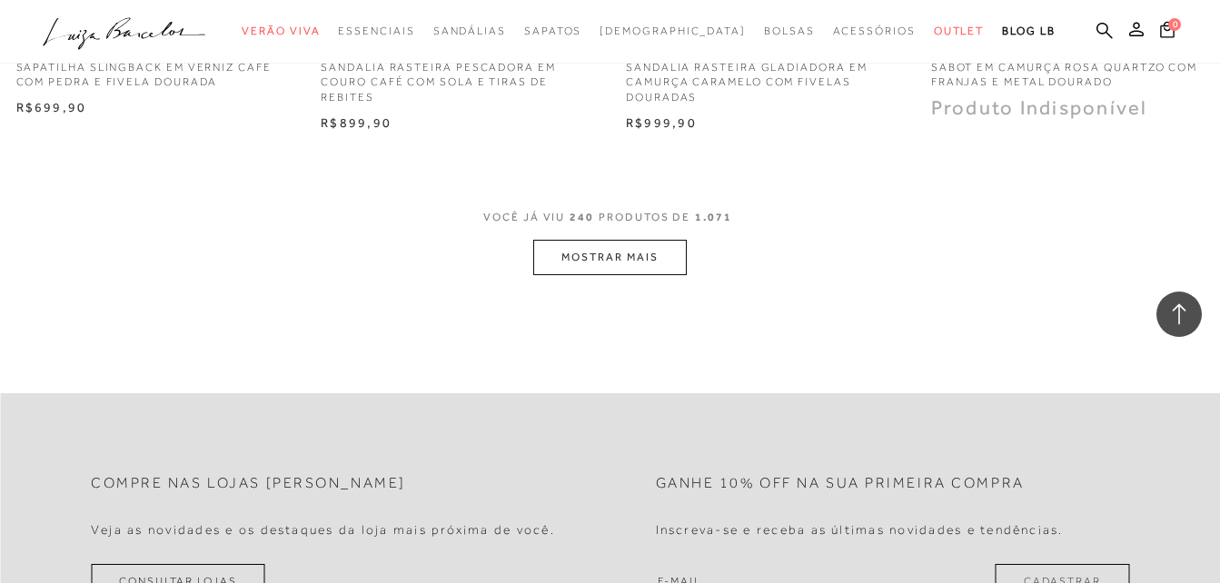
scroll to position [34465, 0]
click at [601, 254] on button "MOSTRAR MAIS" at bounding box center [609, 258] width 153 height 35
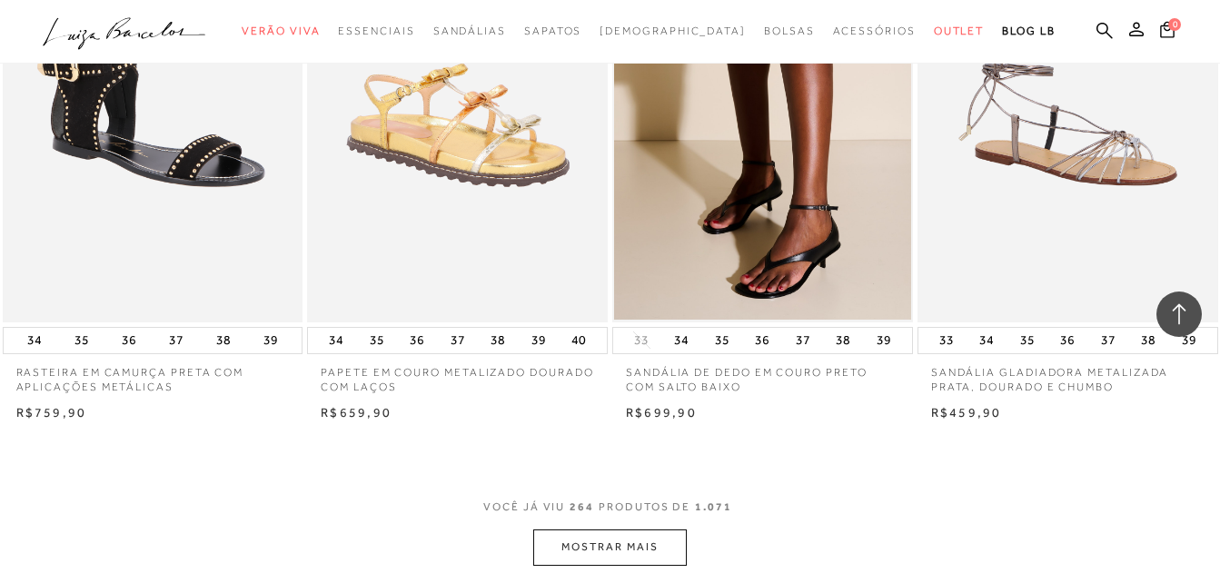
scroll to position [37644, 0]
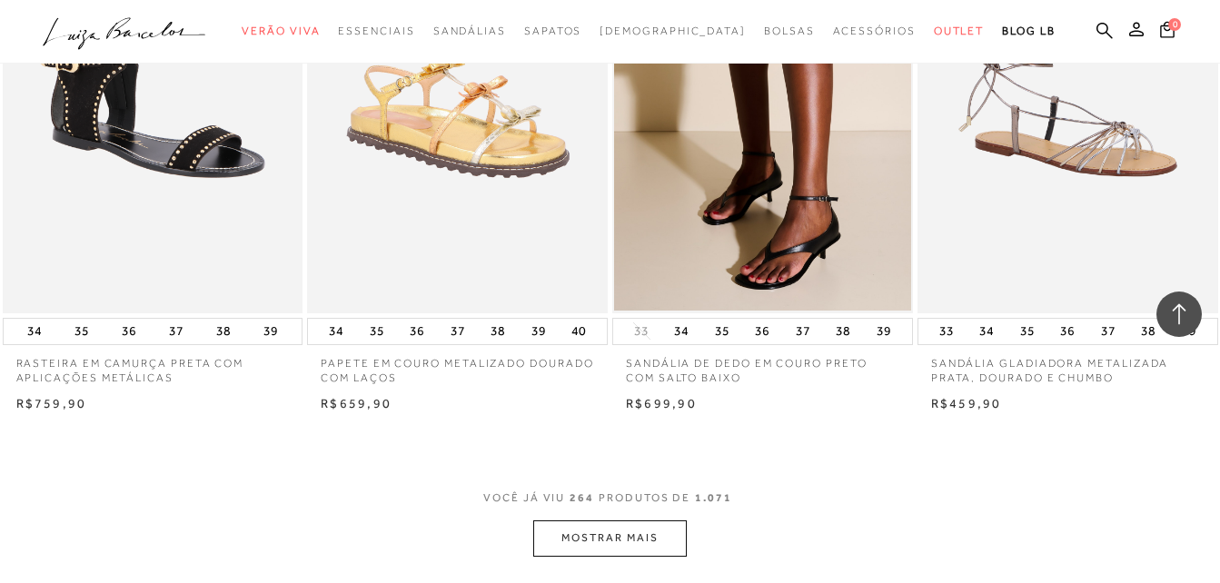
click at [581, 529] on button "MOSTRAR MAIS" at bounding box center [609, 538] width 153 height 35
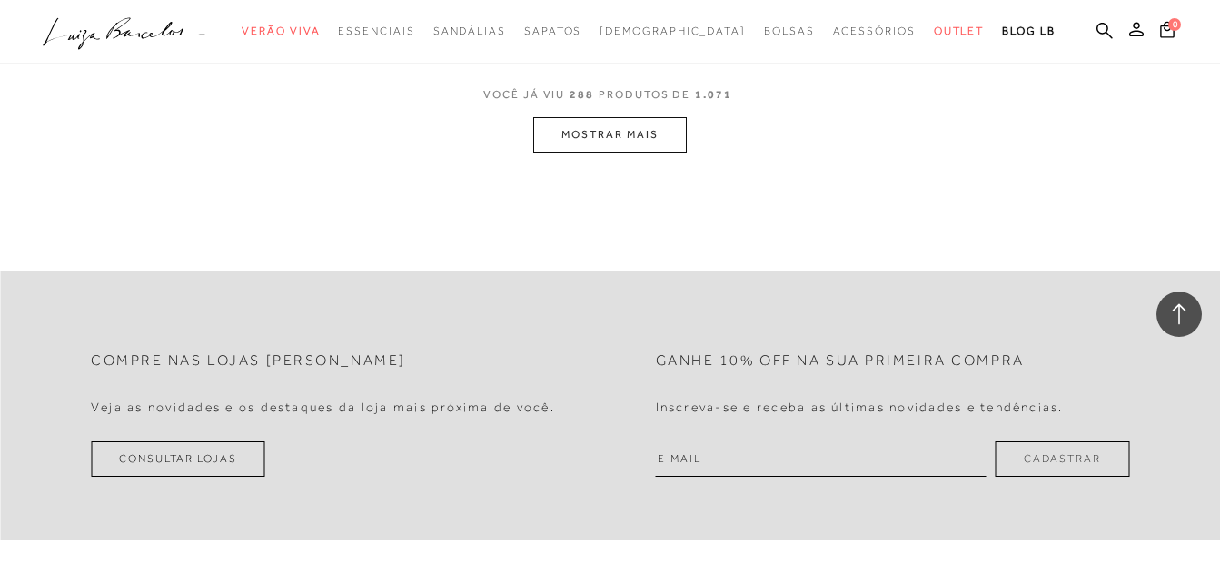
scroll to position [41114, 0]
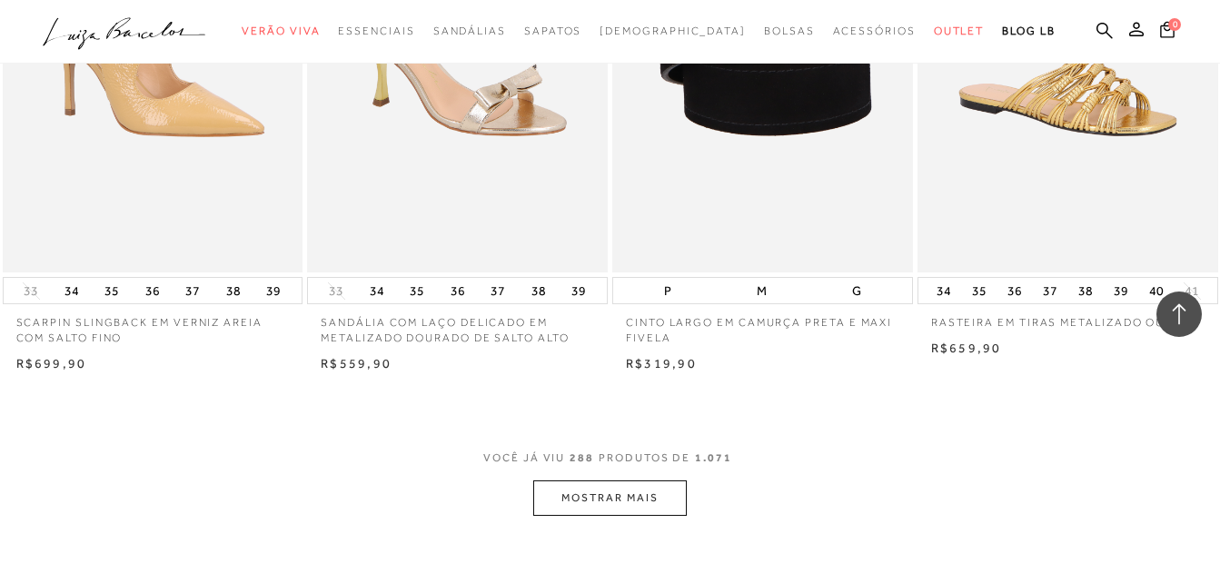
click at [620, 512] on button "MOSTRAR MAIS" at bounding box center [609, 498] width 153 height 35
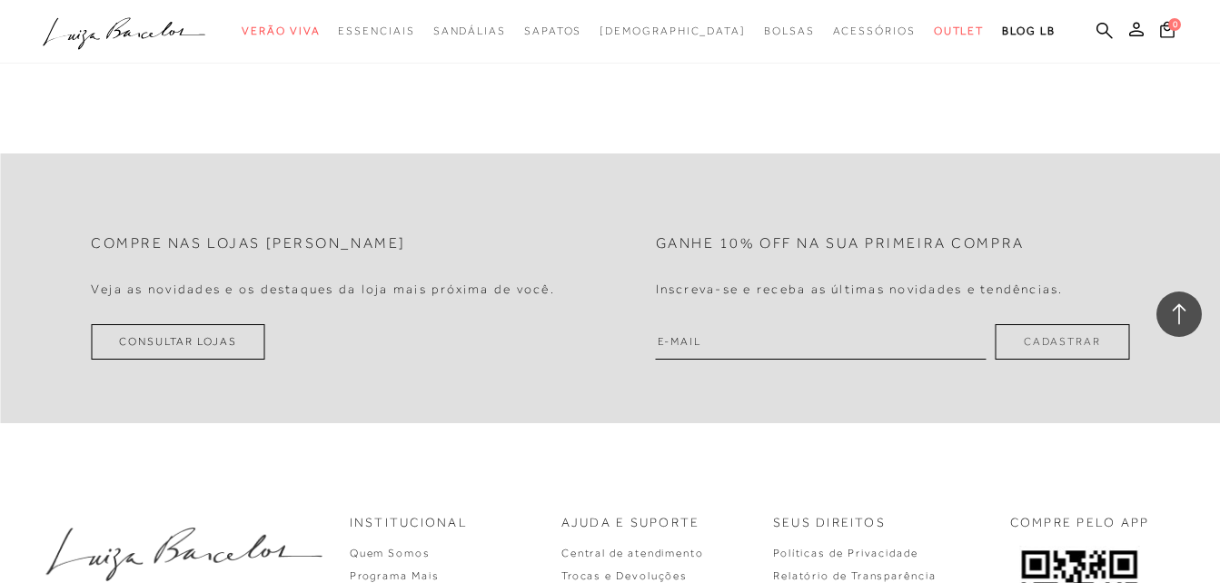
scroll to position [44838, 0]
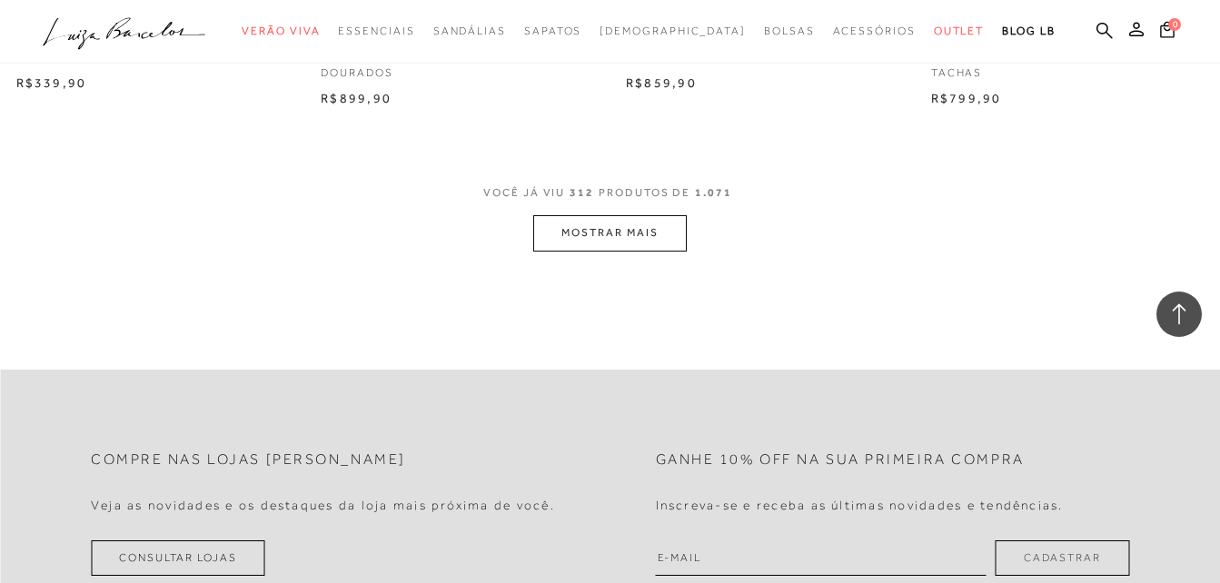
click at [618, 229] on button "MOSTRAR MAIS" at bounding box center [609, 232] width 153 height 35
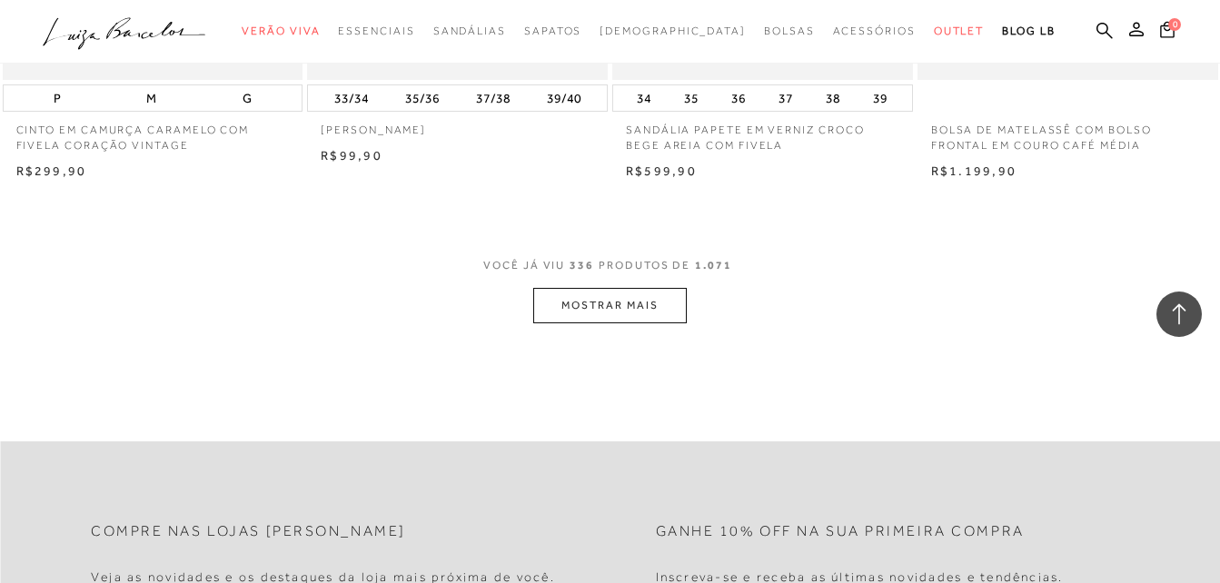
scroll to position [48200, 0]
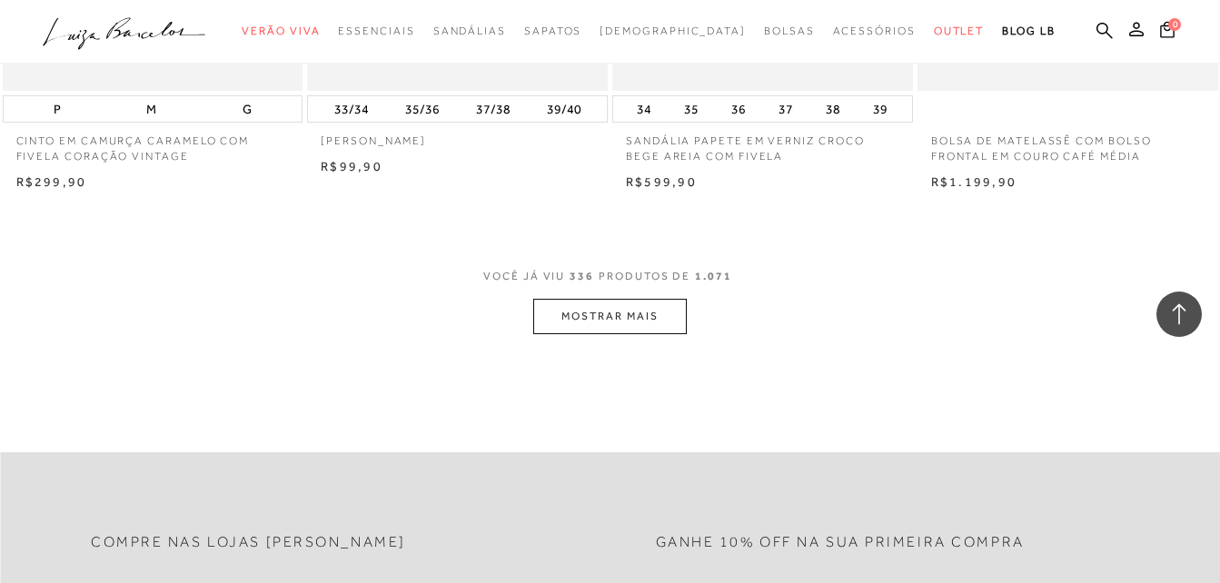
click at [616, 334] on button "MOSTRAR MAIS" at bounding box center [609, 316] width 153 height 35
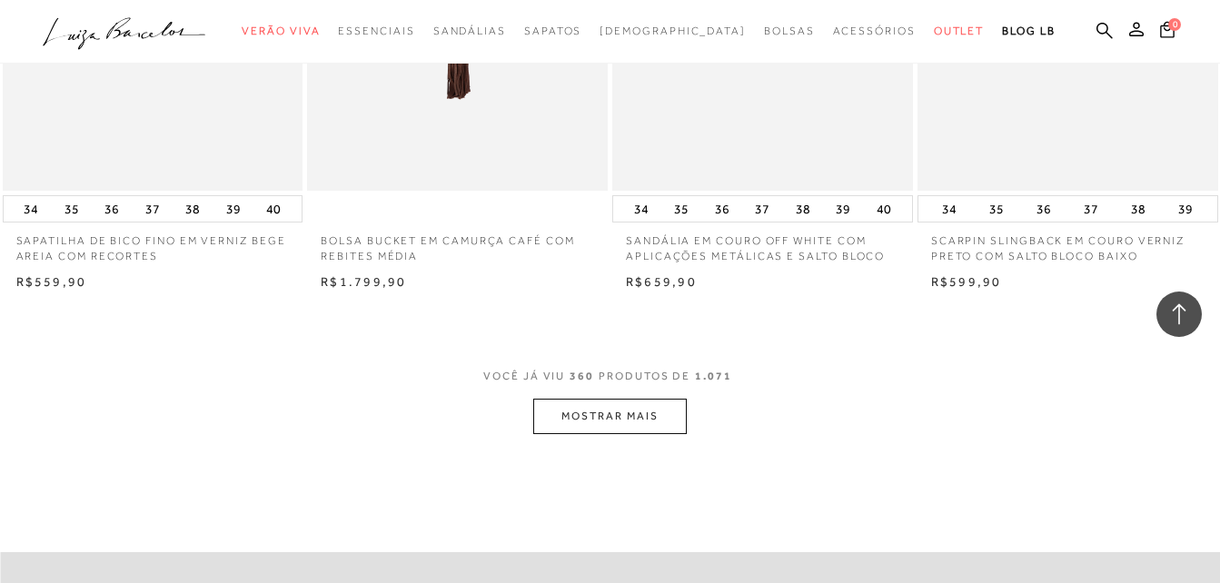
scroll to position [51742, 0]
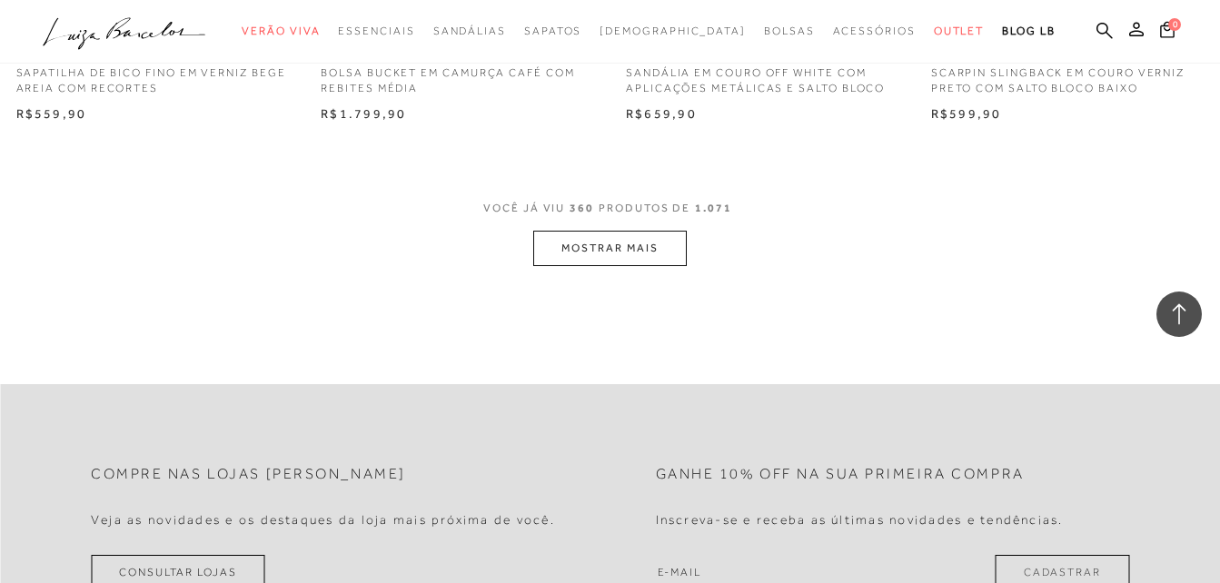
click at [684, 266] on button "MOSTRAR MAIS" at bounding box center [609, 248] width 153 height 35
click at [661, 267] on div "Loading..." at bounding box center [610, 291] width 1220 height 583
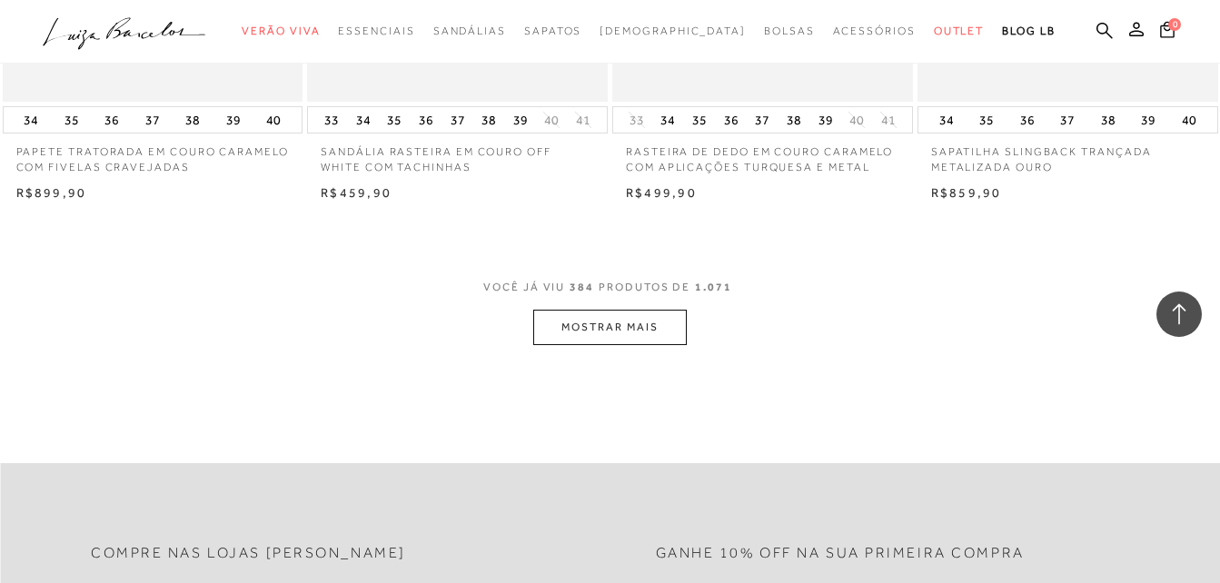
scroll to position [54922, 0]
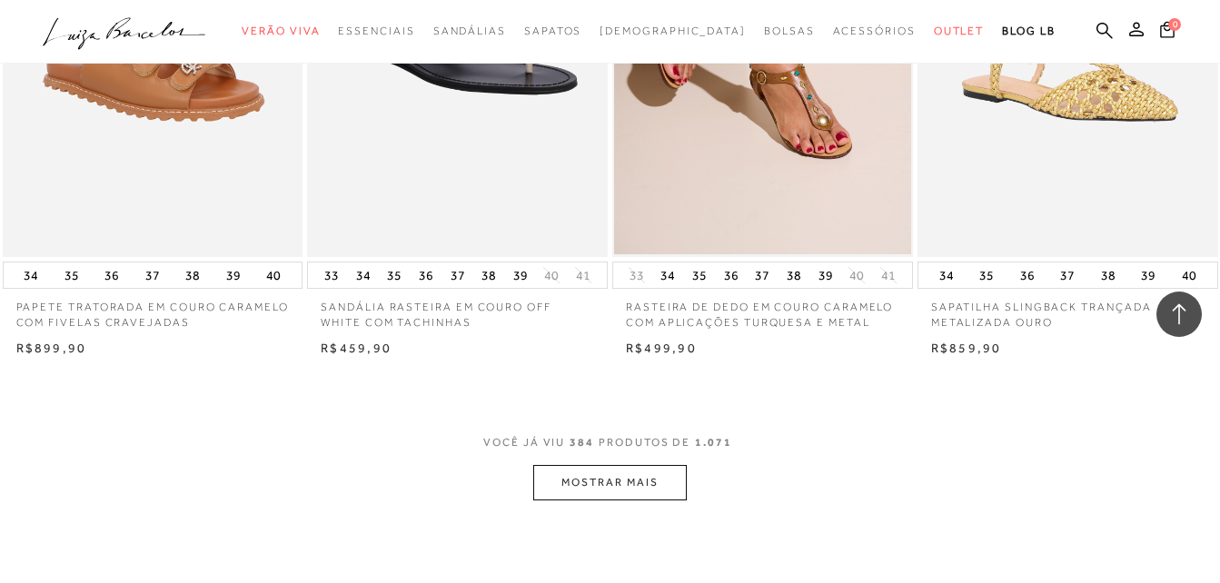
click at [625, 501] on button "MOSTRAR MAIS" at bounding box center [609, 482] width 153 height 35
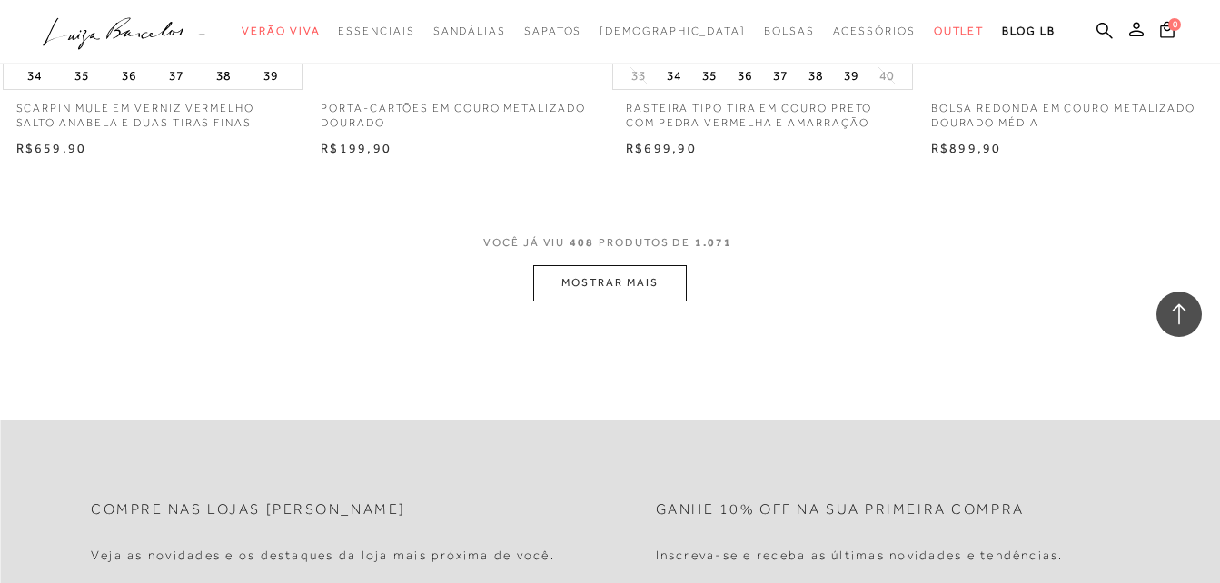
scroll to position [58556, 0]
click at [638, 283] on button "MOSTRAR MAIS" at bounding box center [609, 277] width 153 height 35
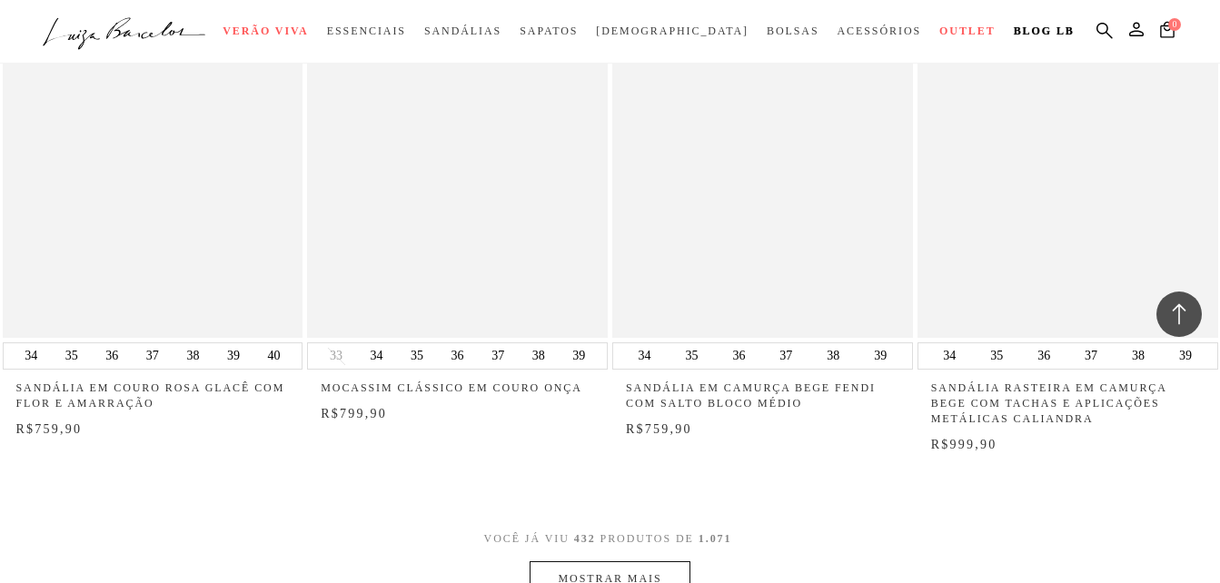
scroll to position [62099, 0]
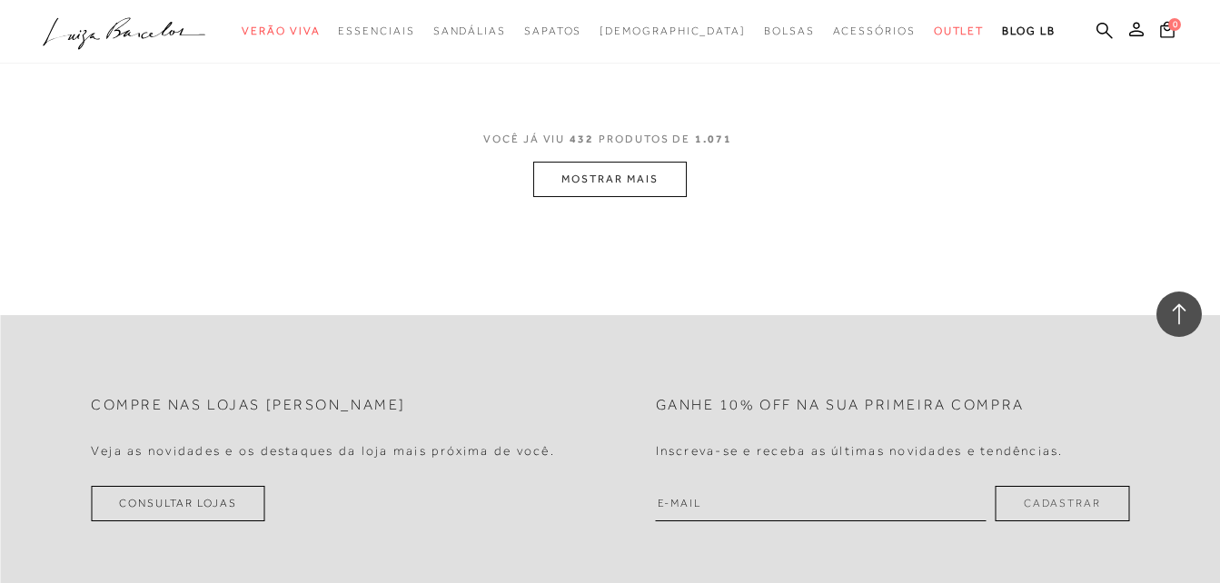
click at [653, 182] on button "MOSTRAR MAIS" at bounding box center [609, 179] width 153 height 35
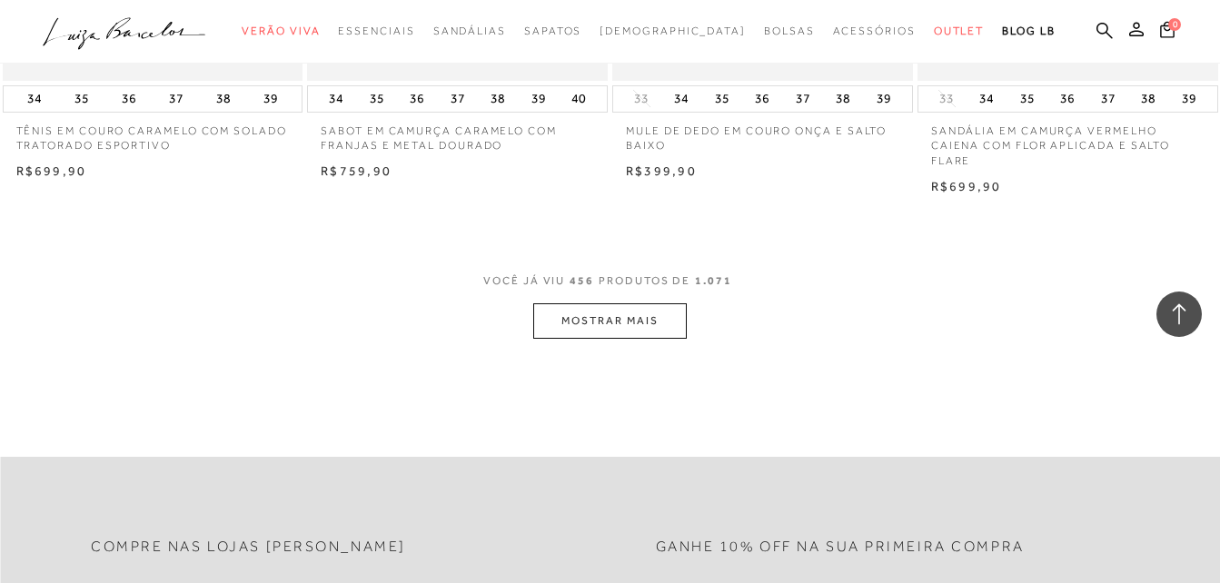
scroll to position [65427, 0]
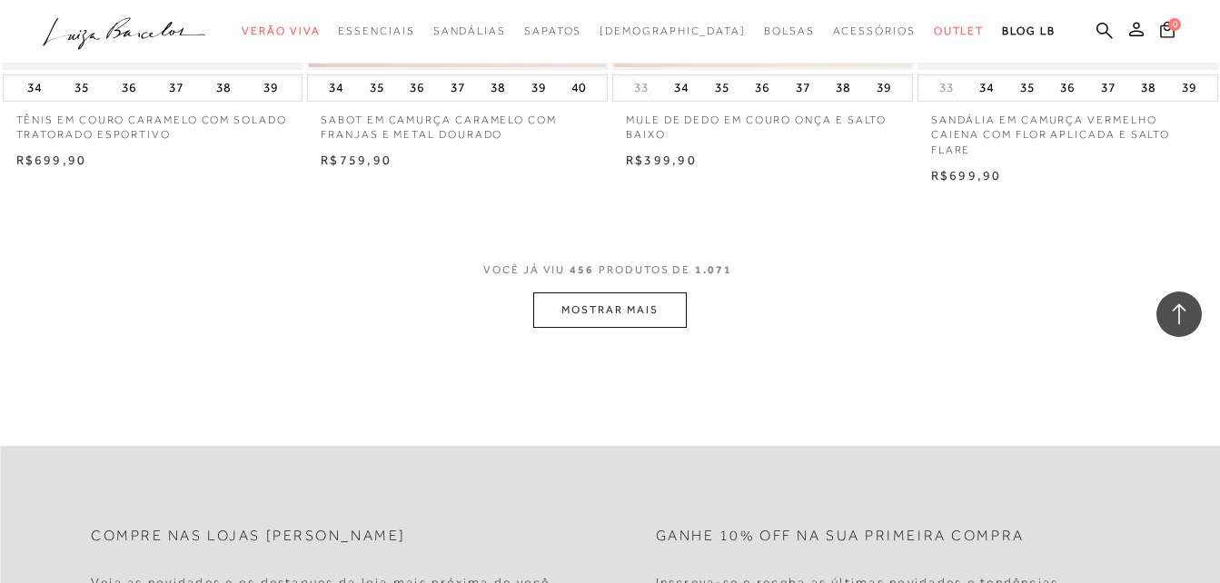
click at [597, 312] on button "MOSTRAR MAIS" at bounding box center [609, 310] width 153 height 35
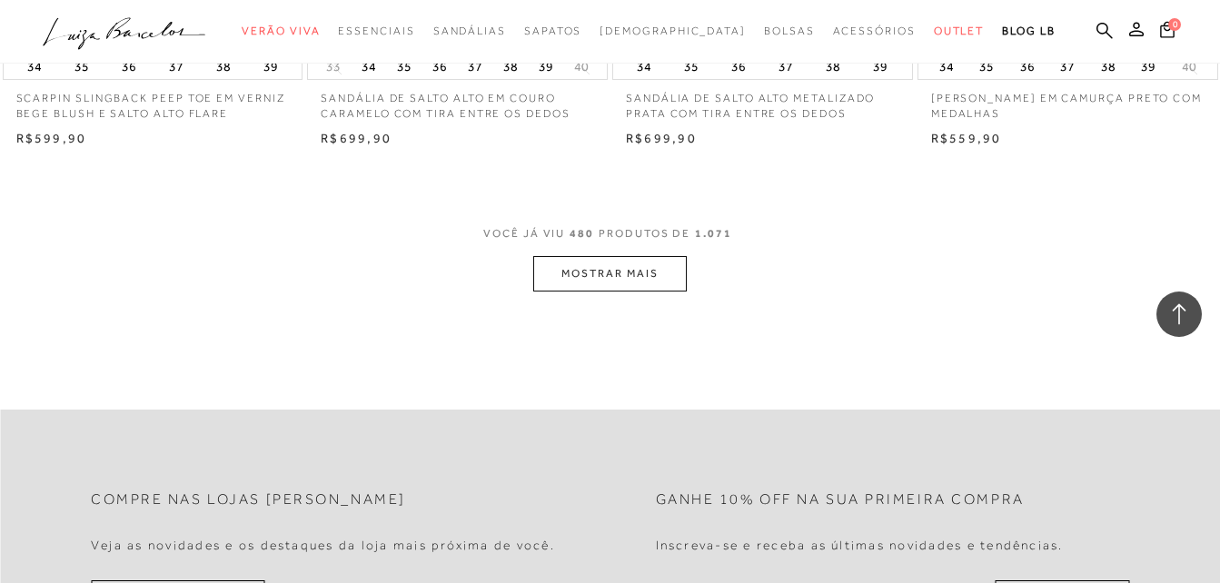
scroll to position [69061, 0]
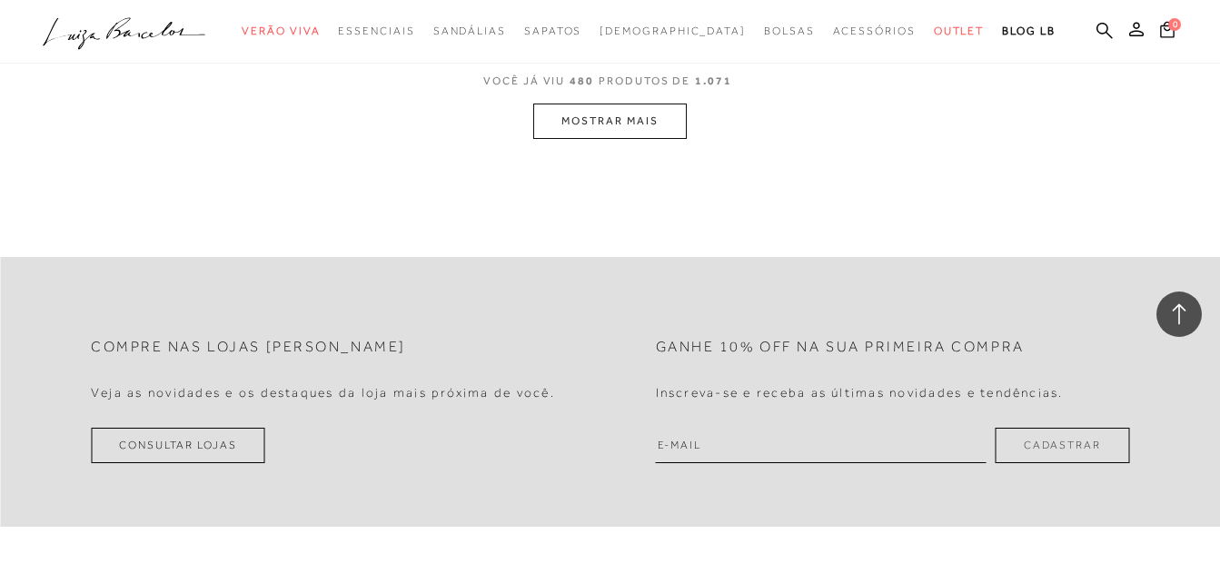
click at [615, 132] on button "MOSTRAR MAIS" at bounding box center [609, 121] width 153 height 35
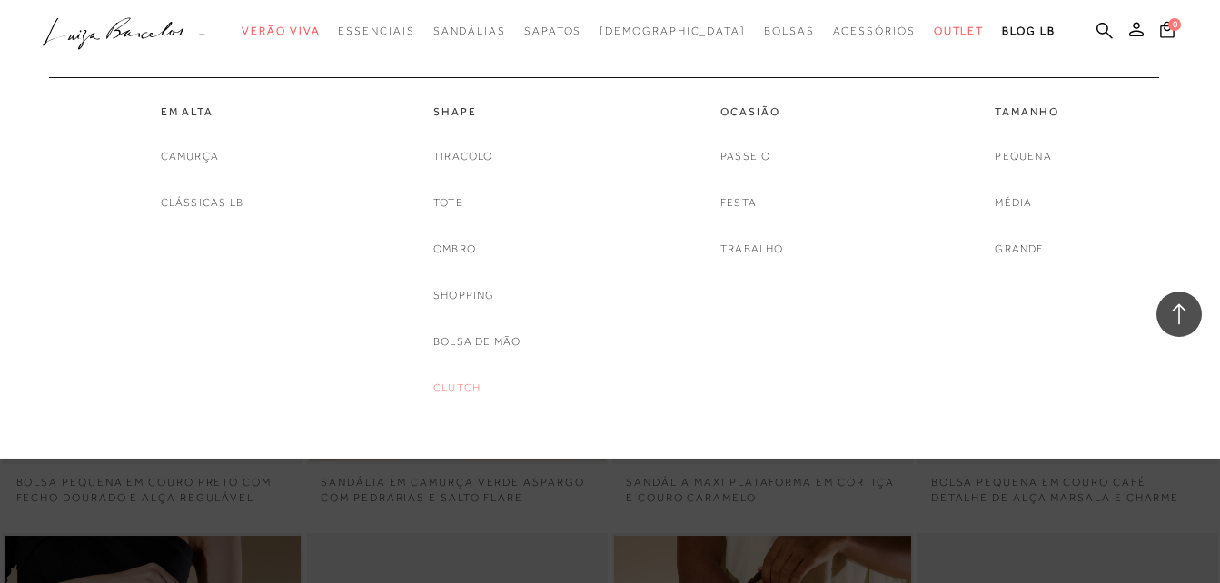
click at [466, 388] on link "Clutch" at bounding box center [456, 388] width 47 height 19
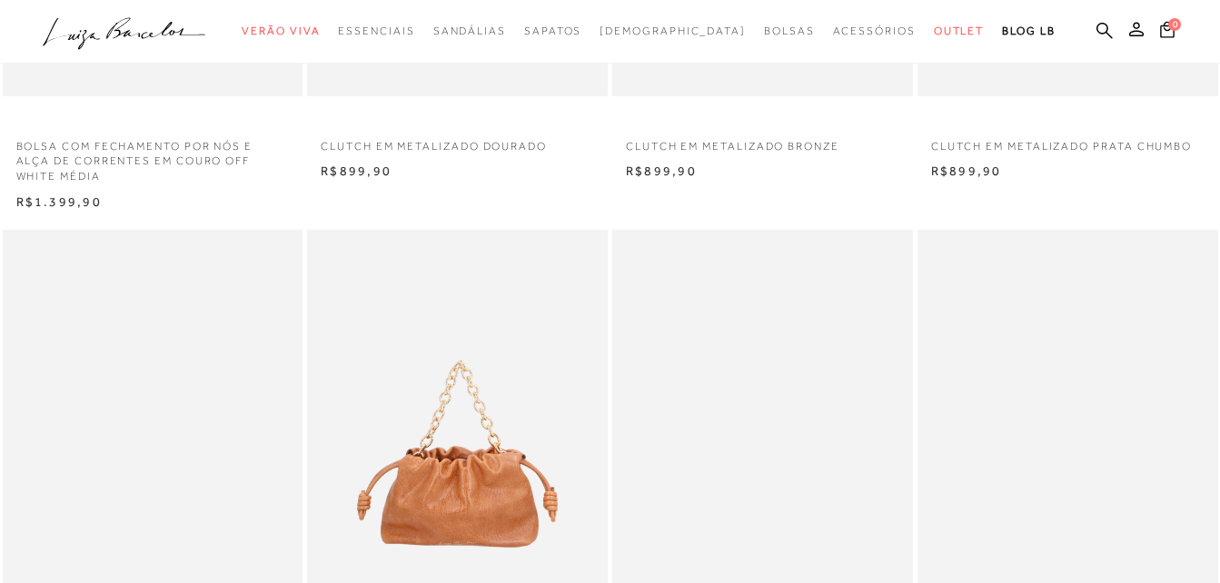
scroll to position [454, 0]
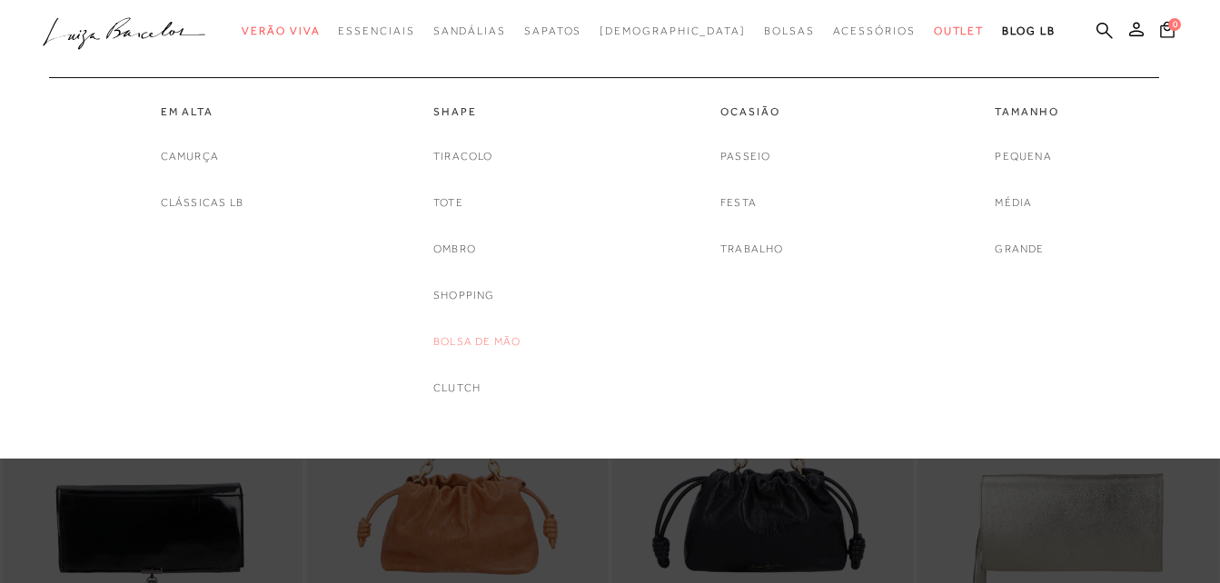
click at [482, 345] on link "Bolsa de mão" at bounding box center [476, 341] width 87 height 19
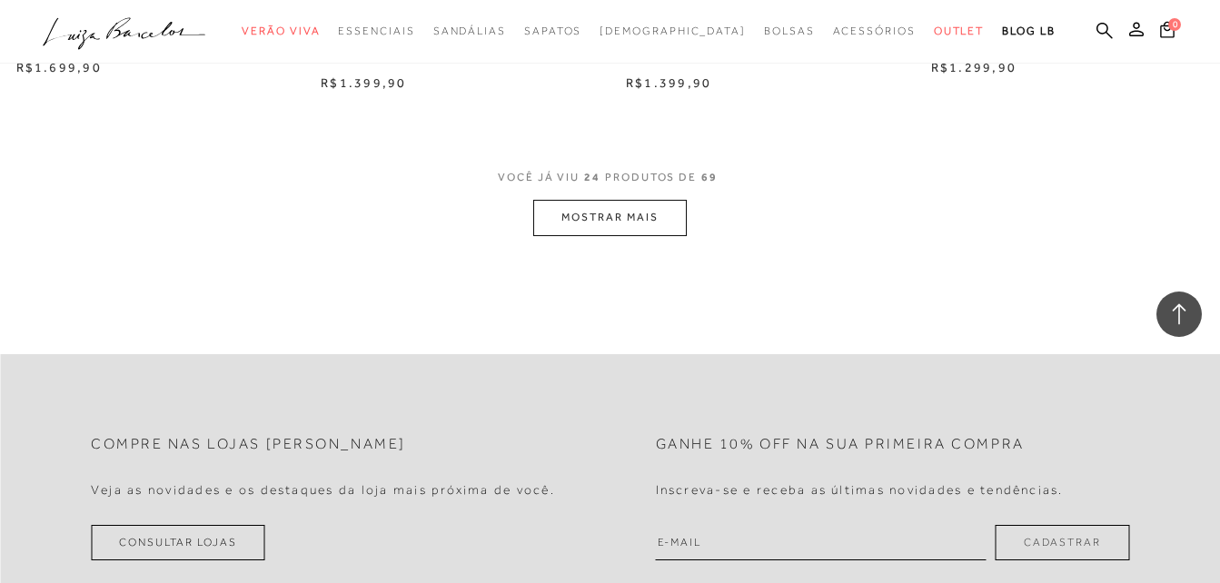
scroll to position [3452, 0]
